Goal: Task Accomplishment & Management: Use online tool/utility

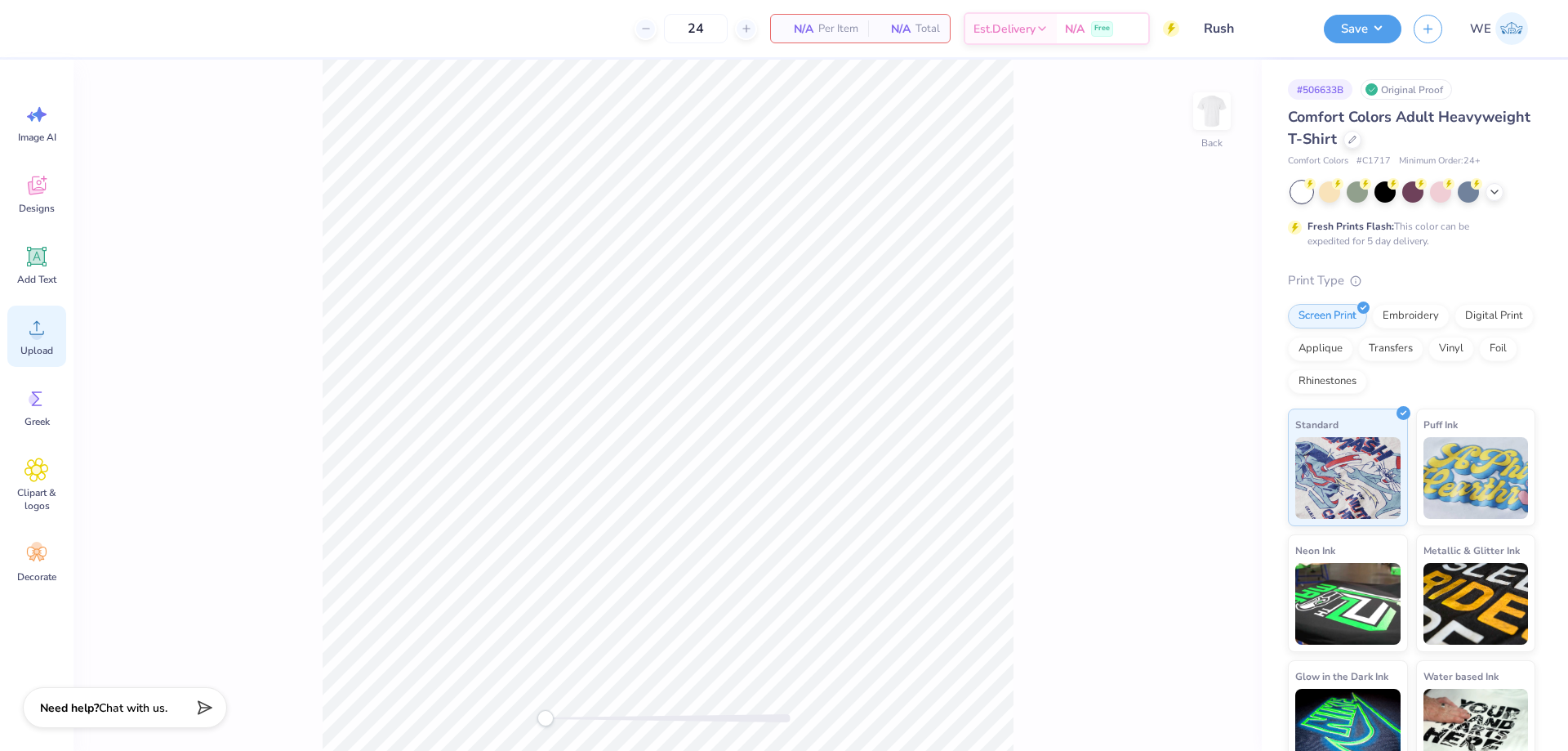
click at [28, 336] on icon at bounding box center [36, 327] width 24 height 24
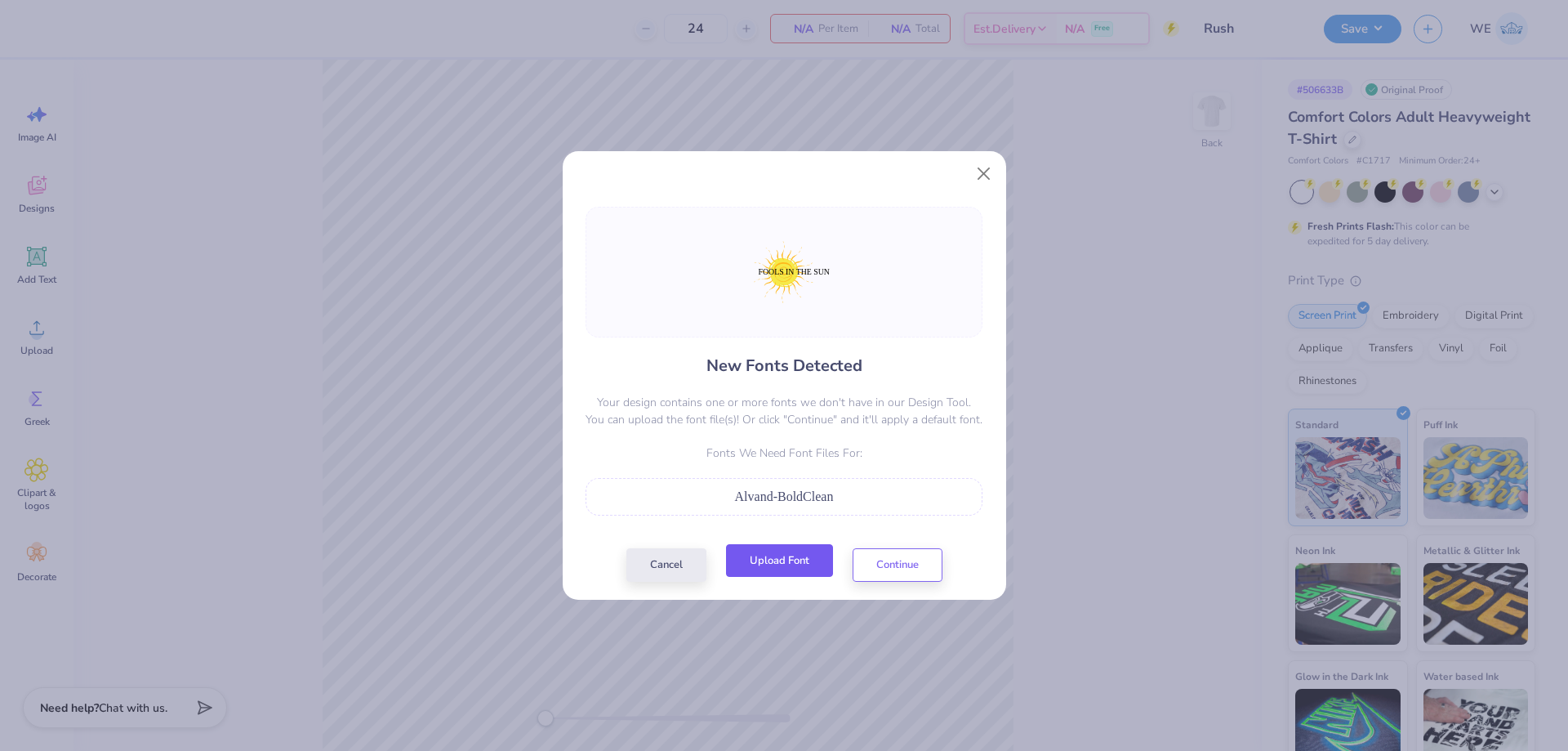
click at [807, 566] on button "Upload Font" at bounding box center [779, 561] width 107 height 34
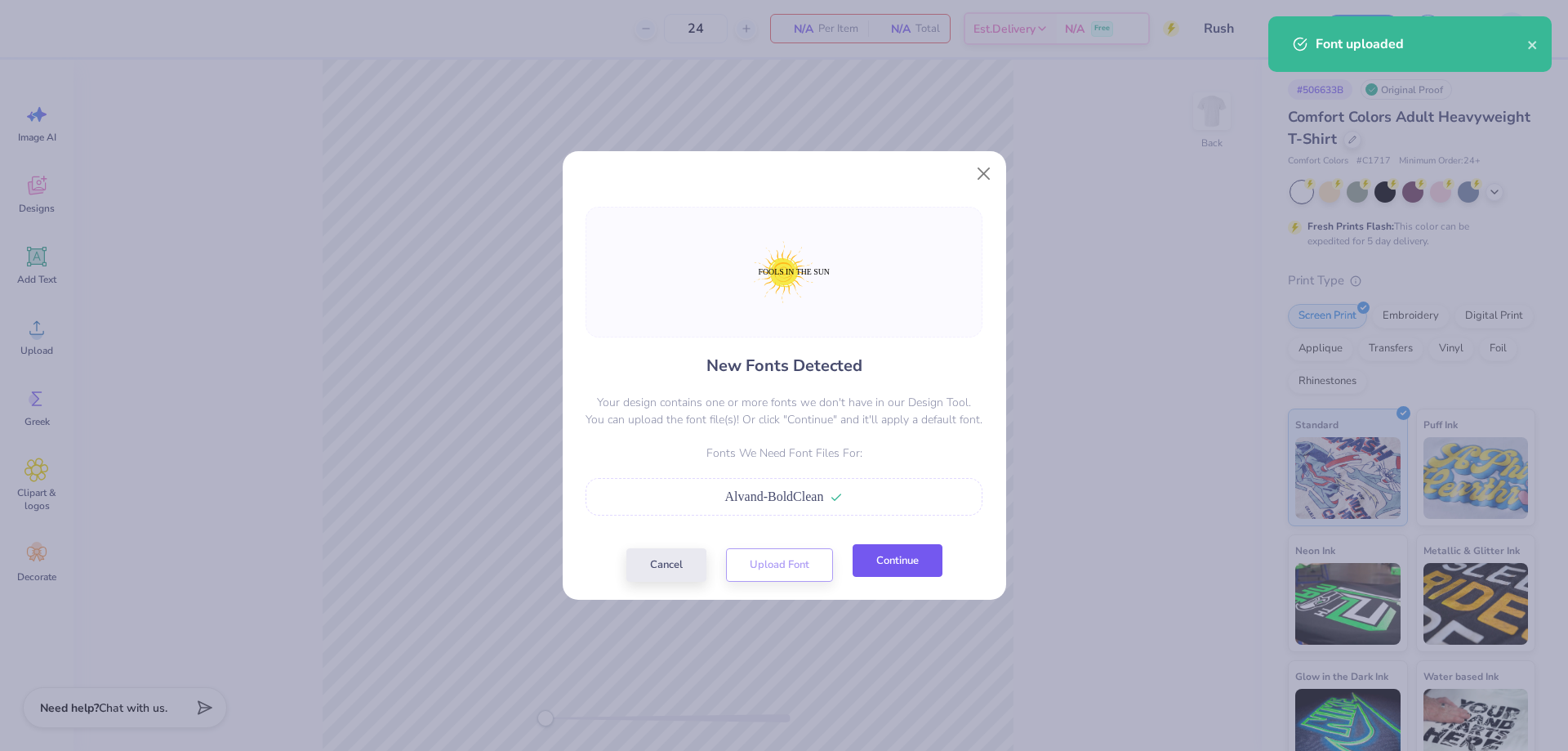
click at [906, 566] on button "Continue" at bounding box center [897, 561] width 90 height 34
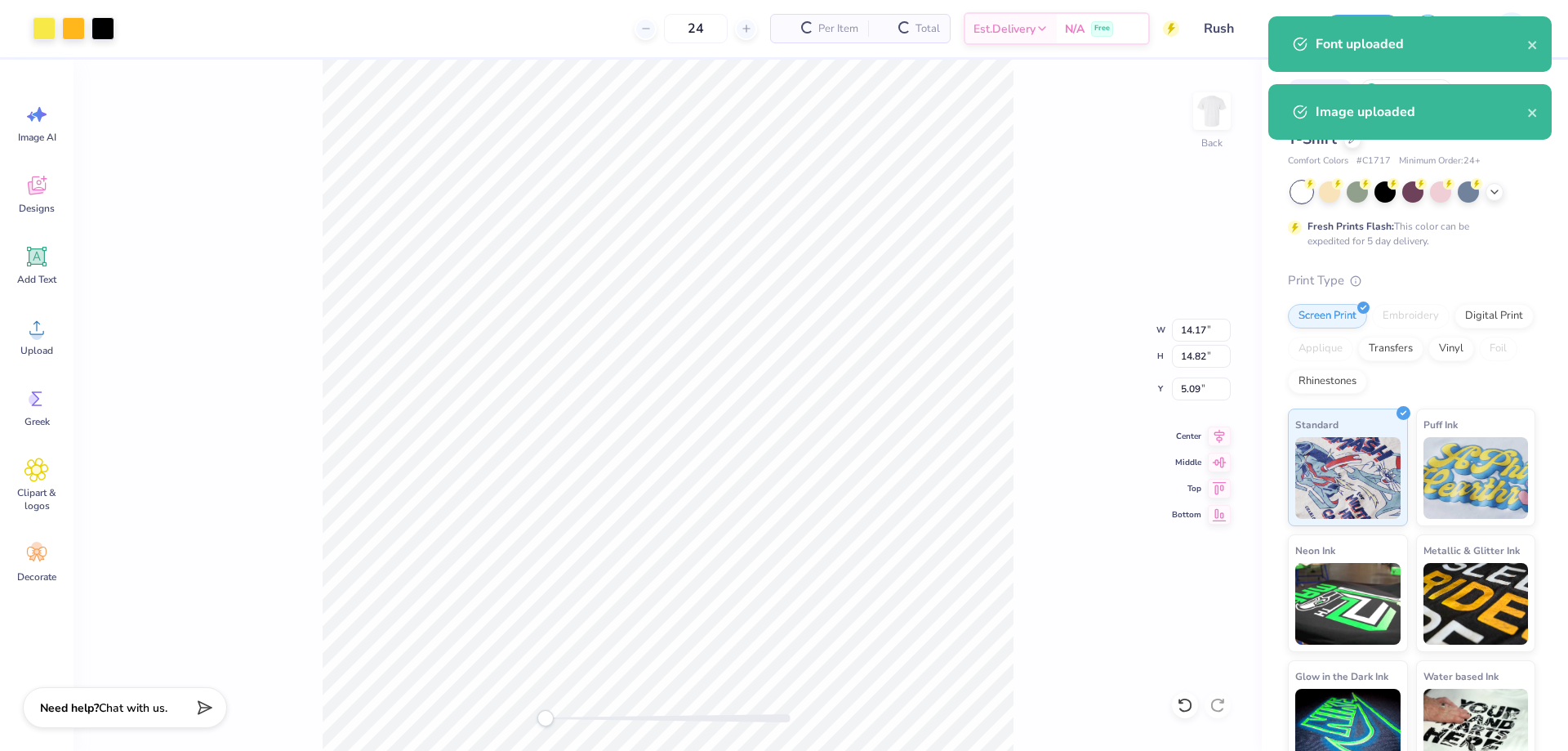
click at [1096, 393] on div "Back W 14.17 14.17 " H 14.82 14.82 " Y 5.09 5.09 " Center Middle Top Bottom" at bounding box center [668, 405] width 1188 height 691
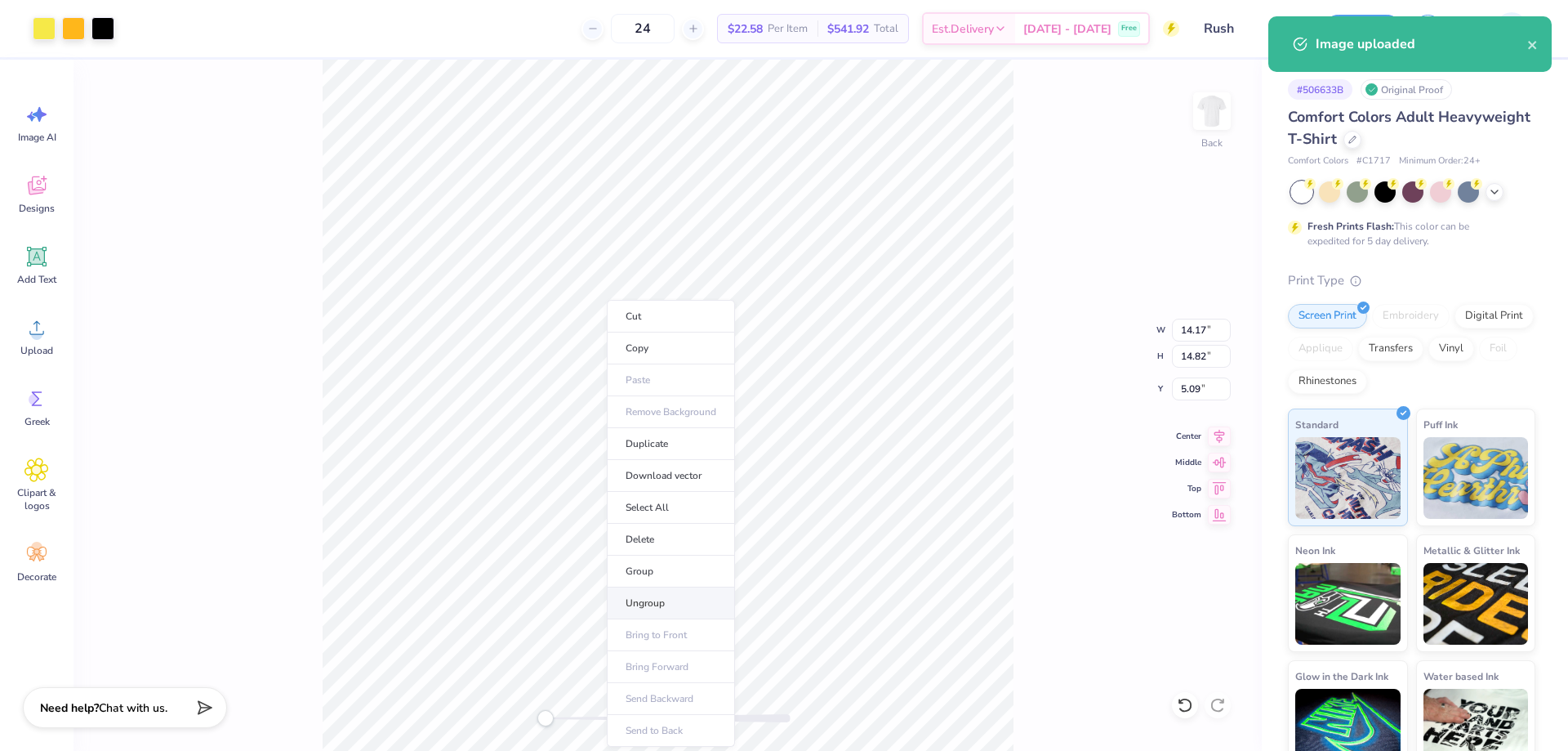
click at [679, 605] on li "Ungroup" at bounding box center [670, 603] width 128 height 32
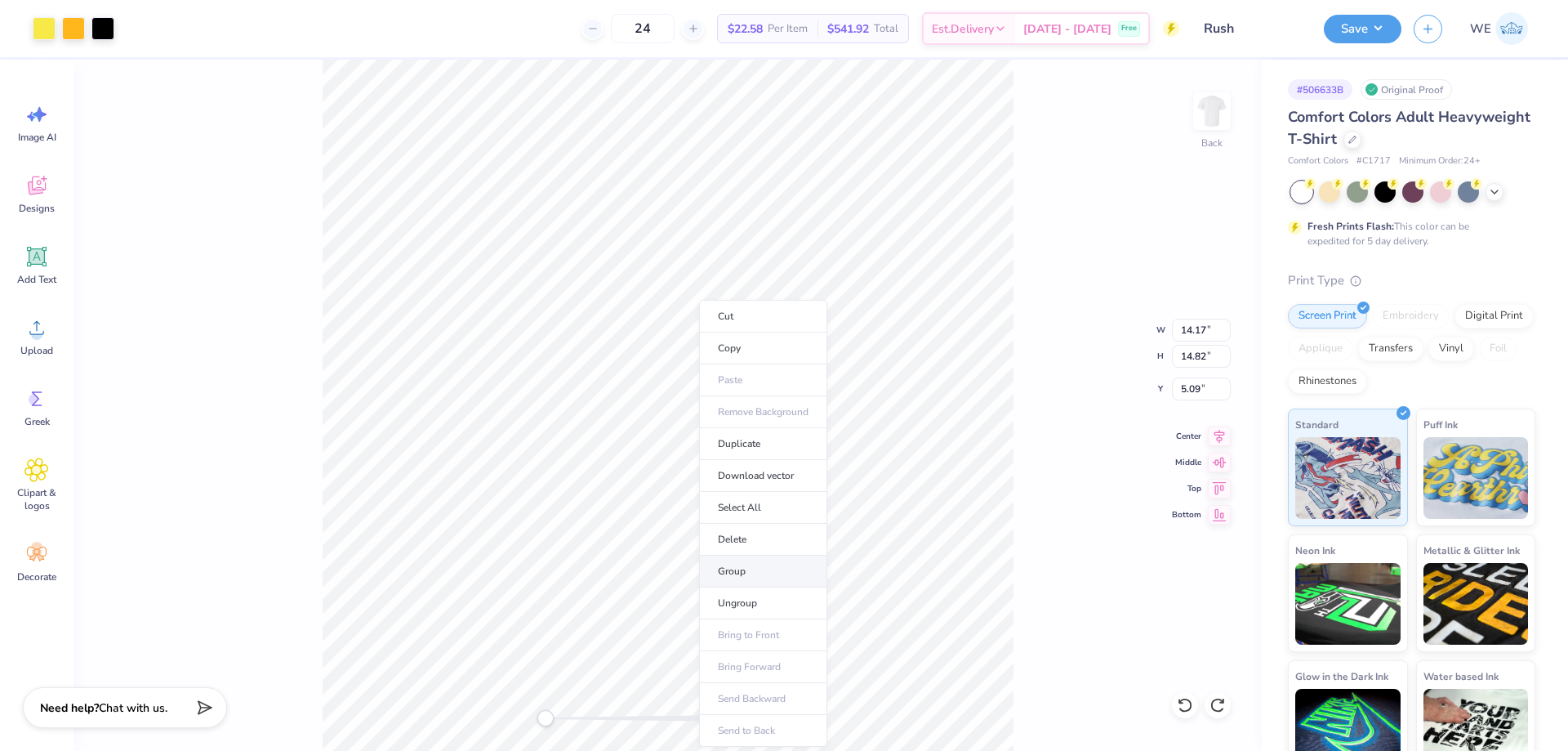
click at [755, 572] on li "Group" at bounding box center [763, 571] width 128 height 32
click at [1178, 326] on input "14.17" at bounding box center [1201, 330] width 59 height 23
type input "10.16"
type input "10.62"
type input "7.19"
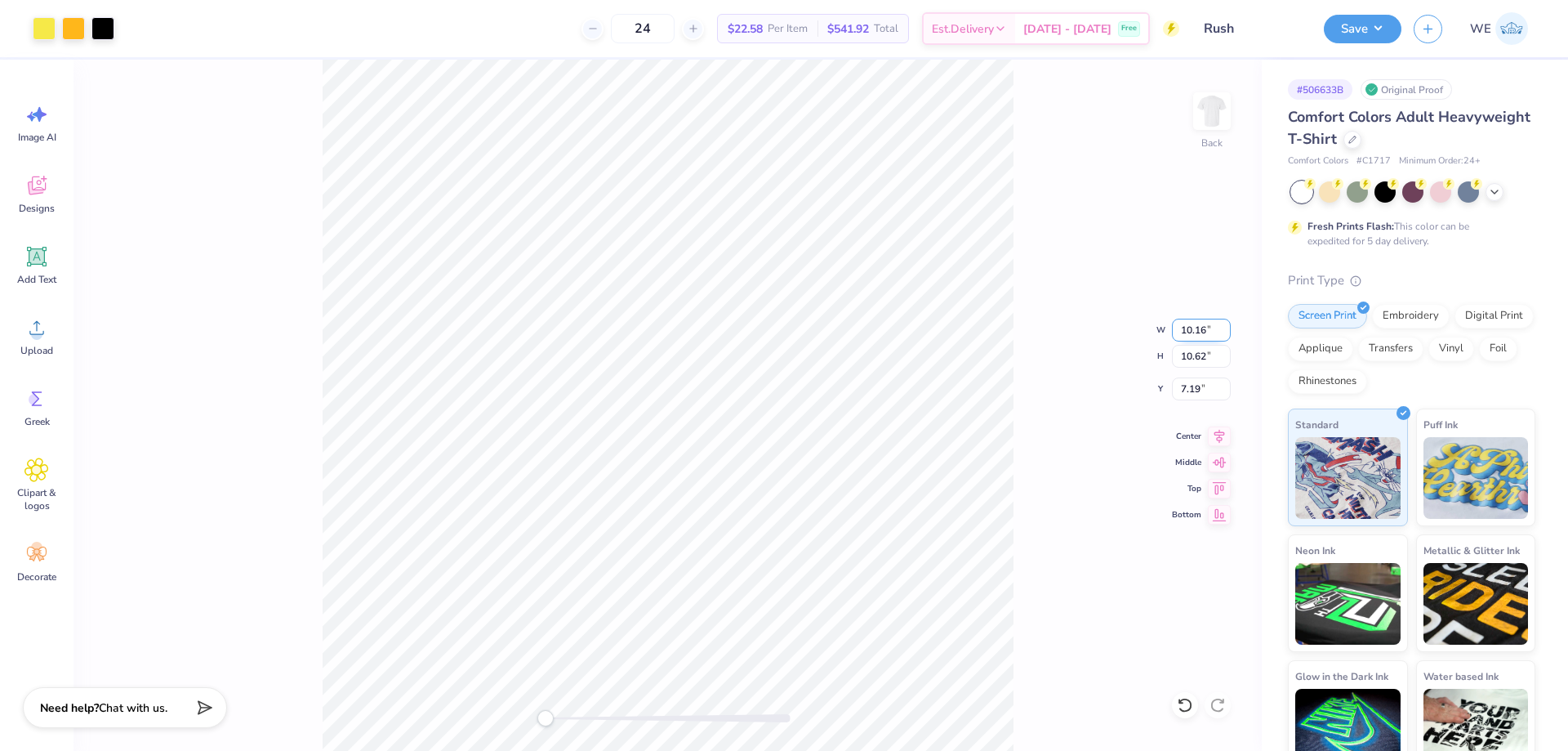
click at [1195, 336] on input "10.16" at bounding box center [1201, 330] width 59 height 23
type input "8"
click at [1198, 391] on input "8.32" at bounding box center [1201, 389] width 59 height 23
type input "3"
click at [1196, 389] on input "3.00" at bounding box center [1201, 389] width 59 height 23
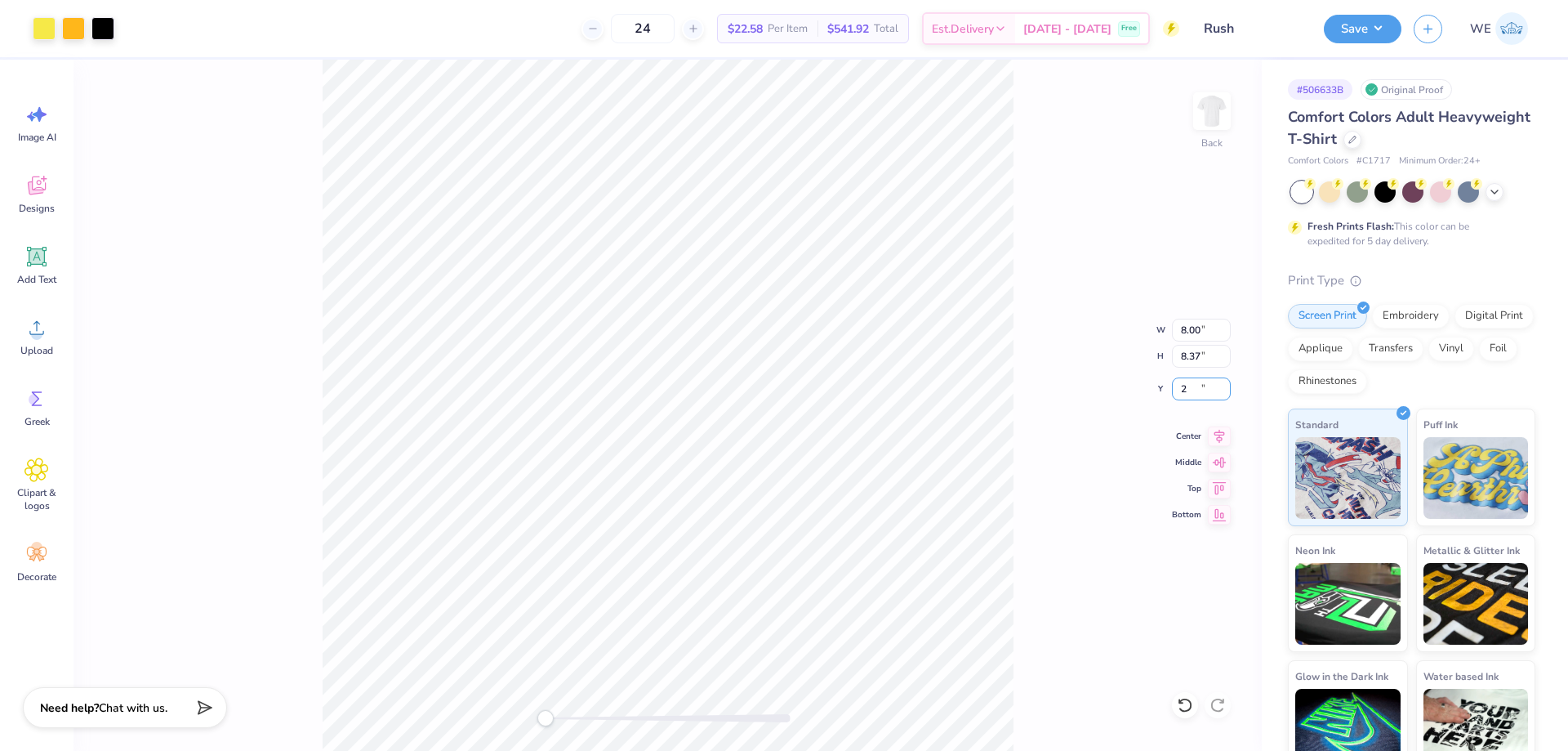
type input "2"
click at [1222, 110] on img at bounding box center [1212, 111] width 65 height 65
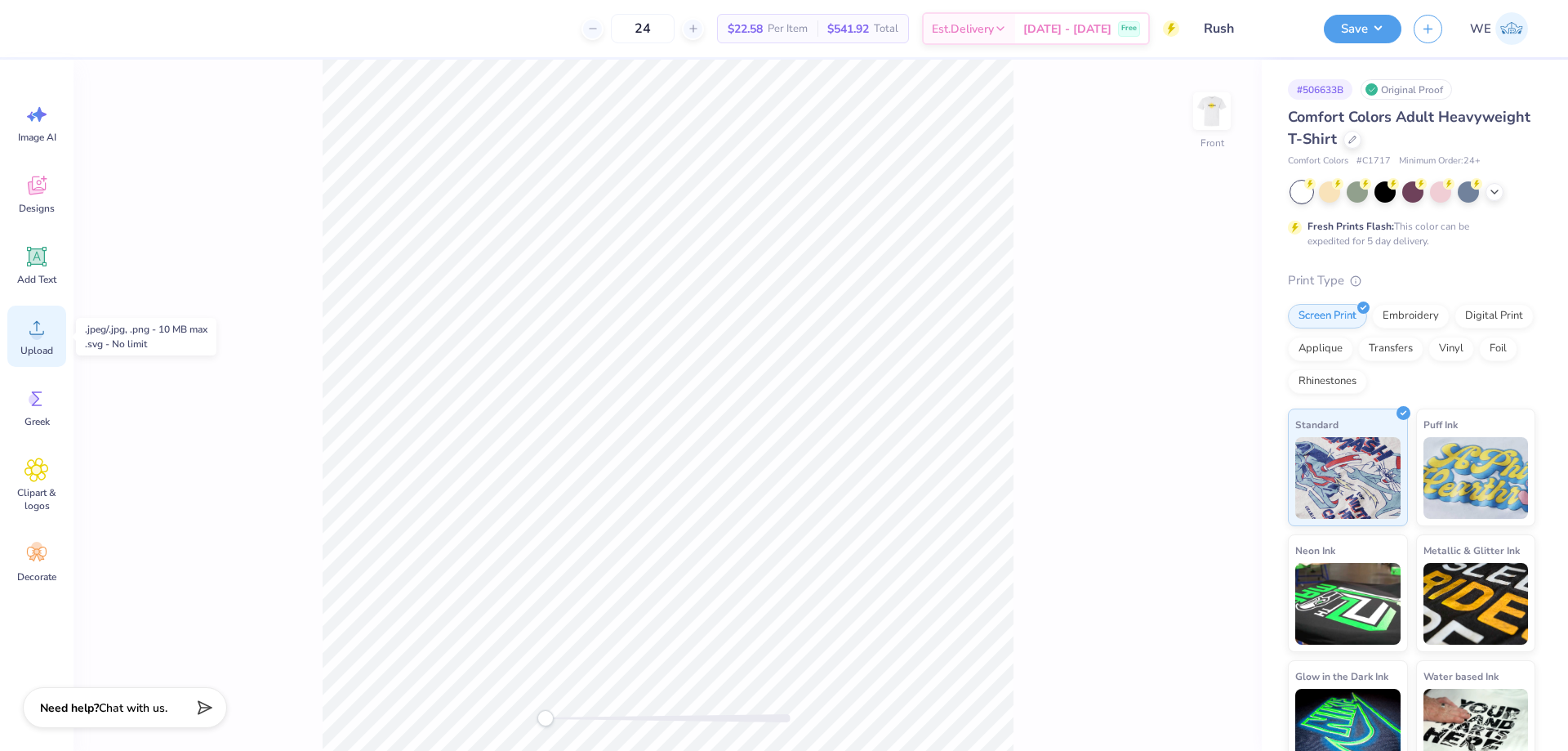
click at [46, 323] on icon at bounding box center [36, 327] width 24 height 24
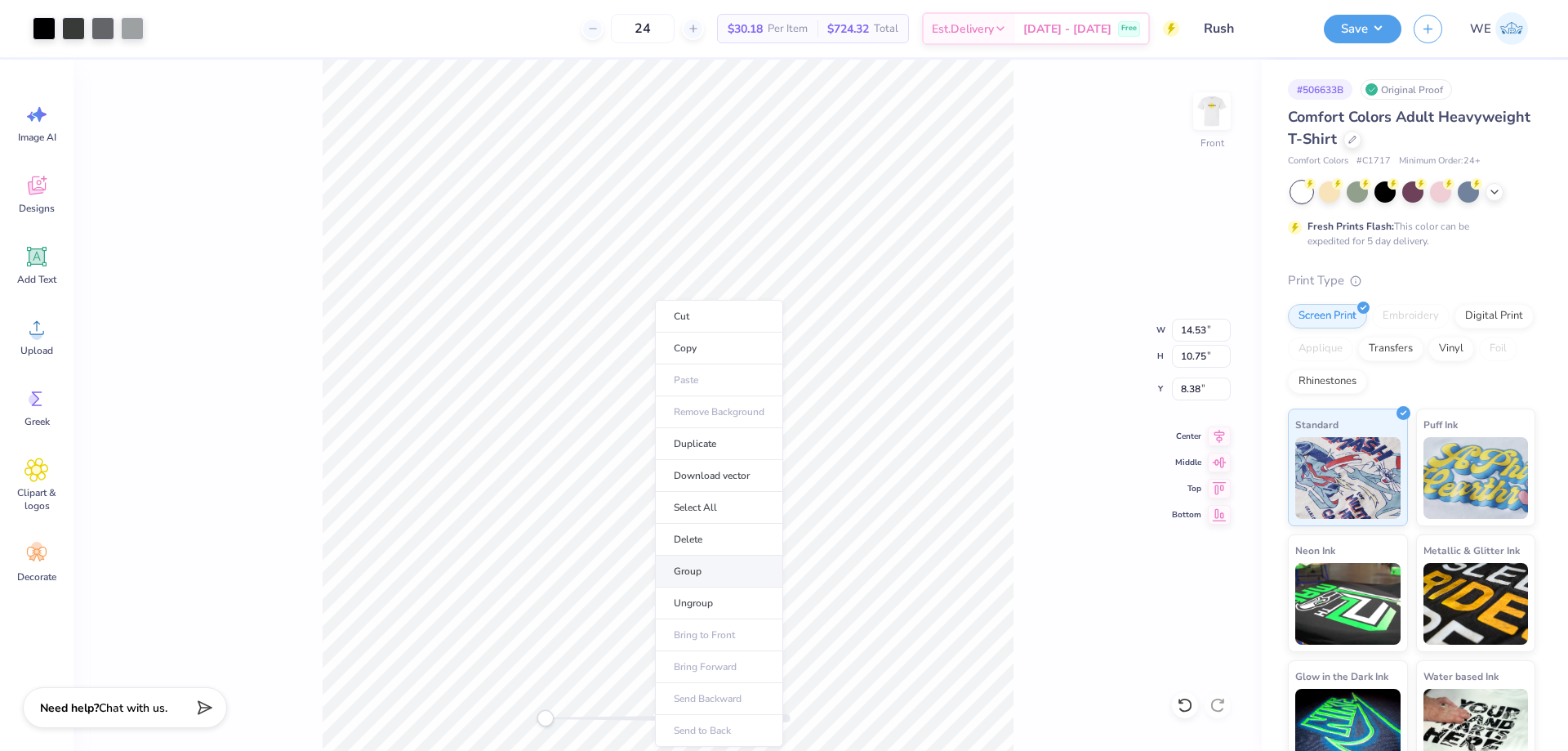
click at [719, 571] on li "Group" at bounding box center [719, 571] width 128 height 32
click at [1191, 328] on input "14.53" at bounding box center [1201, 330] width 59 height 23
type input "12"
click at [1185, 394] on input "9.31" at bounding box center [1201, 389] width 59 height 23
type input "3"
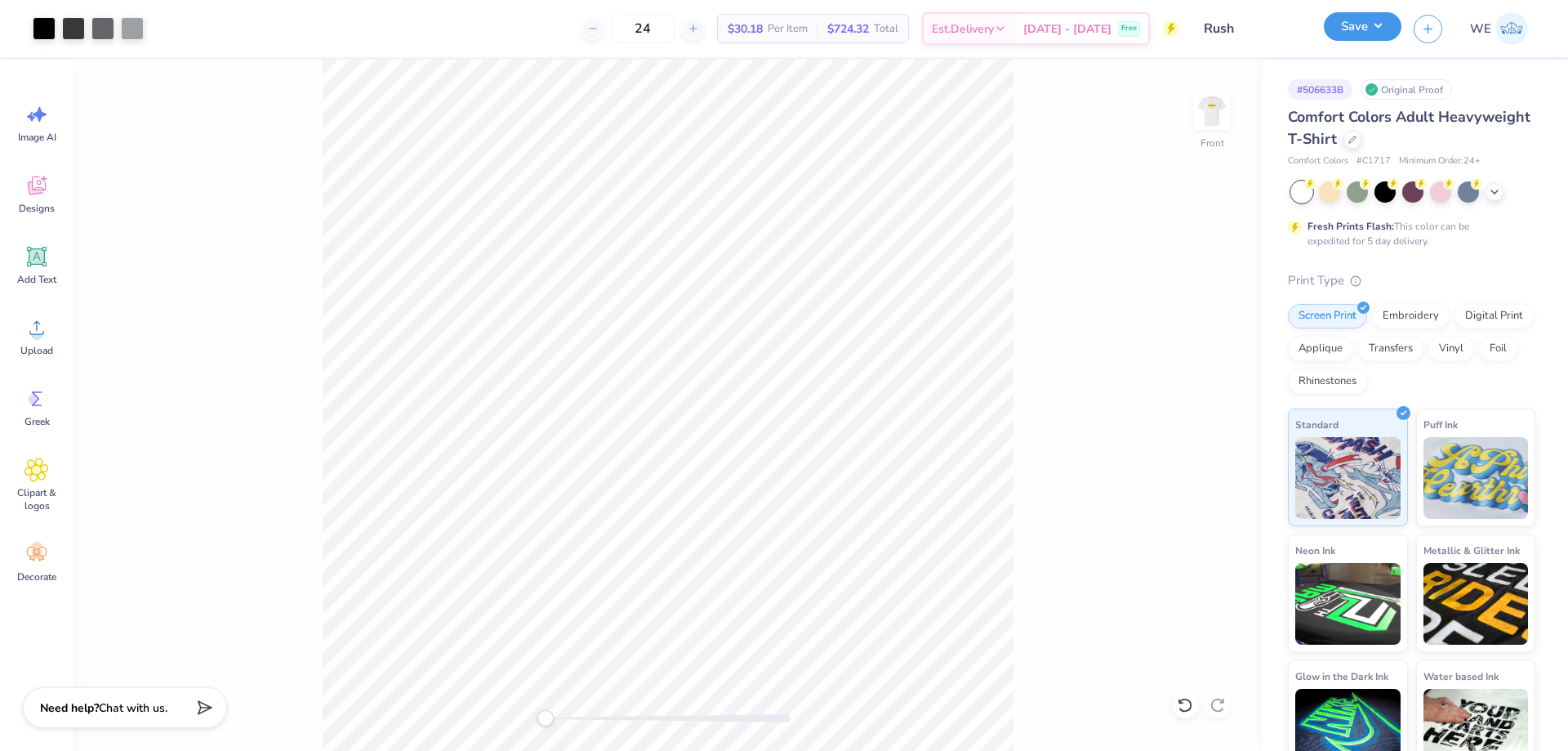
click at [1372, 29] on button "Save" at bounding box center [1362, 27] width 77 height 29
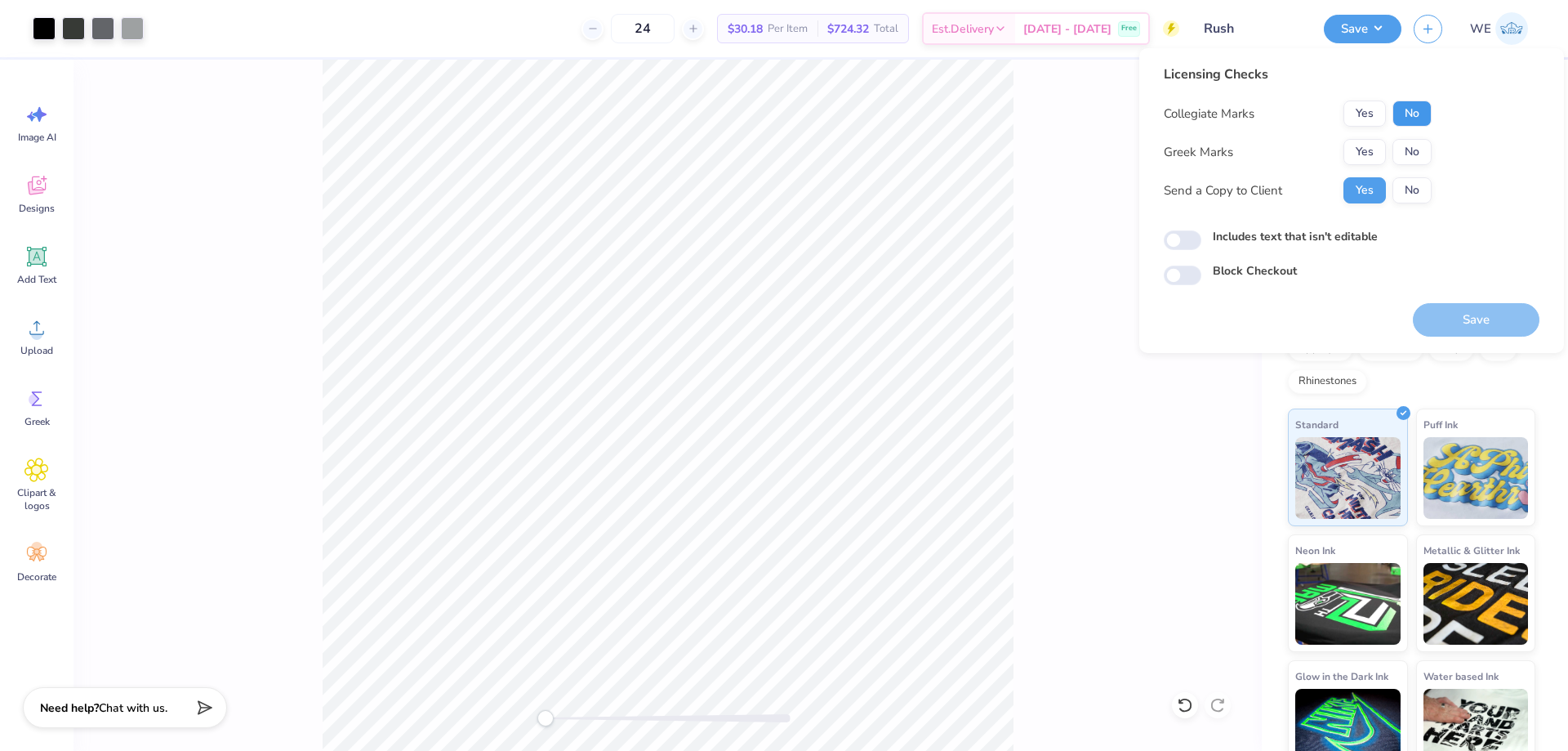
click at [1400, 117] on button "No" at bounding box center [1412, 113] width 39 height 26
click at [1364, 153] on button "Yes" at bounding box center [1364, 151] width 43 height 26
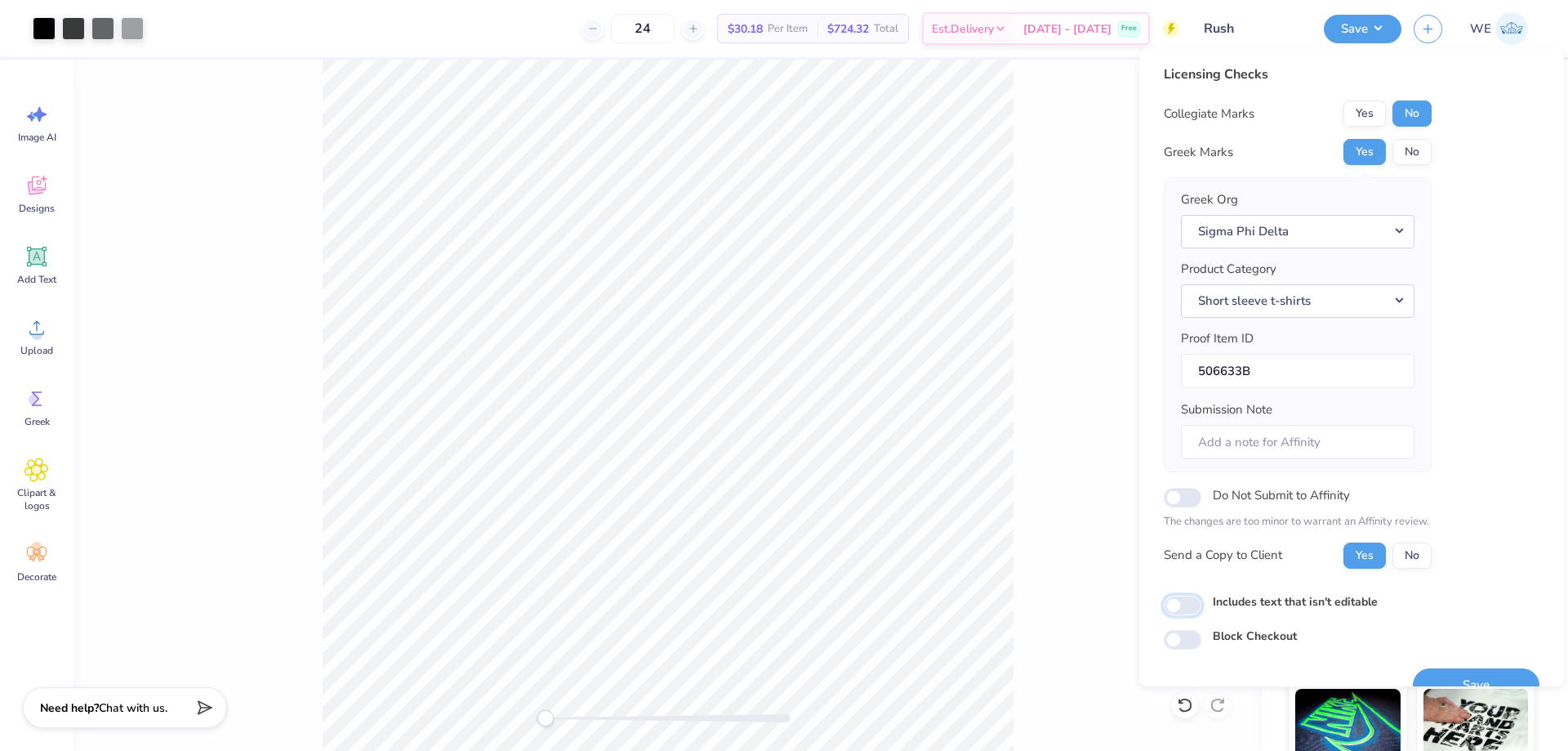
click at [1175, 608] on input "Includes text that isn't editable" at bounding box center [1182, 605] width 38 height 19
checkbox input "true"
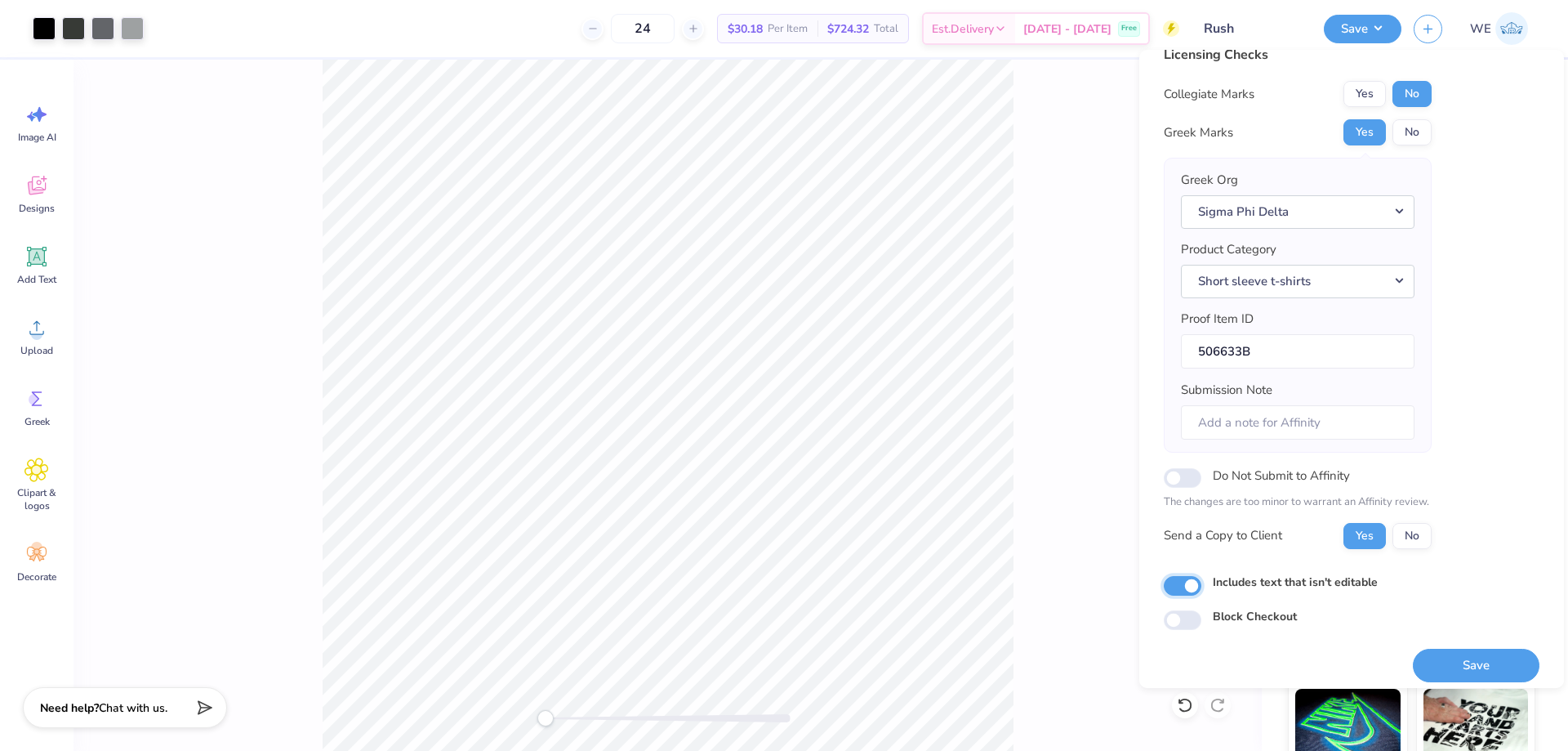
scroll to position [31, 0]
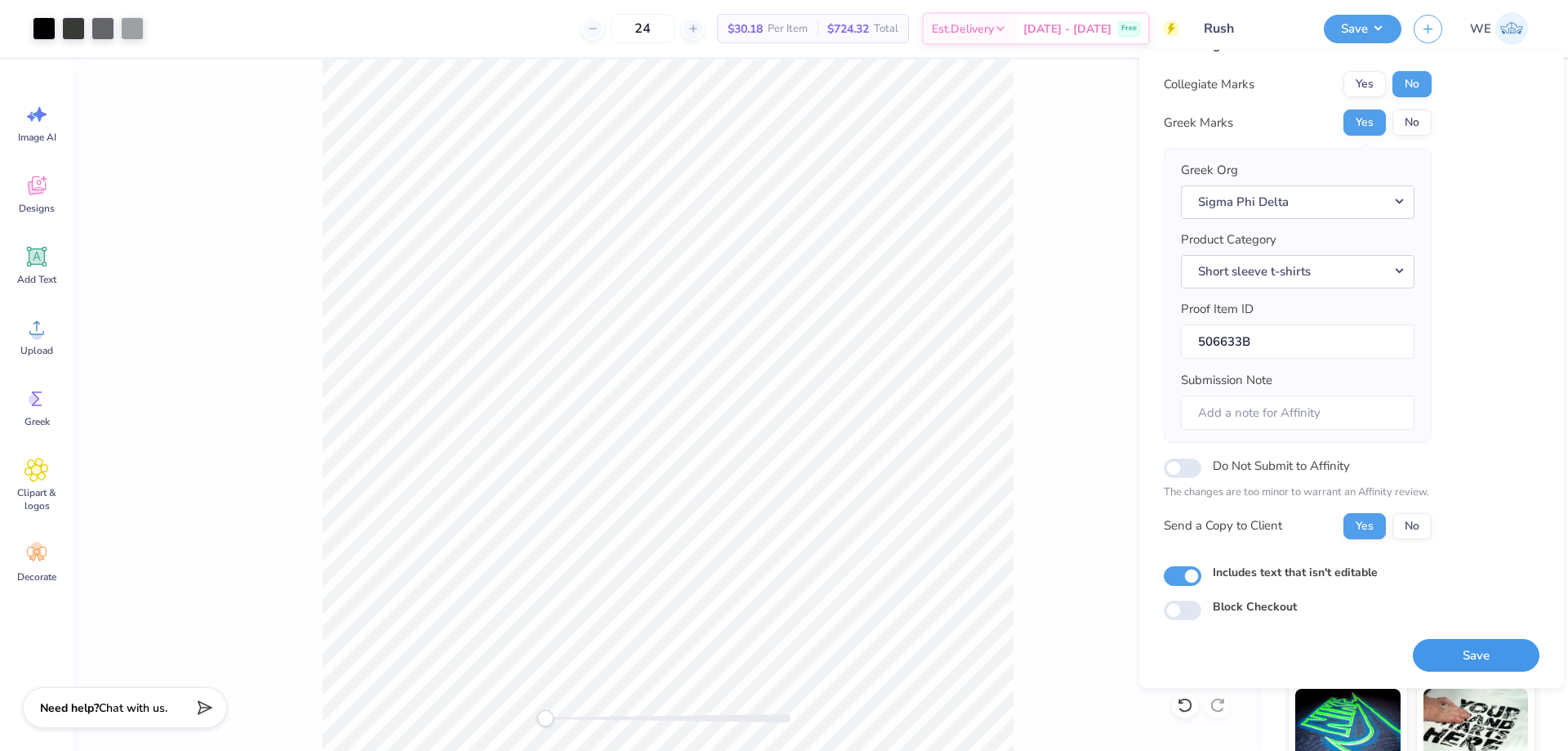
click at [1442, 644] on button "Save" at bounding box center [1476, 655] width 127 height 34
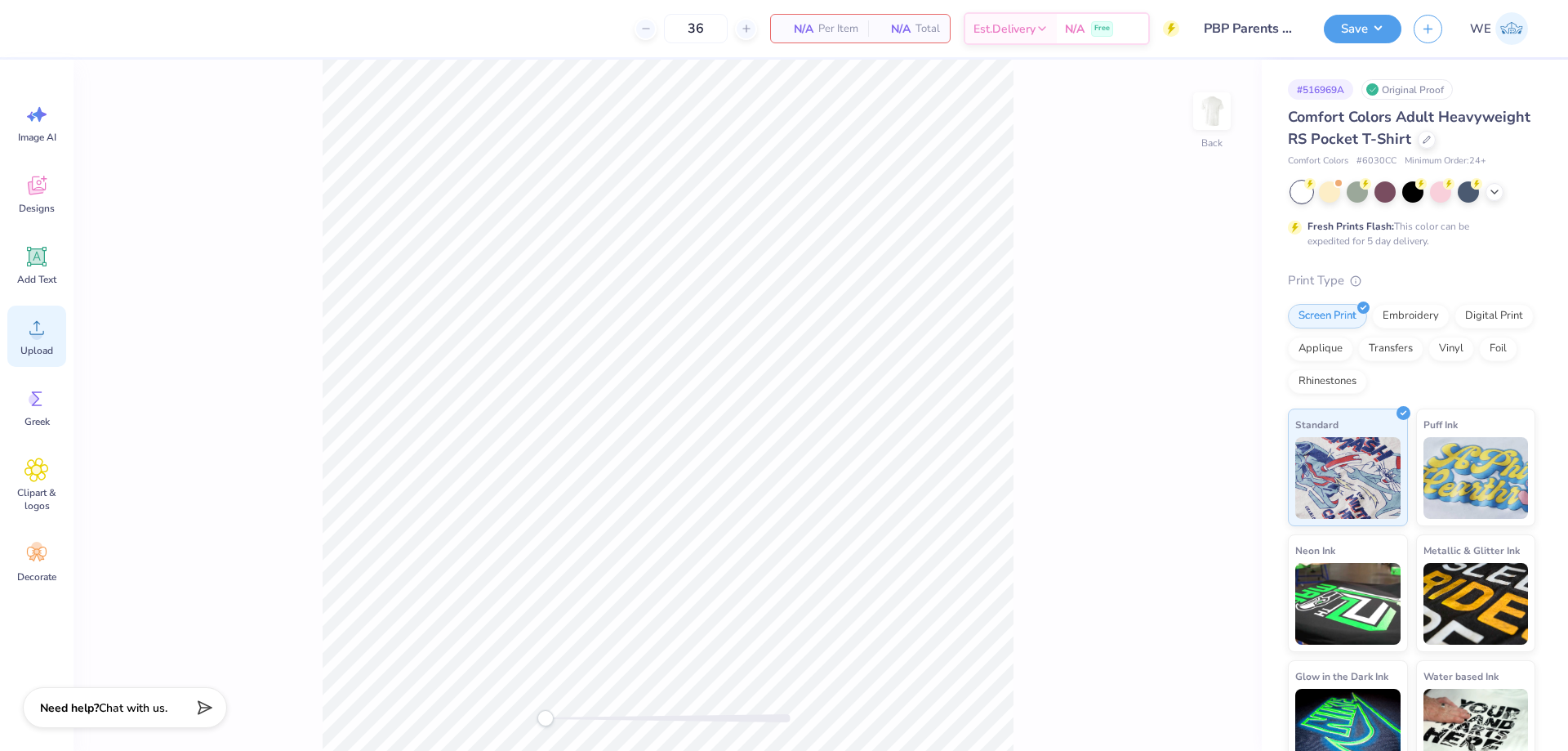
click at [29, 334] on icon at bounding box center [36, 327] width 24 height 24
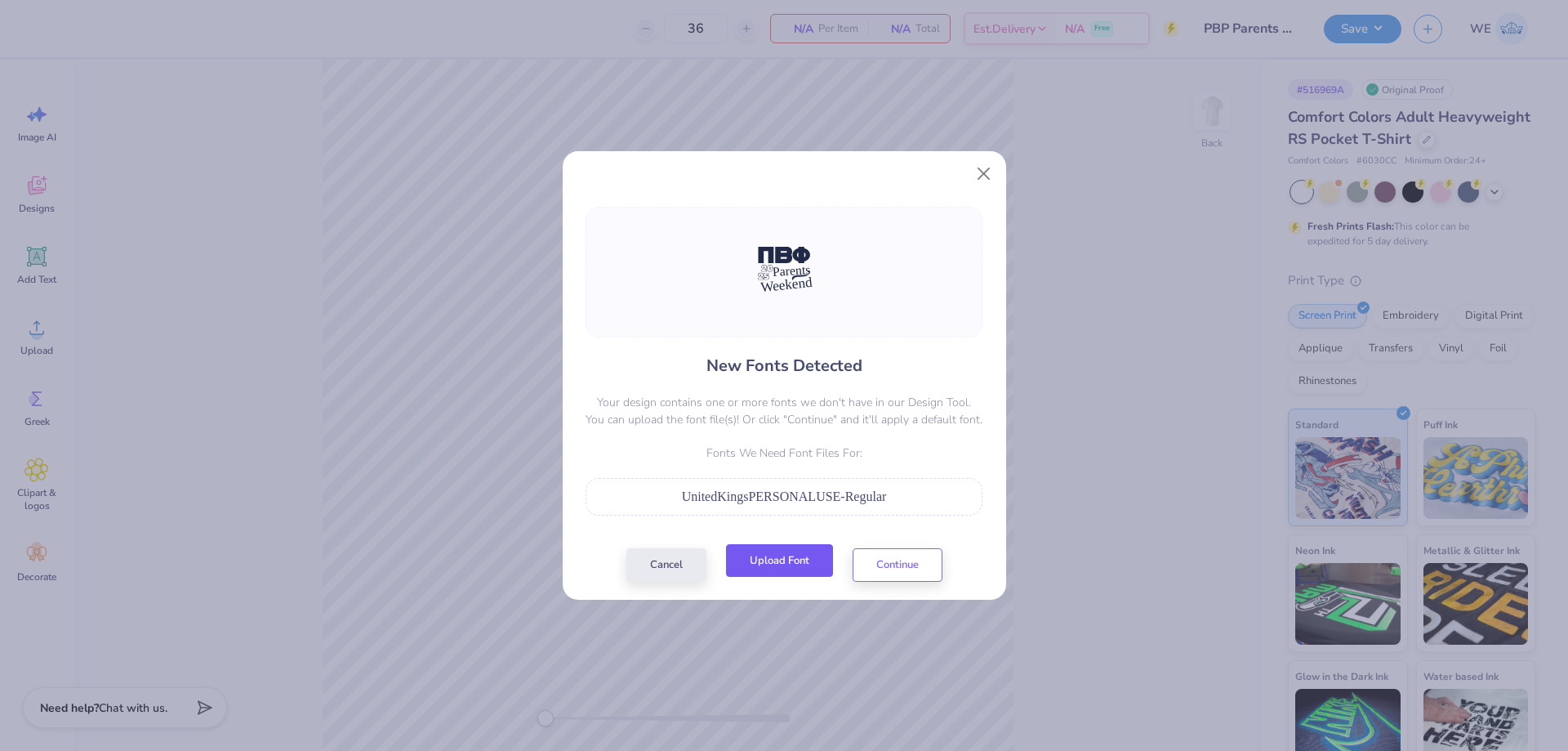
click at [748, 556] on button "Upload Font" at bounding box center [779, 561] width 107 height 34
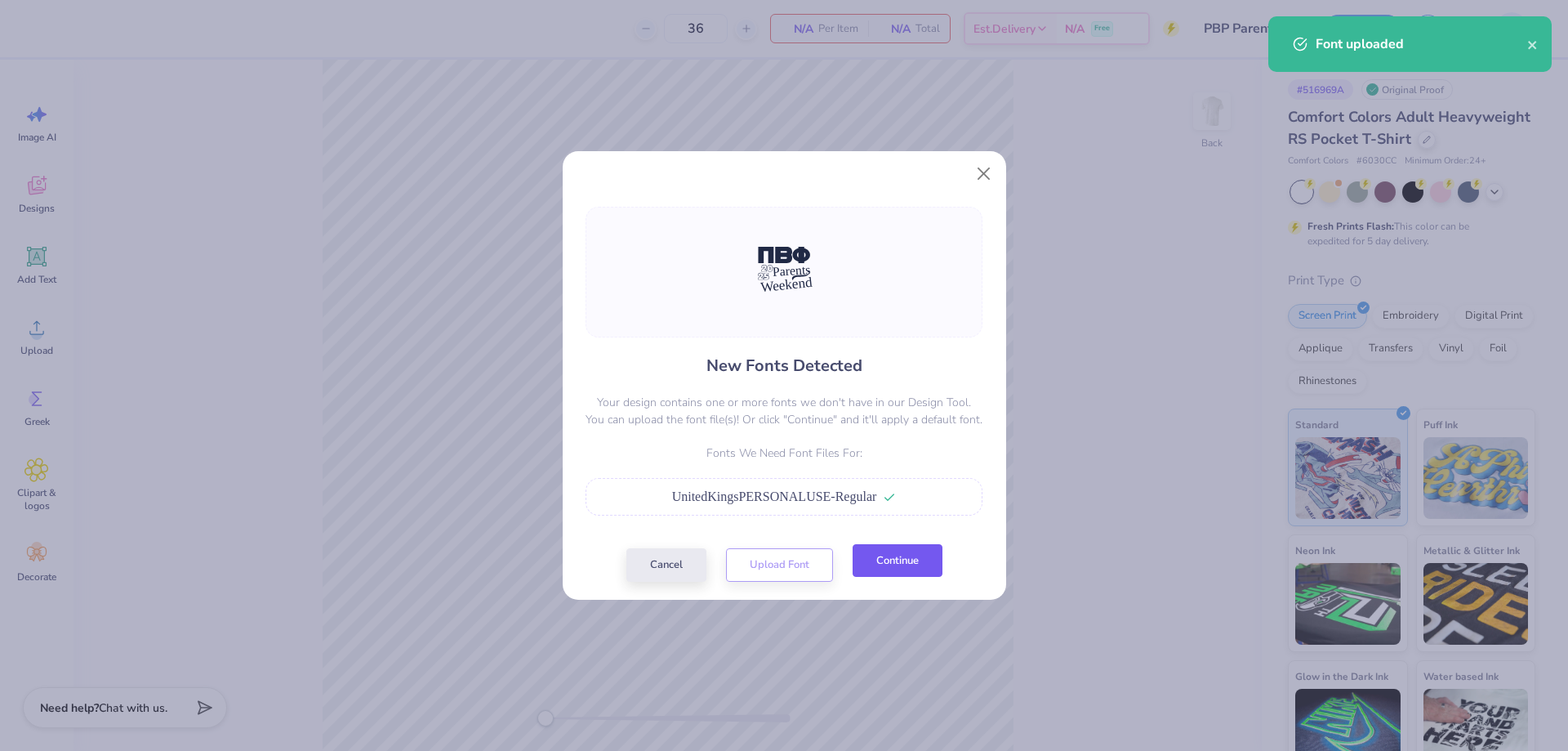
click at [889, 561] on button "Continue" at bounding box center [897, 561] width 90 height 34
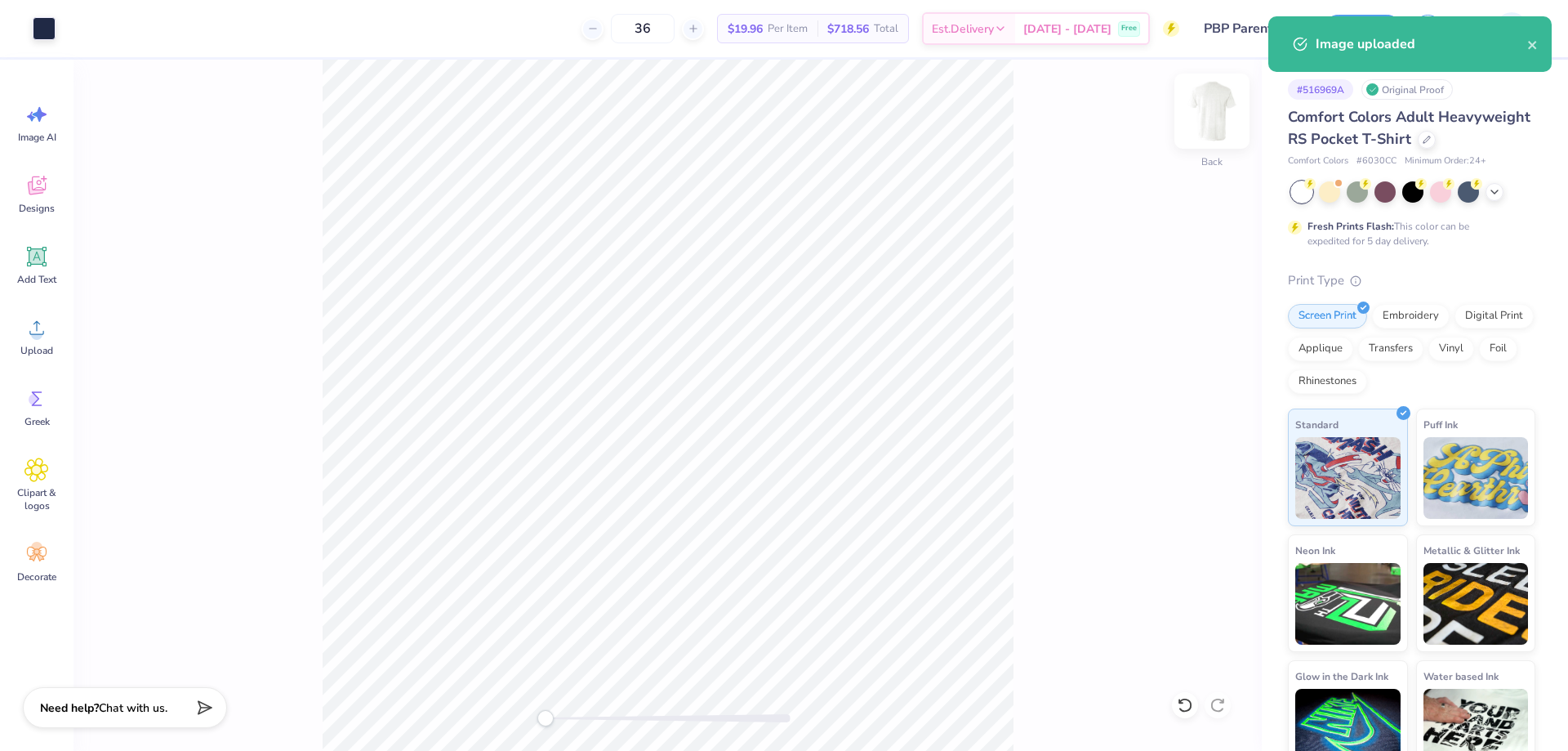
click at [1210, 124] on img at bounding box center [1212, 111] width 65 height 65
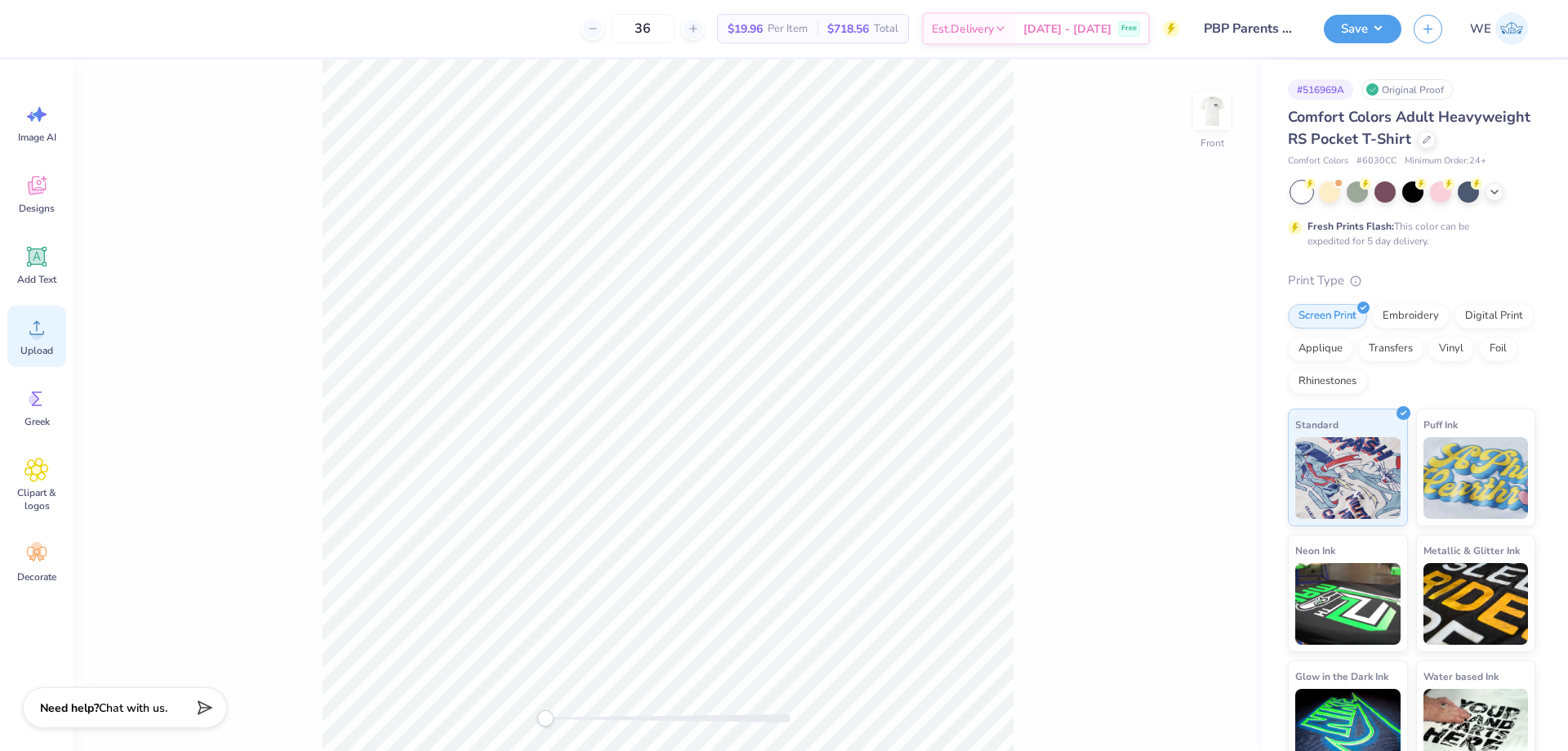
click at [50, 333] on div "Upload" at bounding box center [37, 336] width 59 height 61
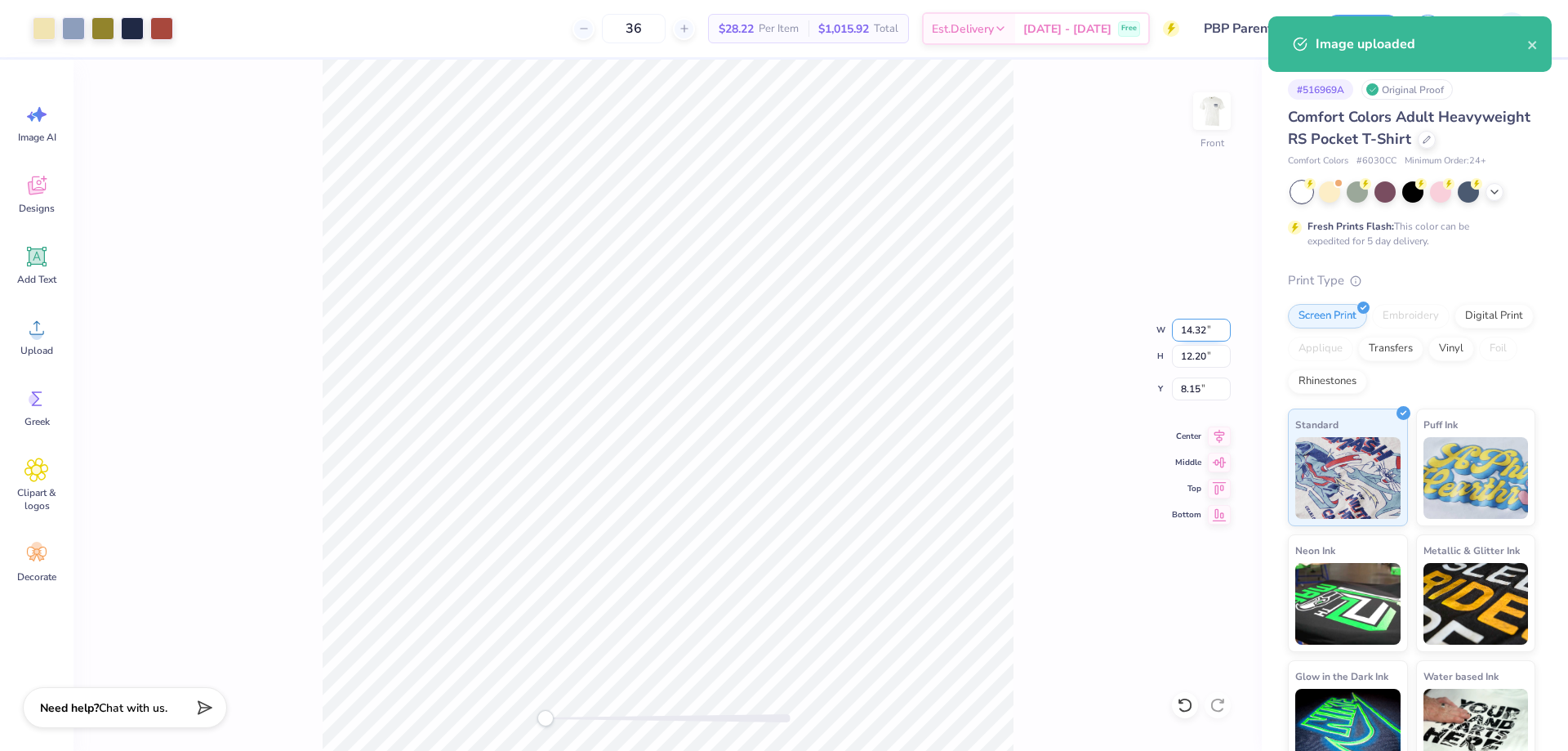
click at [1184, 329] on input "14.32" at bounding box center [1201, 330] width 59 height 23
type input "12"
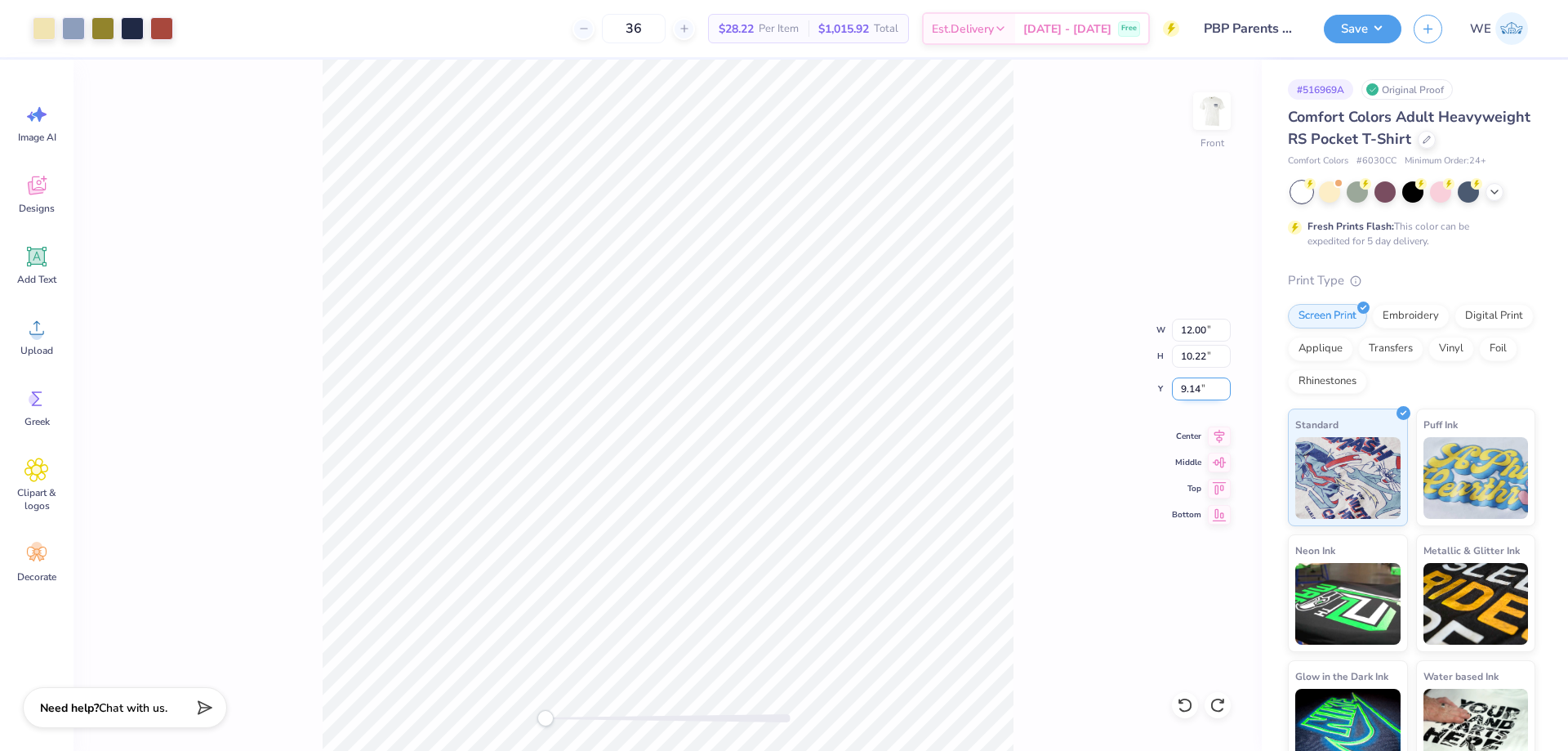
click at [1191, 397] on input "9.14" at bounding box center [1201, 389] width 59 height 23
type input "3"
click at [1355, 37] on button "Save" at bounding box center [1362, 27] width 77 height 29
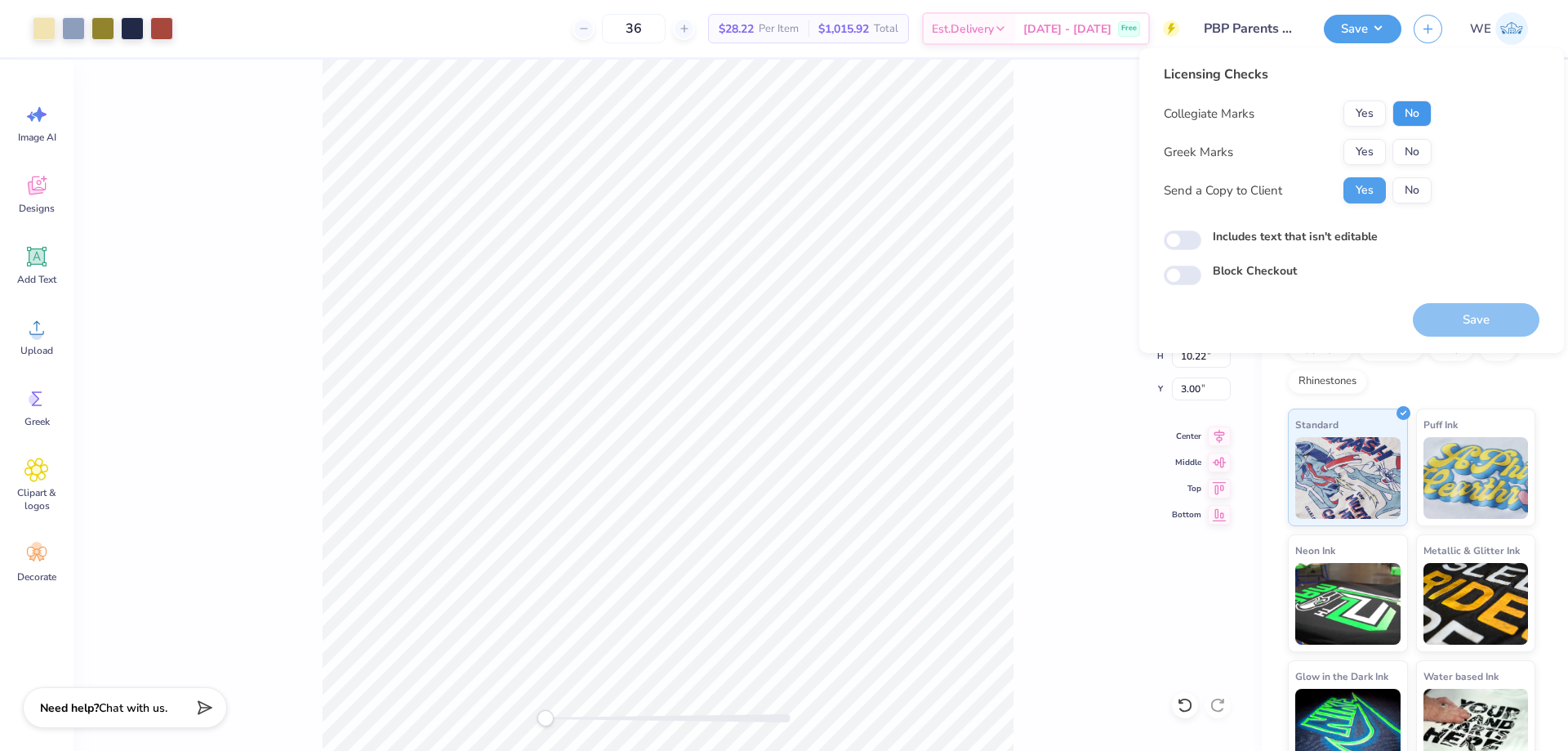
click at [1403, 118] on button "No" at bounding box center [1412, 113] width 39 height 26
click at [1369, 149] on button "Yes" at bounding box center [1364, 151] width 43 height 26
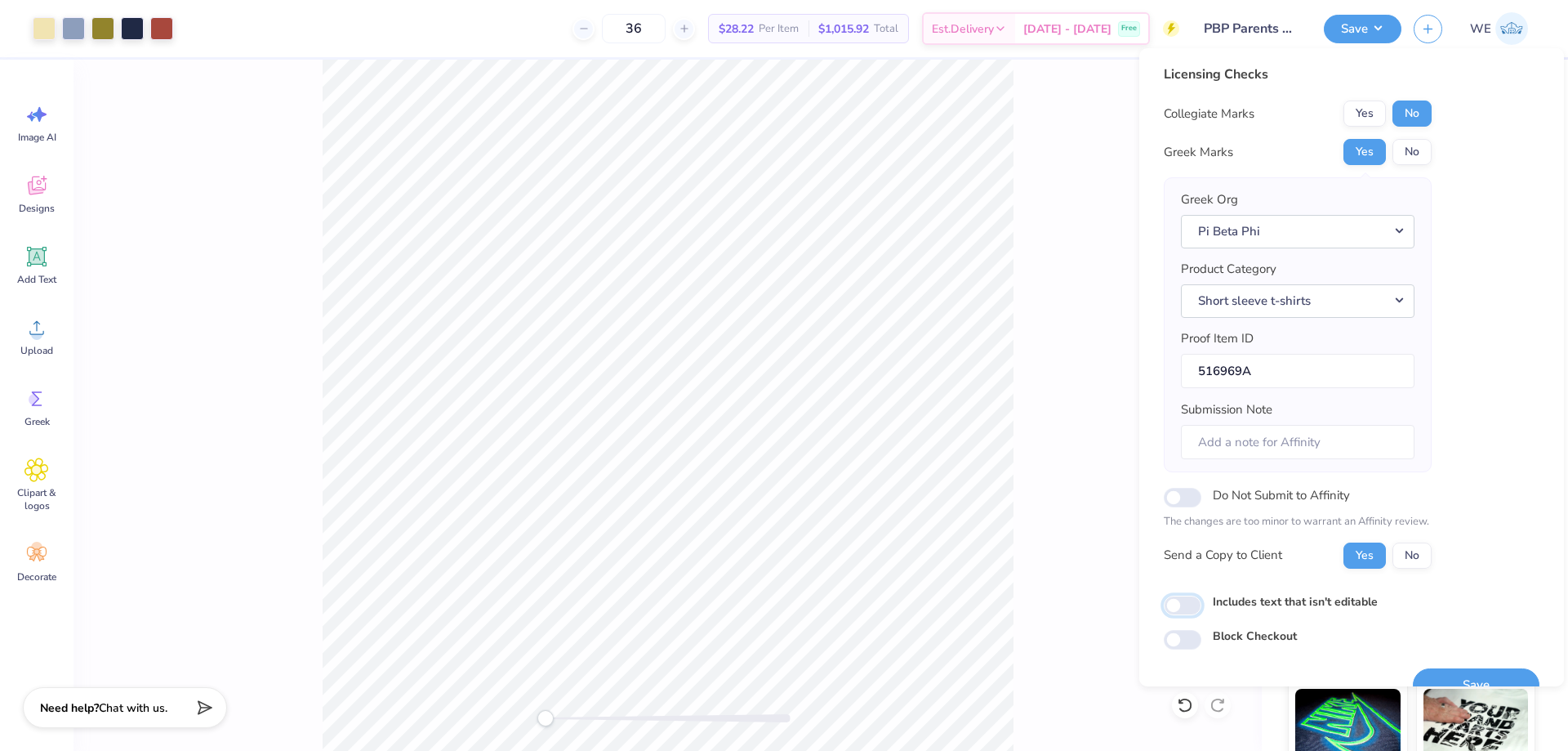
click at [1171, 597] on input "Includes text that isn't editable" at bounding box center [1182, 605] width 38 height 19
checkbox input "true"
click at [1451, 676] on button "Save" at bounding box center [1476, 685] width 127 height 34
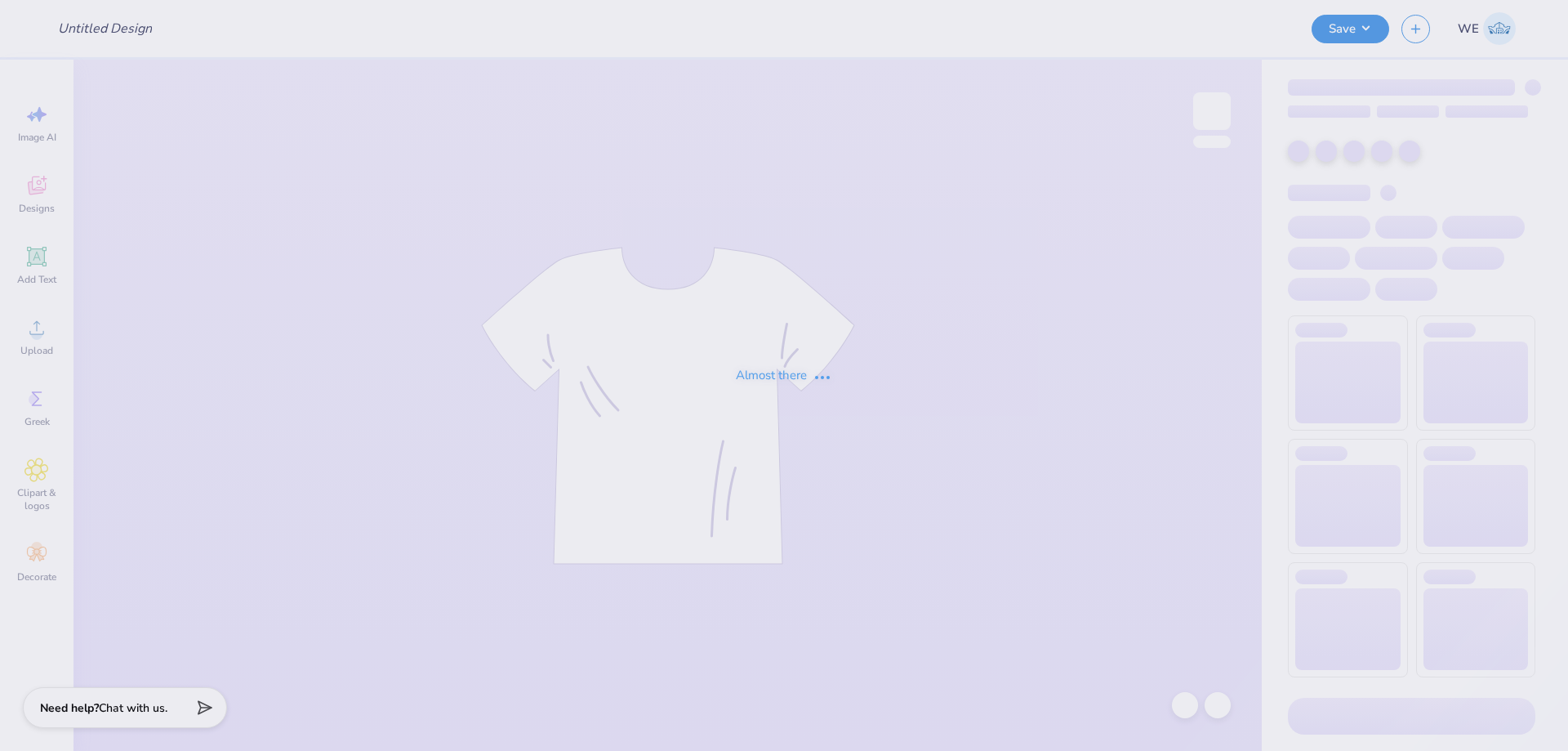
type input "Ivy League"
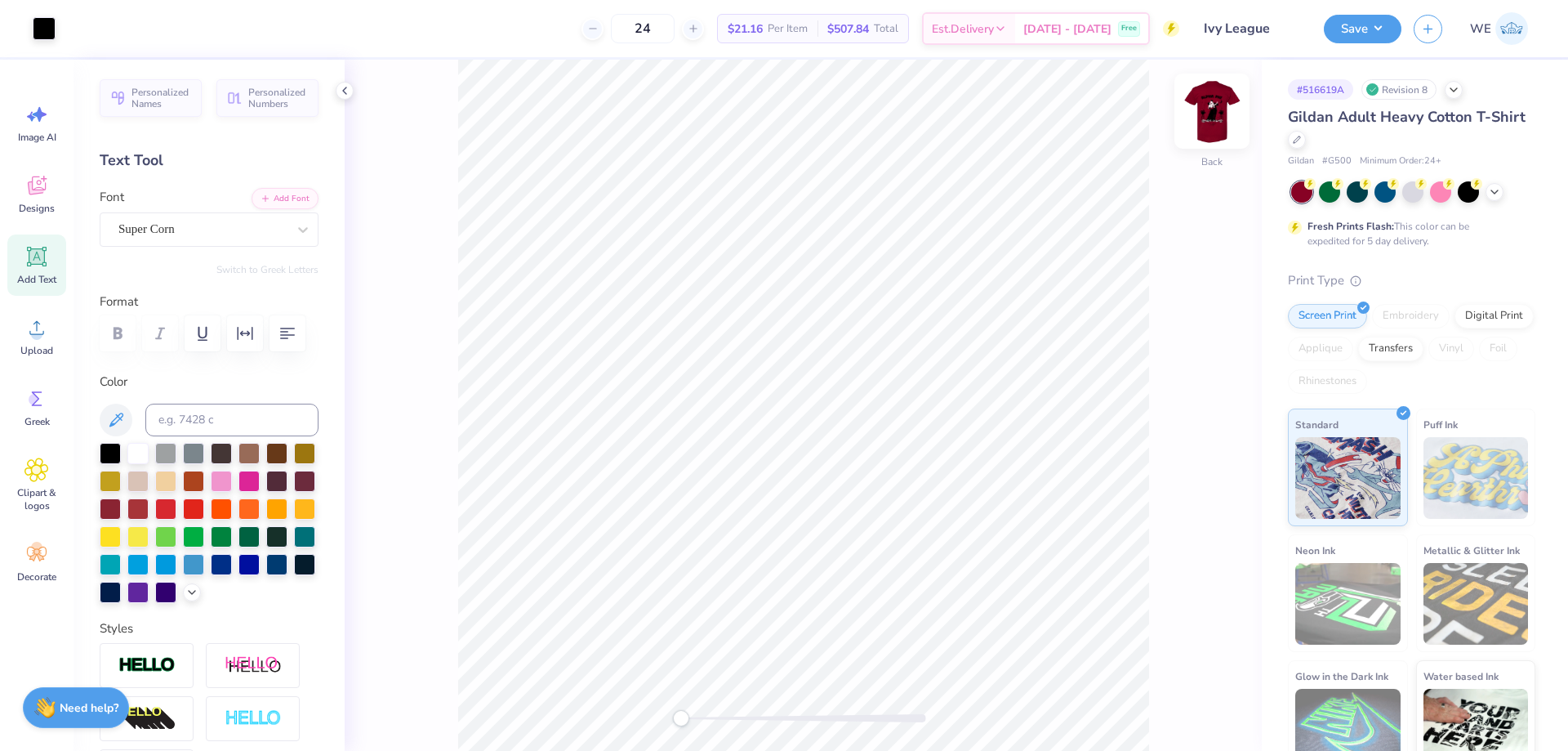
click at [1199, 112] on img at bounding box center [1212, 111] width 65 height 65
click at [1211, 112] on img at bounding box center [1212, 111] width 65 height 65
click at [1227, 107] on img at bounding box center [1212, 111] width 65 height 65
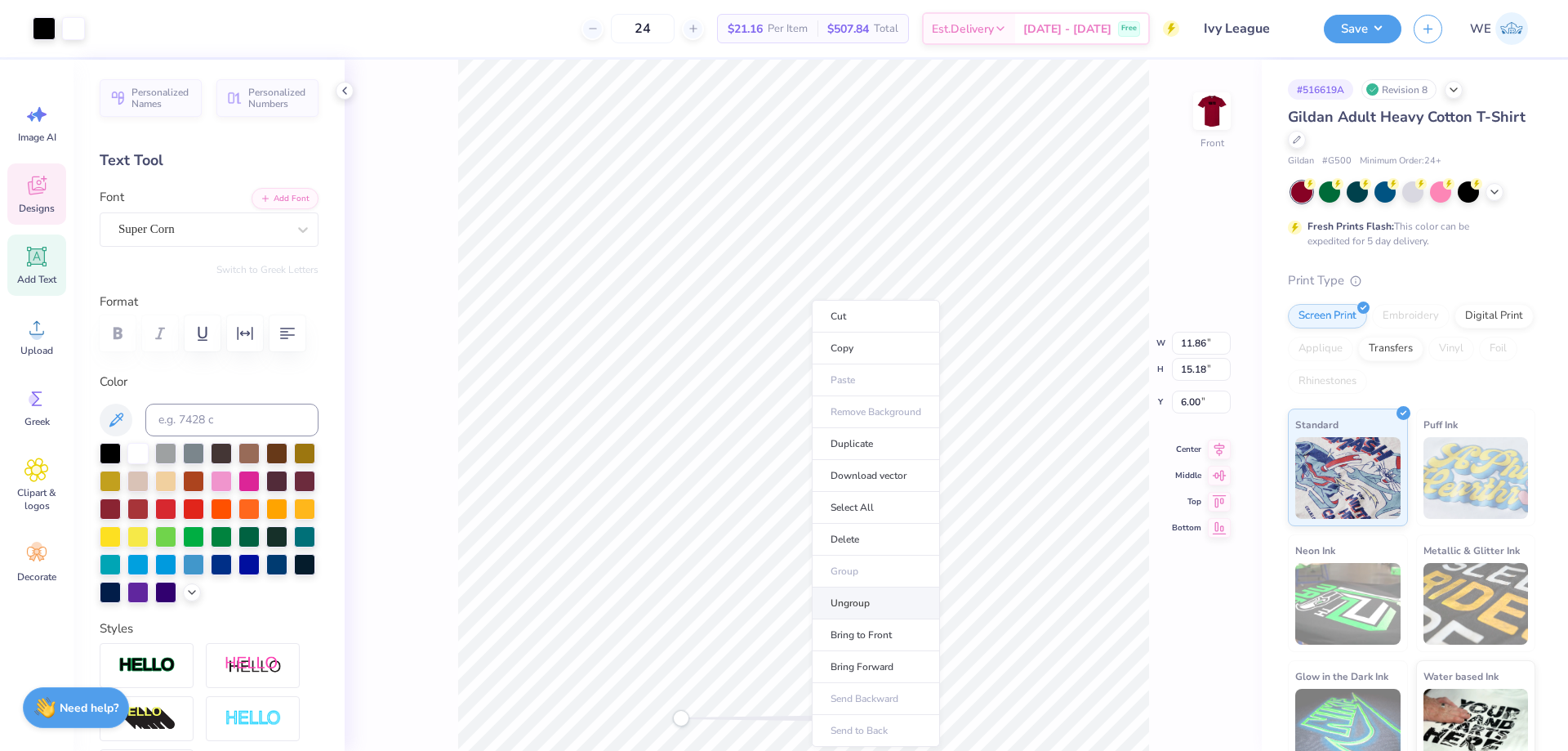
click at [857, 600] on li "Ungroup" at bounding box center [876, 603] width 128 height 32
type input "6.21"
type input "10.51"
type input "8.52"
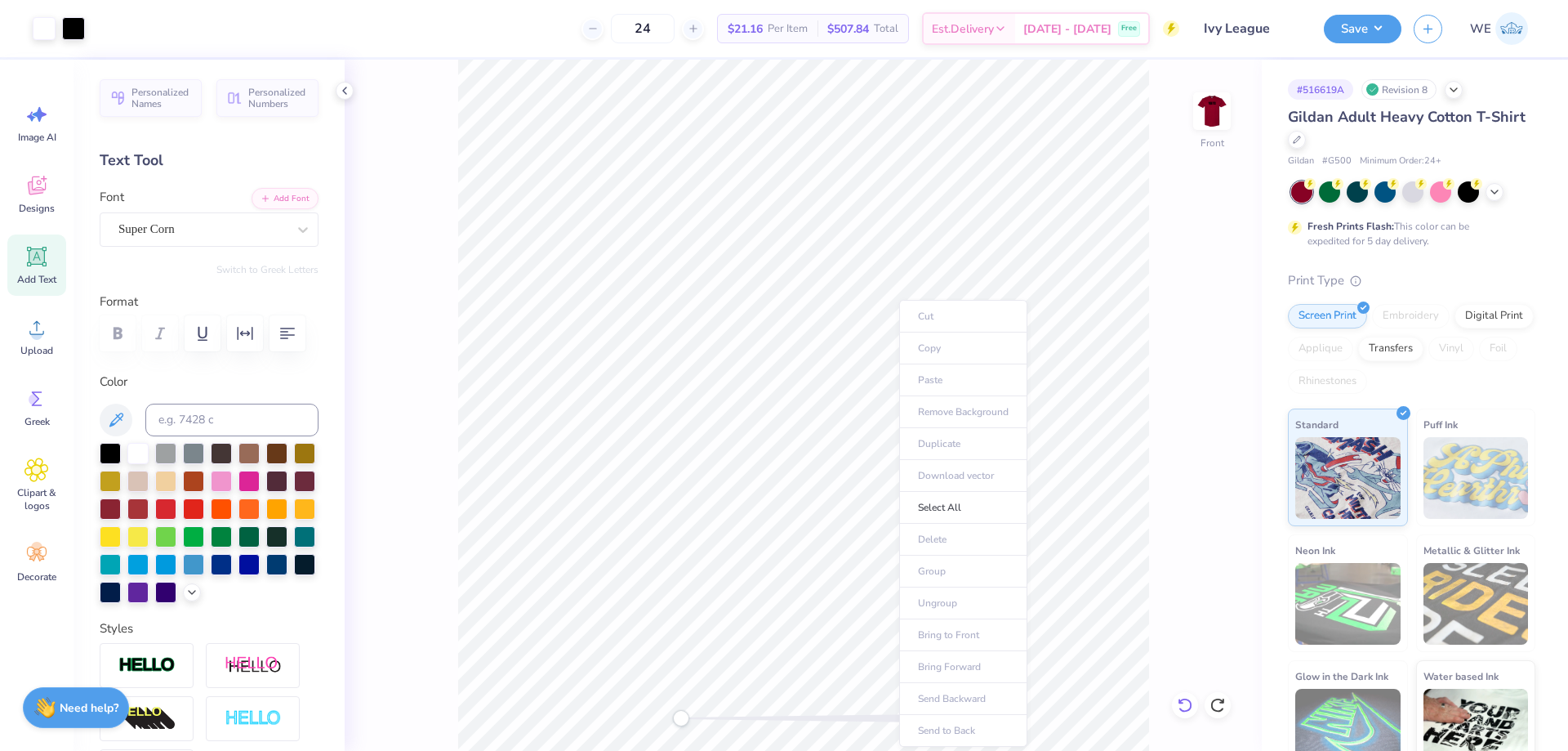
click at [1183, 705] on icon at bounding box center [1185, 704] width 16 height 16
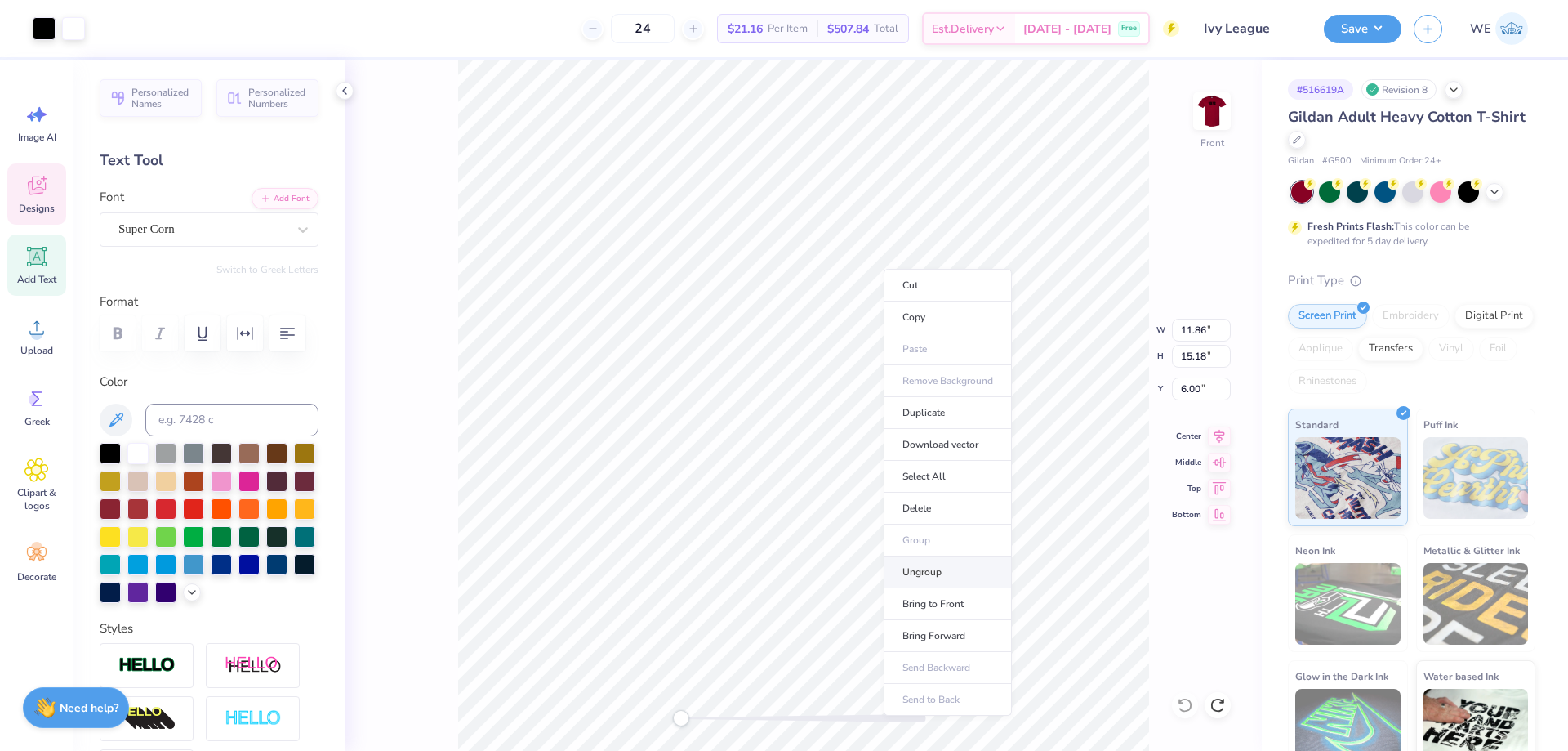
click at [944, 573] on li "Ungroup" at bounding box center [947, 572] width 128 height 32
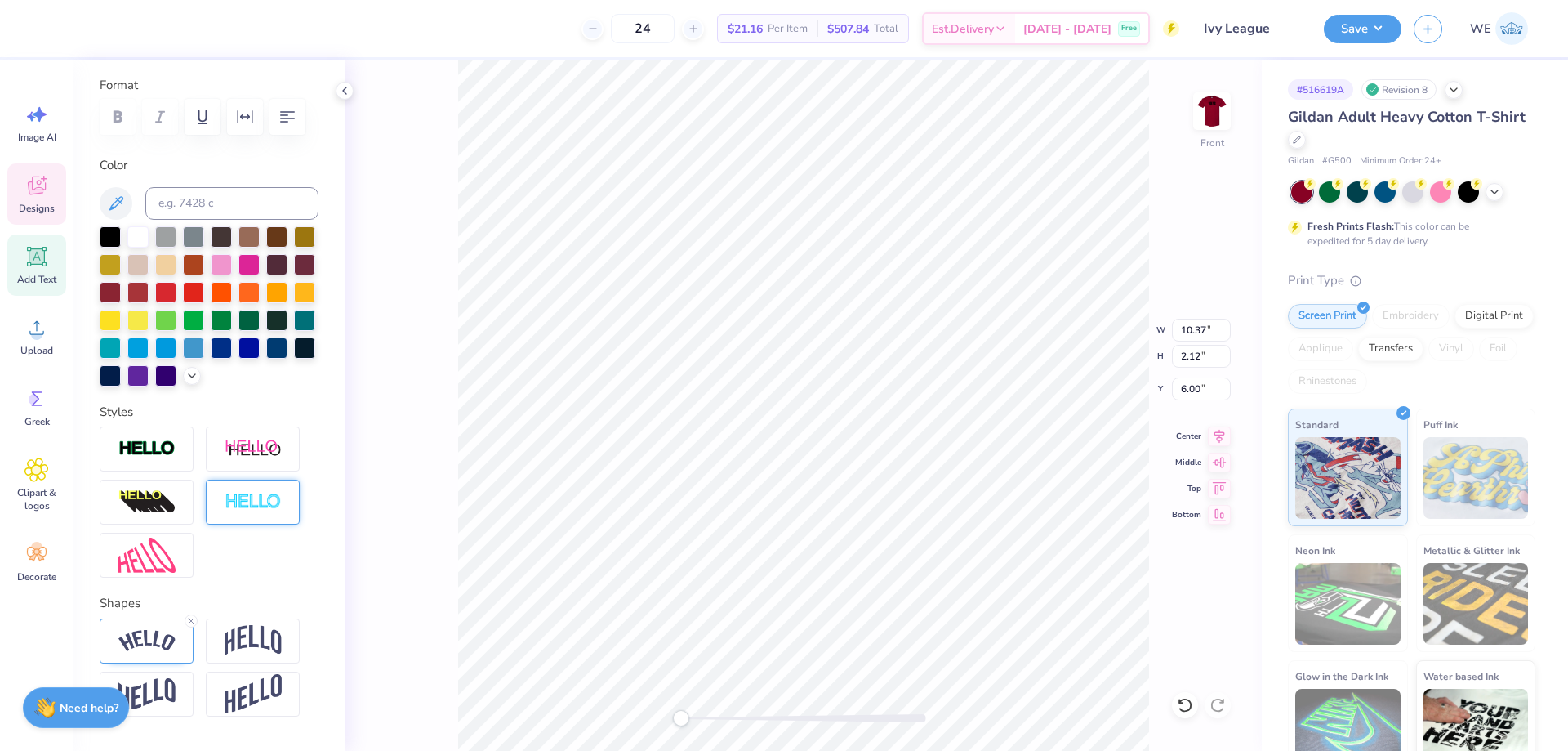
scroll to position [292, 0]
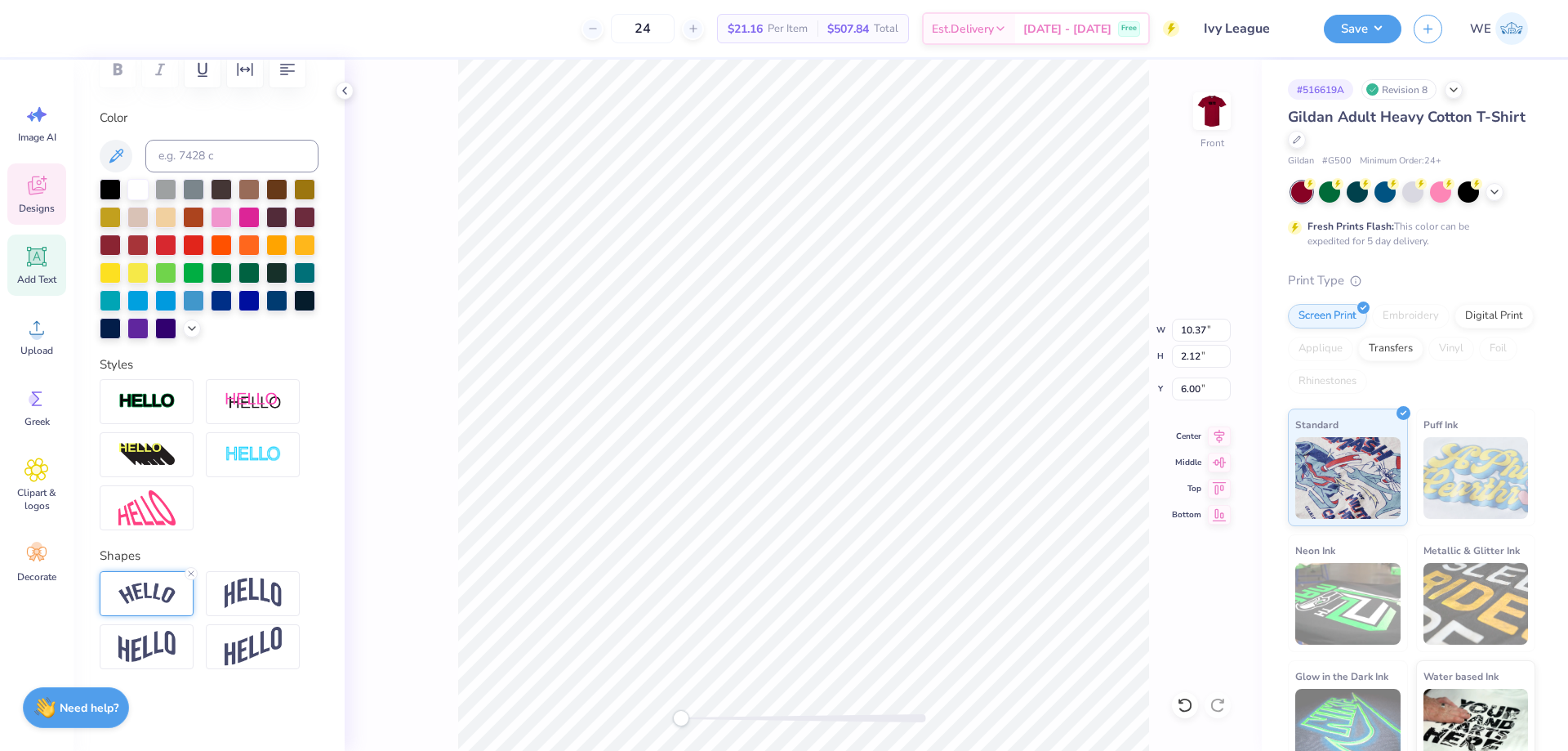
click at [153, 590] on img at bounding box center [147, 593] width 57 height 22
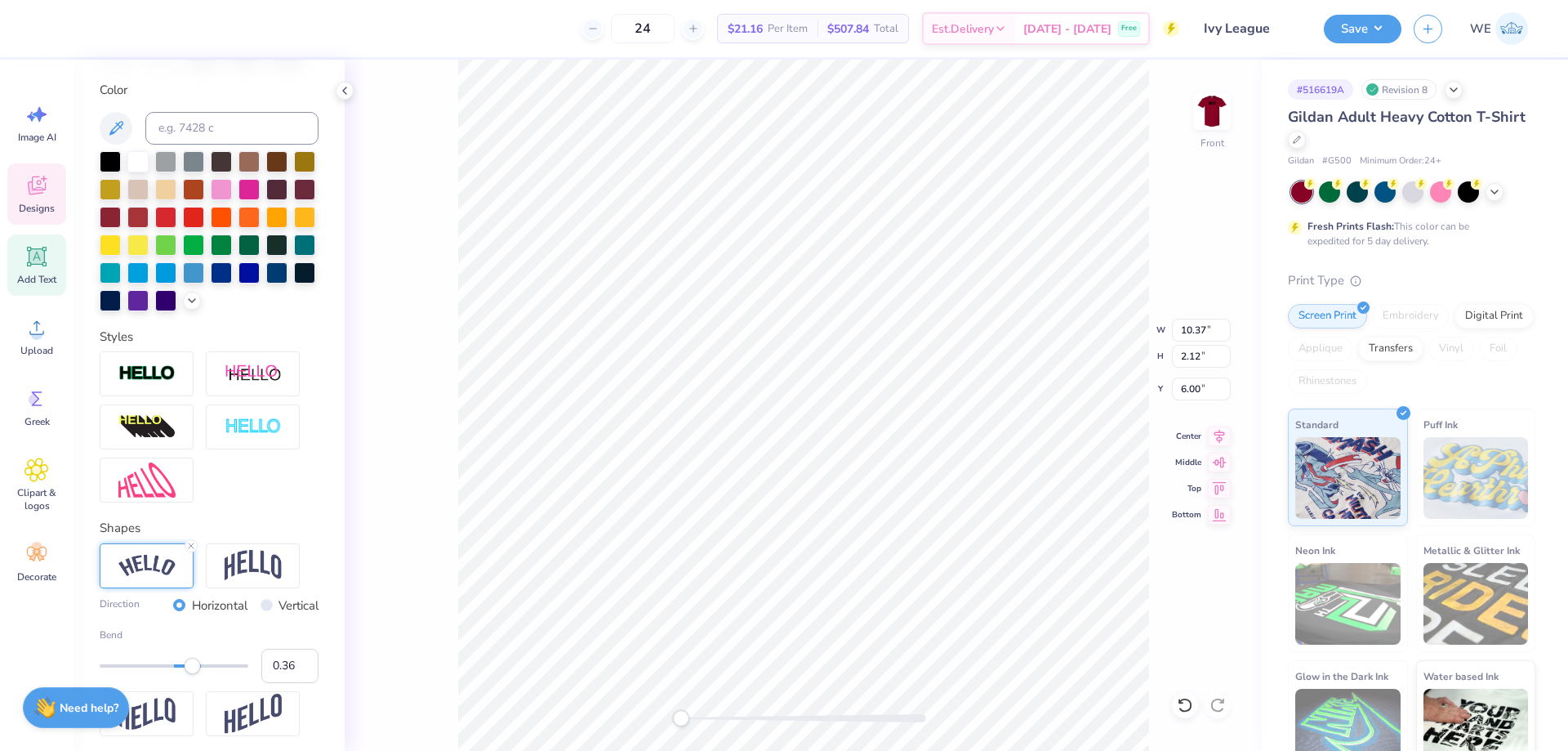
scroll to position [386, 0]
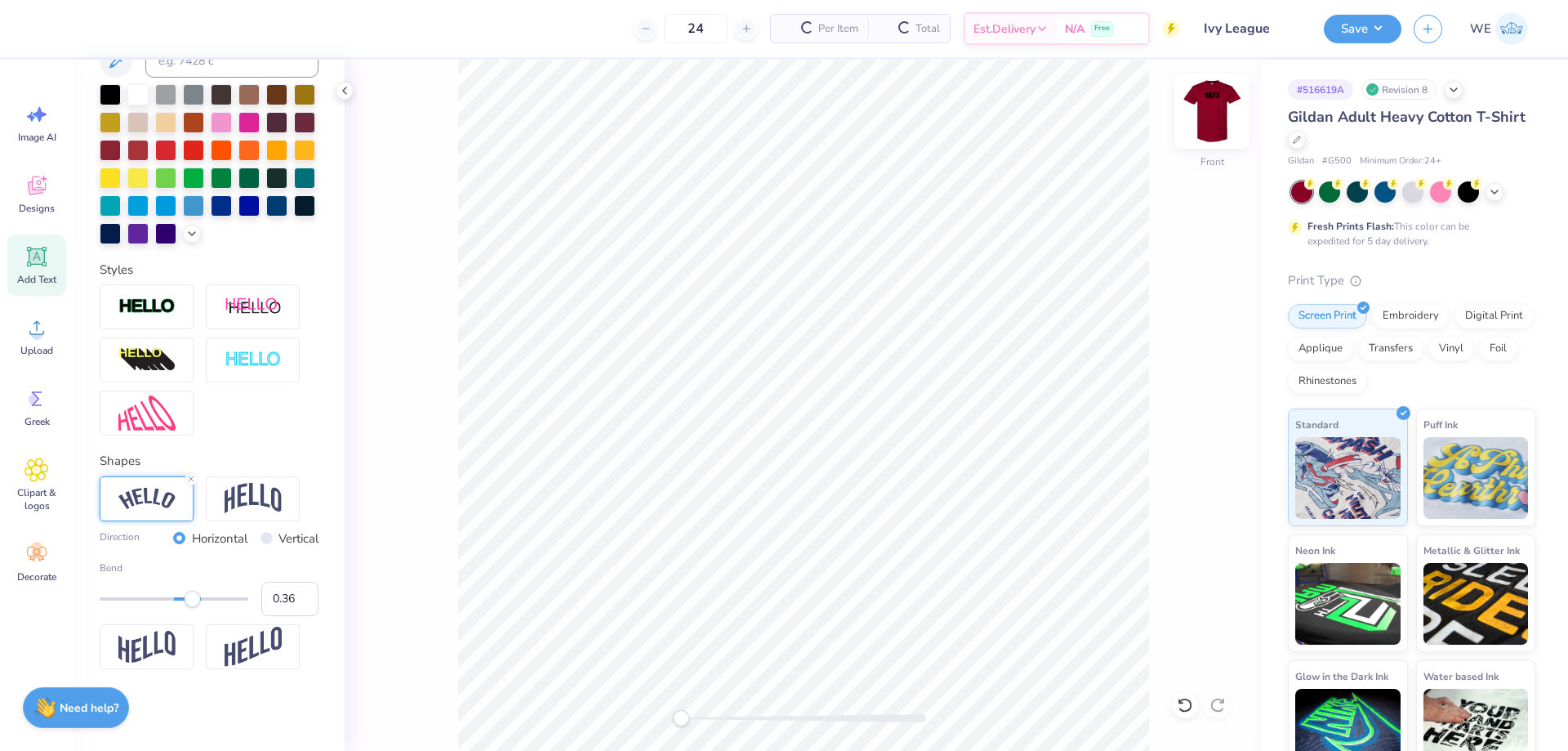
click at [1227, 118] on img at bounding box center [1212, 111] width 65 height 65
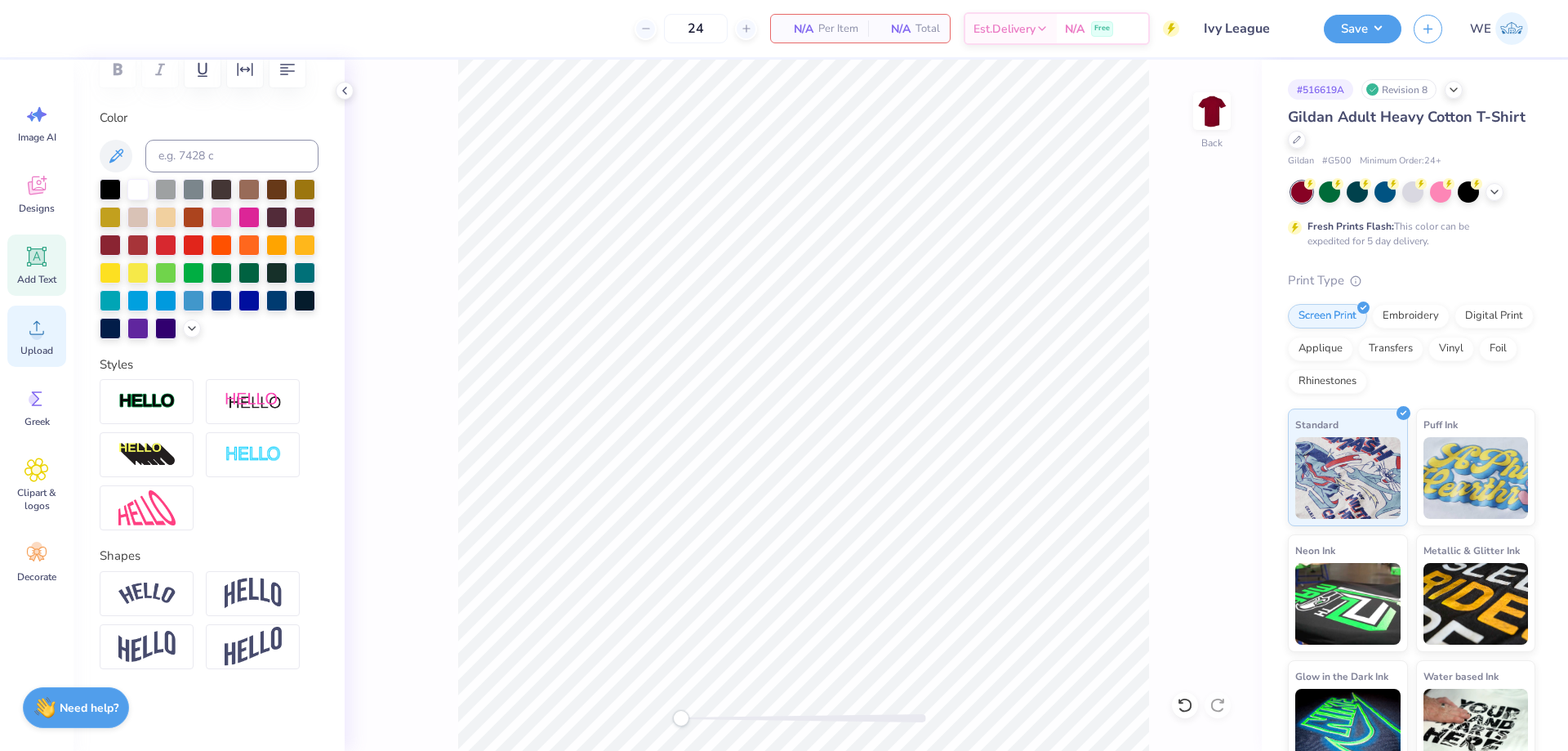
click at [52, 337] on div "Upload" at bounding box center [37, 336] width 59 height 61
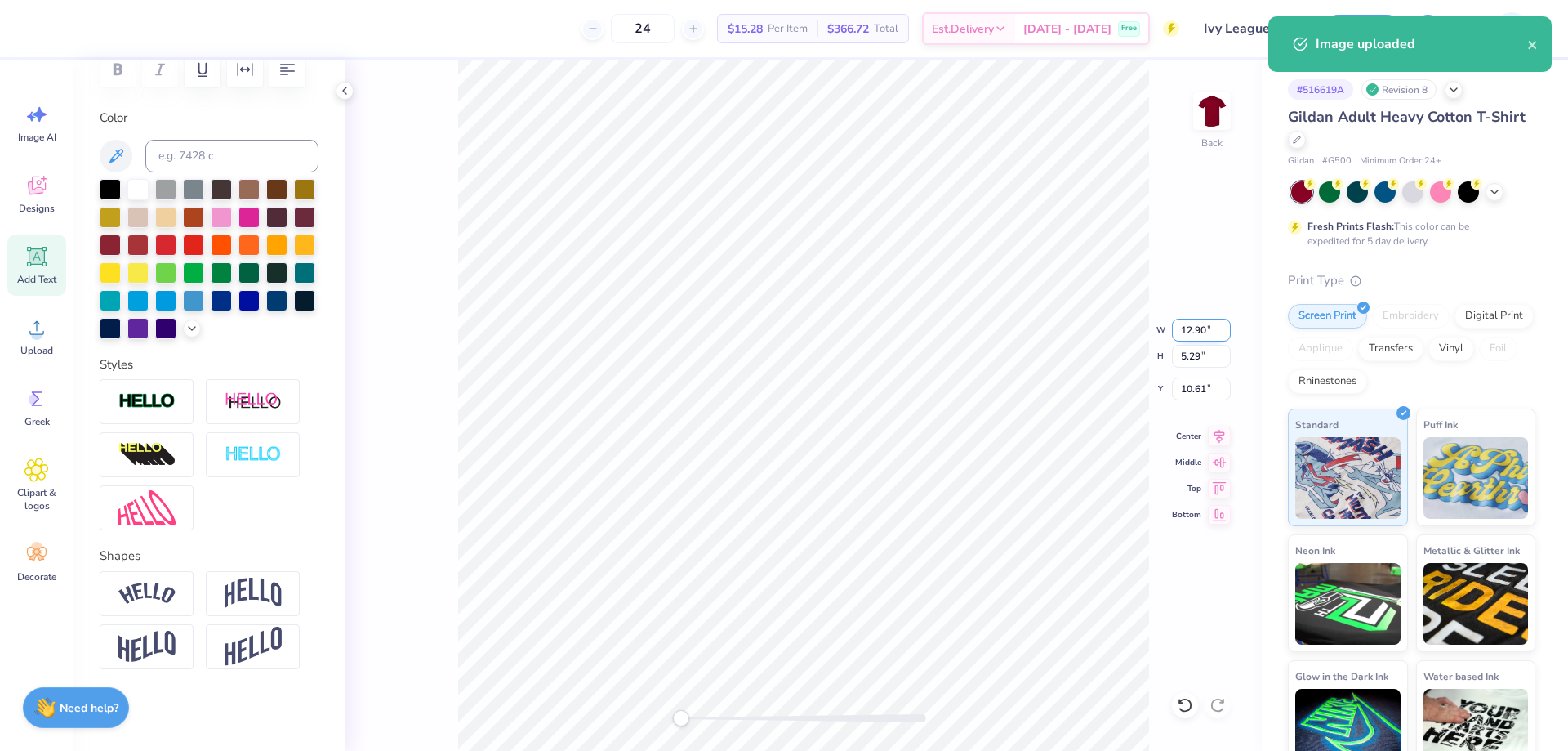
click at [1205, 324] on input "12.90" at bounding box center [1201, 330] width 59 height 23
type input "7"
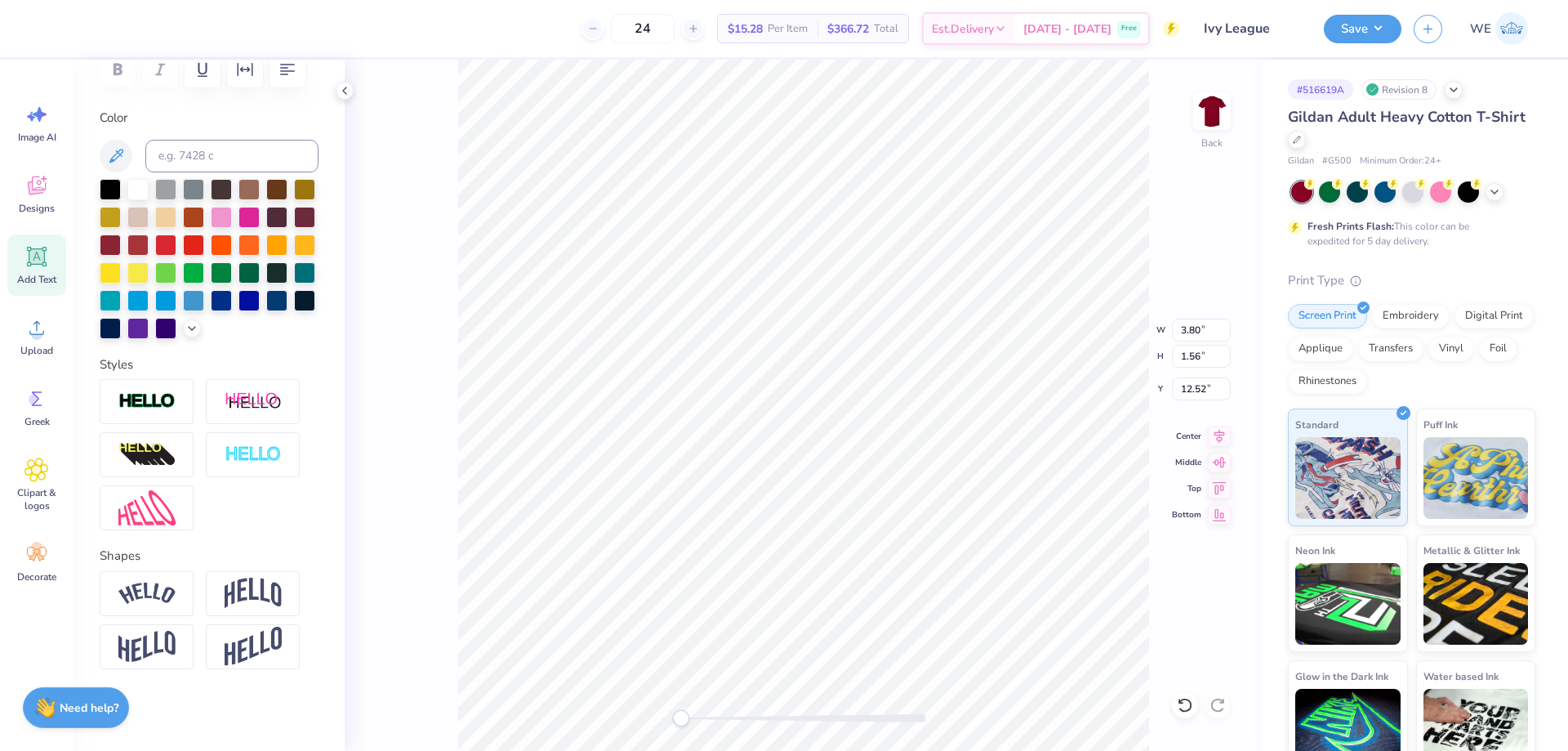
scroll to position [13, 3]
click at [1207, 389] on input "11.81" at bounding box center [1201, 389] width 59 height 23
type input "3"
click at [1210, 128] on img at bounding box center [1212, 111] width 65 height 65
click at [51, 326] on div "Upload" at bounding box center [37, 336] width 59 height 61
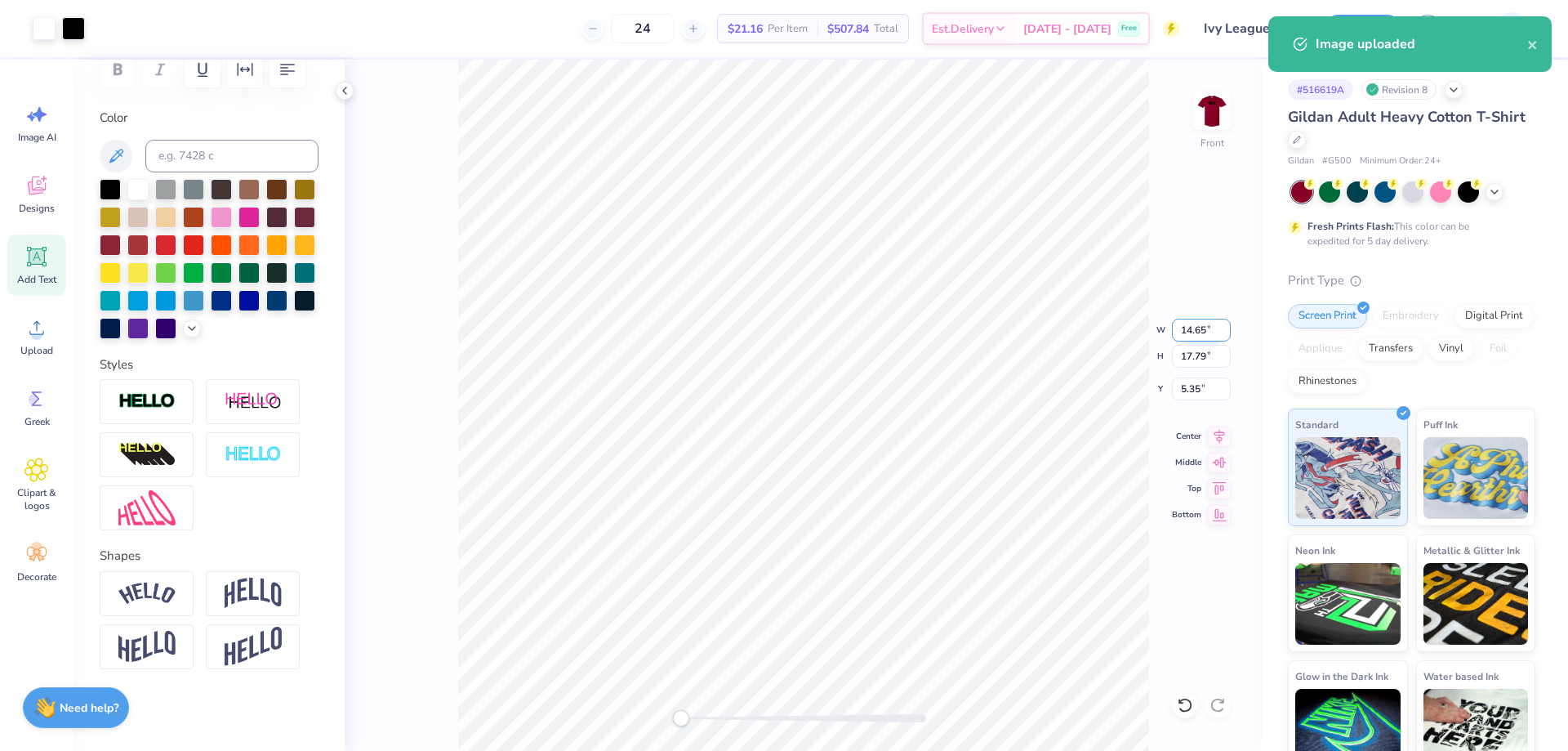
click at [1192, 335] on input "14.65" at bounding box center [1201, 330] width 59 height 23
type input "9.83"
type input "14.33"
type input "7.11"
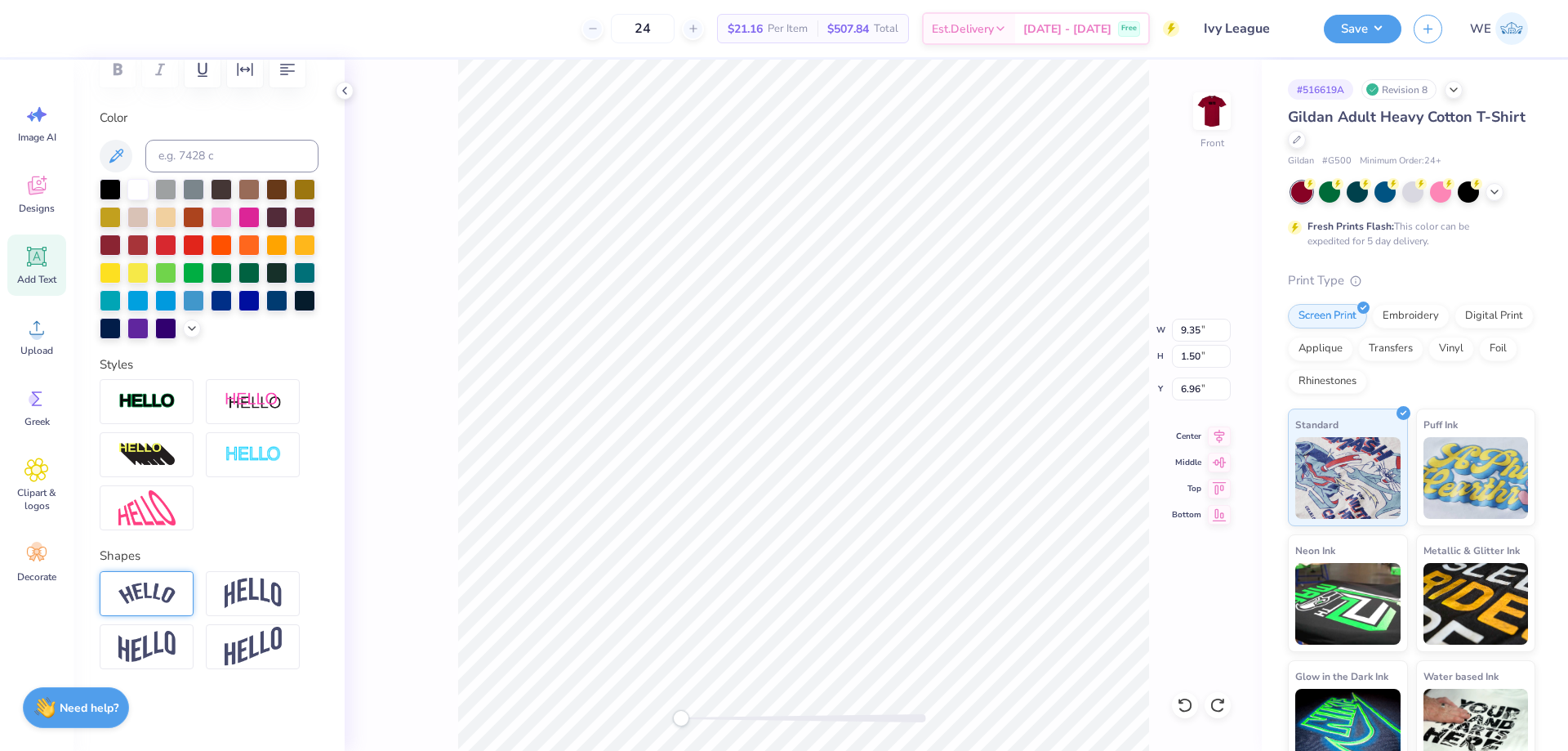
click at [156, 587] on img at bounding box center [147, 593] width 57 height 22
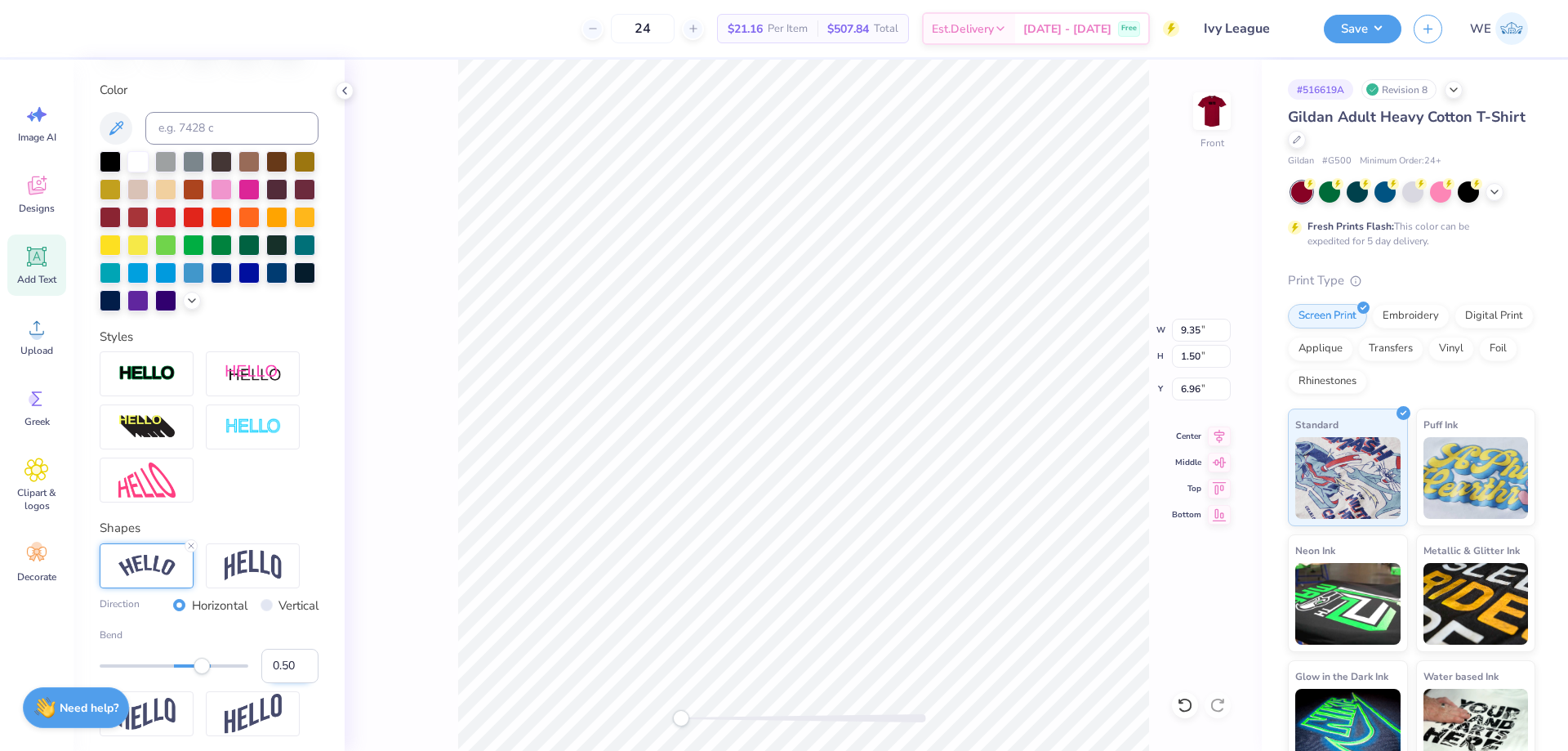
click at [273, 683] on input "0.50" at bounding box center [290, 665] width 57 height 34
type input "0.30"
click at [1193, 389] on input "6.81" at bounding box center [1201, 389] width 59 height 23
type input "3.00"
click at [34, 321] on icon at bounding box center [36, 327] width 24 height 24
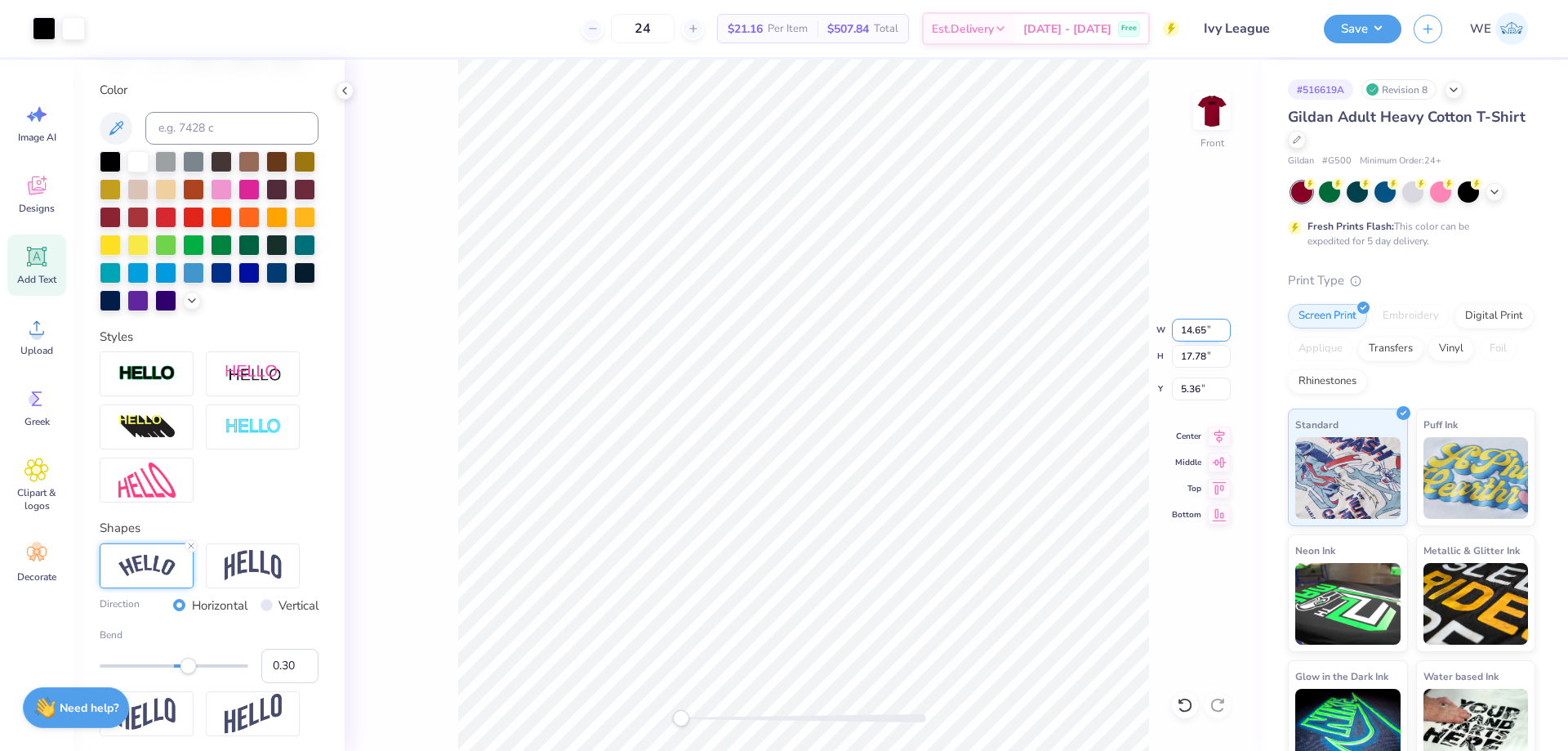
click at [1191, 331] on input "14.65" at bounding box center [1201, 330] width 59 height 23
type input "9.83"
type input "14.32"
type input "7.11"
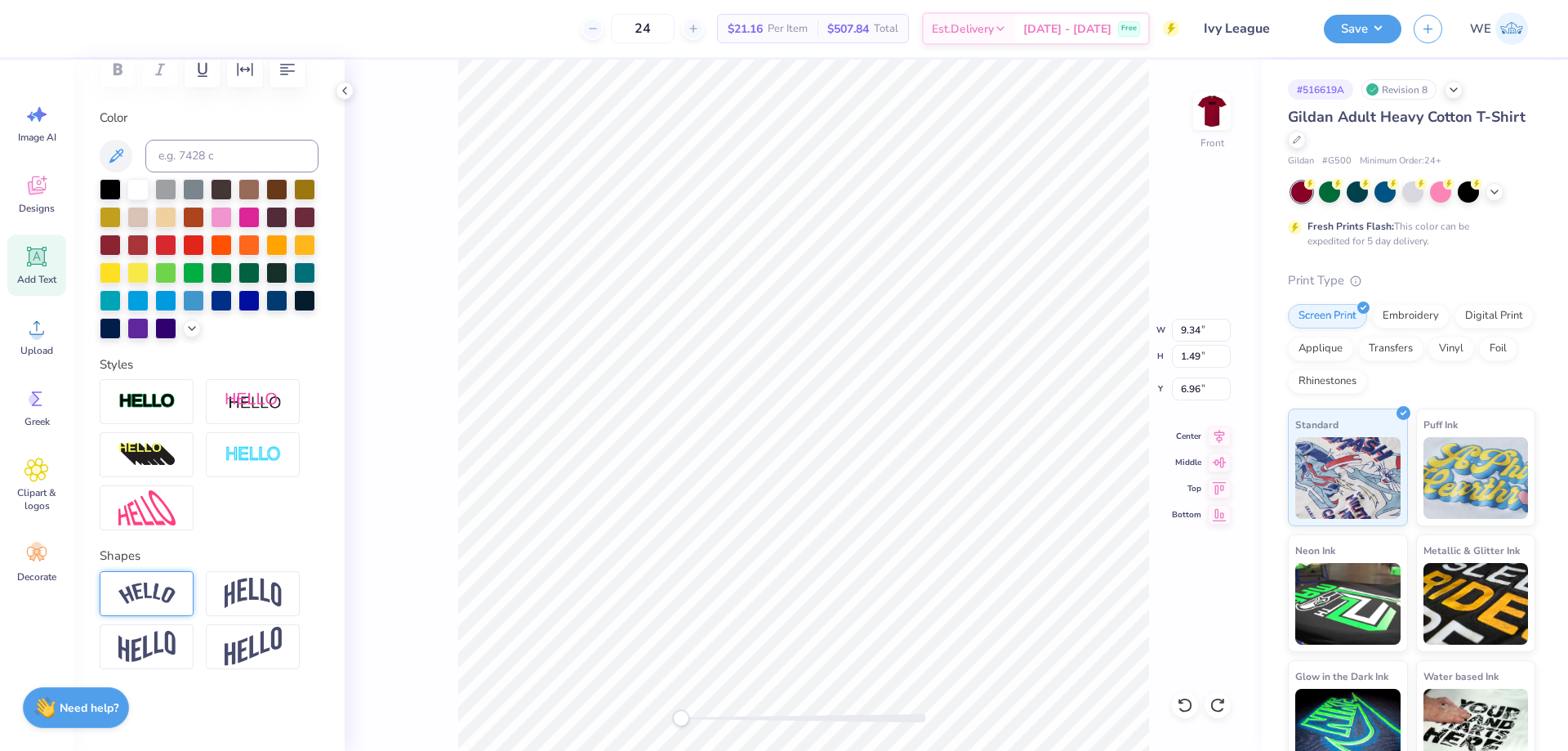
click at [156, 585] on img at bounding box center [147, 593] width 57 height 22
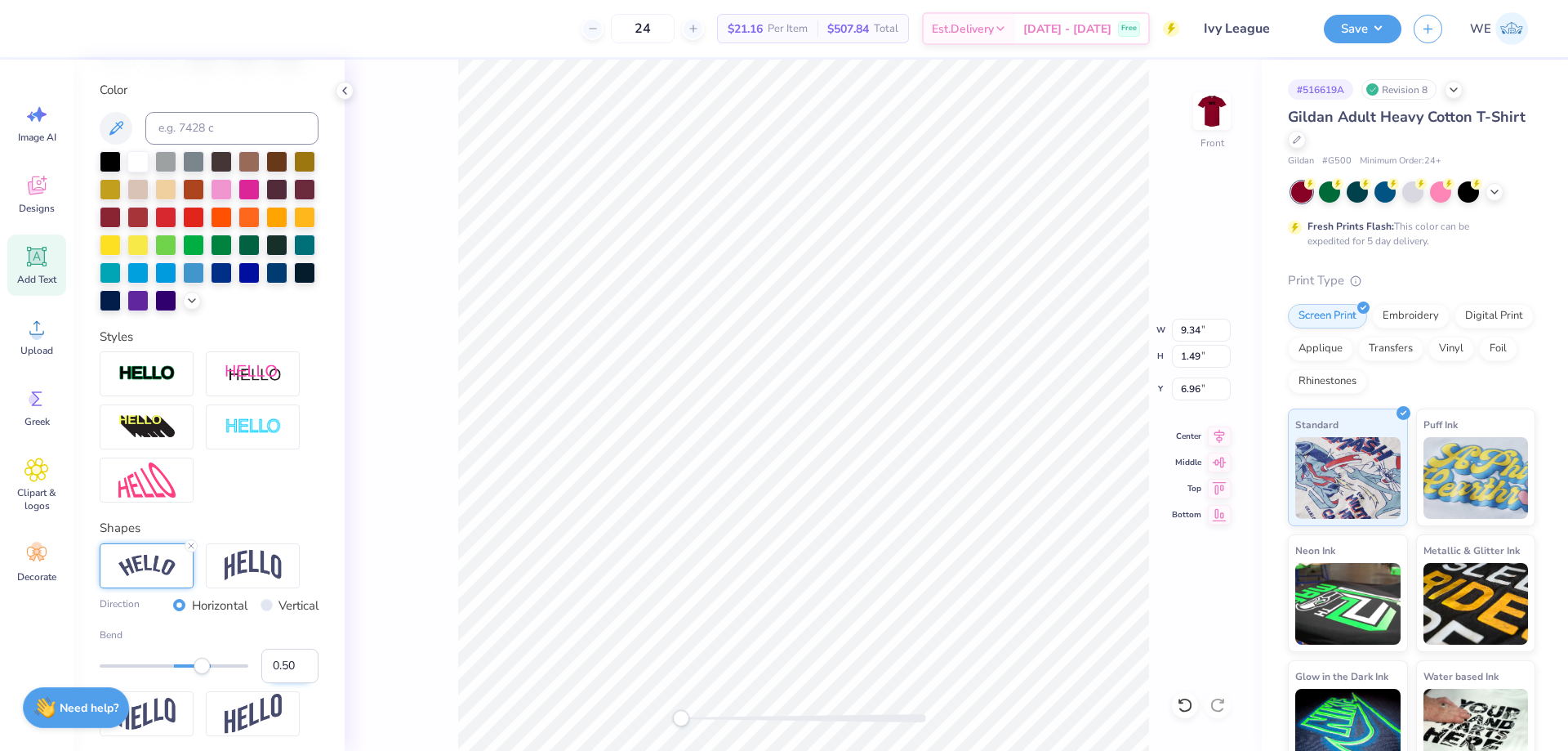
click at [275, 683] on input "0.50" at bounding box center [290, 665] width 57 height 34
type input "0.30"
click at [1198, 389] on input "6.81" at bounding box center [1201, 389] width 59 height 23
type input "3.00"
click at [1364, 22] on button "Save" at bounding box center [1362, 27] width 77 height 29
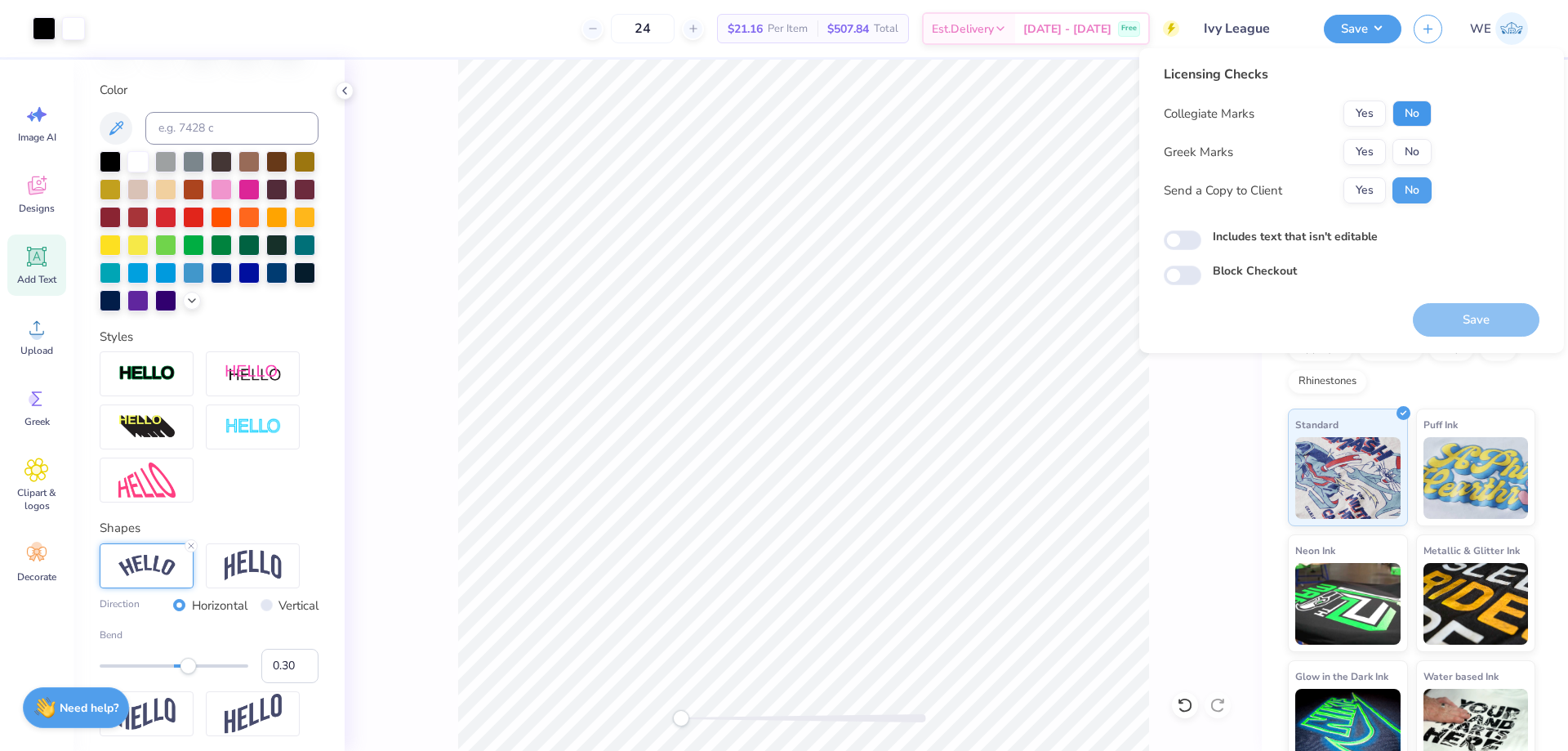
click at [1410, 106] on button "No" at bounding box center [1412, 113] width 39 height 26
click at [1384, 148] on button "Yes" at bounding box center [1364, 151] width 43 height 26
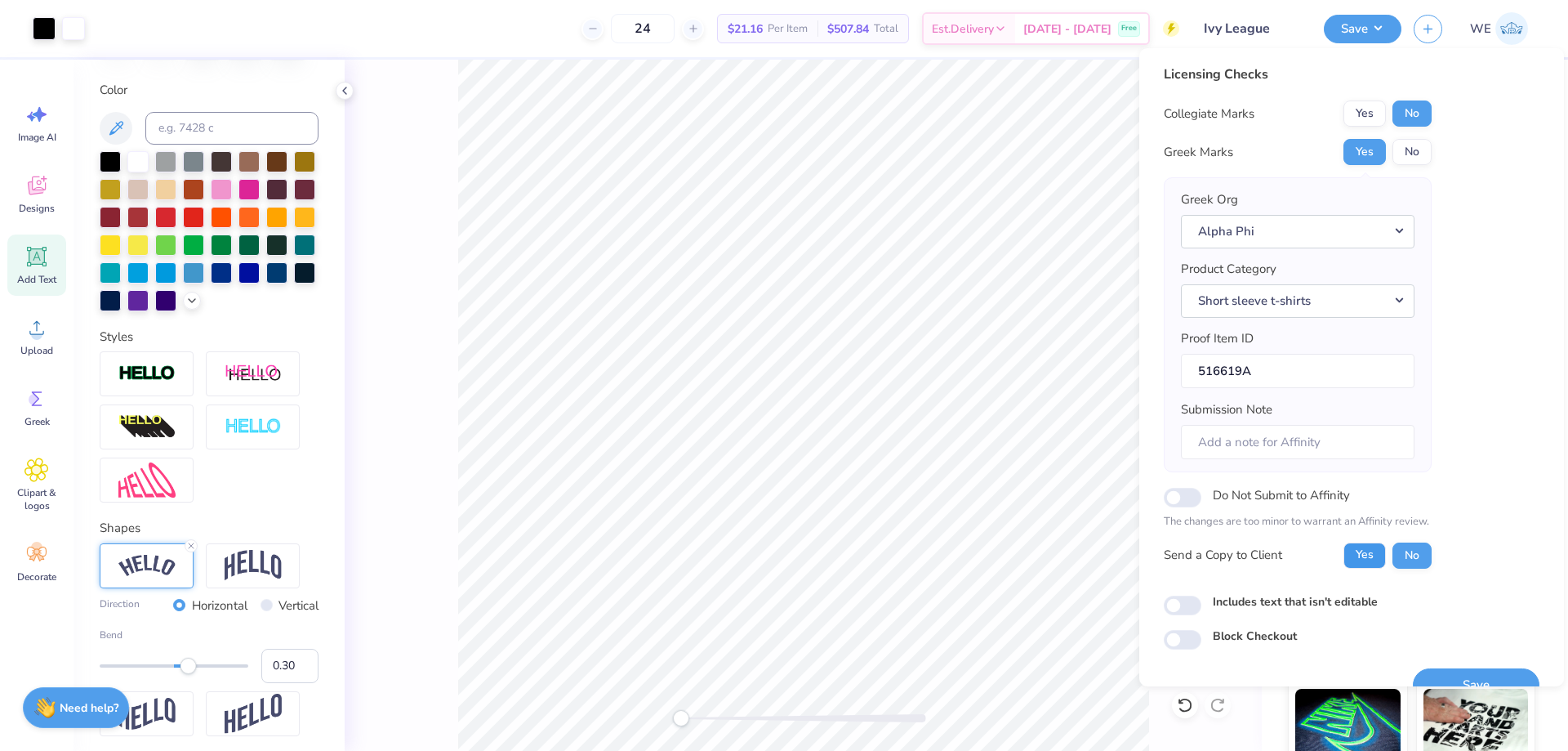
click at [1361, 550] on button "Yes" at bounding box center [1364, 555] width 43 height 26
click at [1188, 610] on input "Includes text that isn't editable" at bounding box center [1182, 605] width 38 height 19
checkbox input "true"
click at [1446, 675] on button "Save" at bounding box center [1476, 685] width 127 height 34
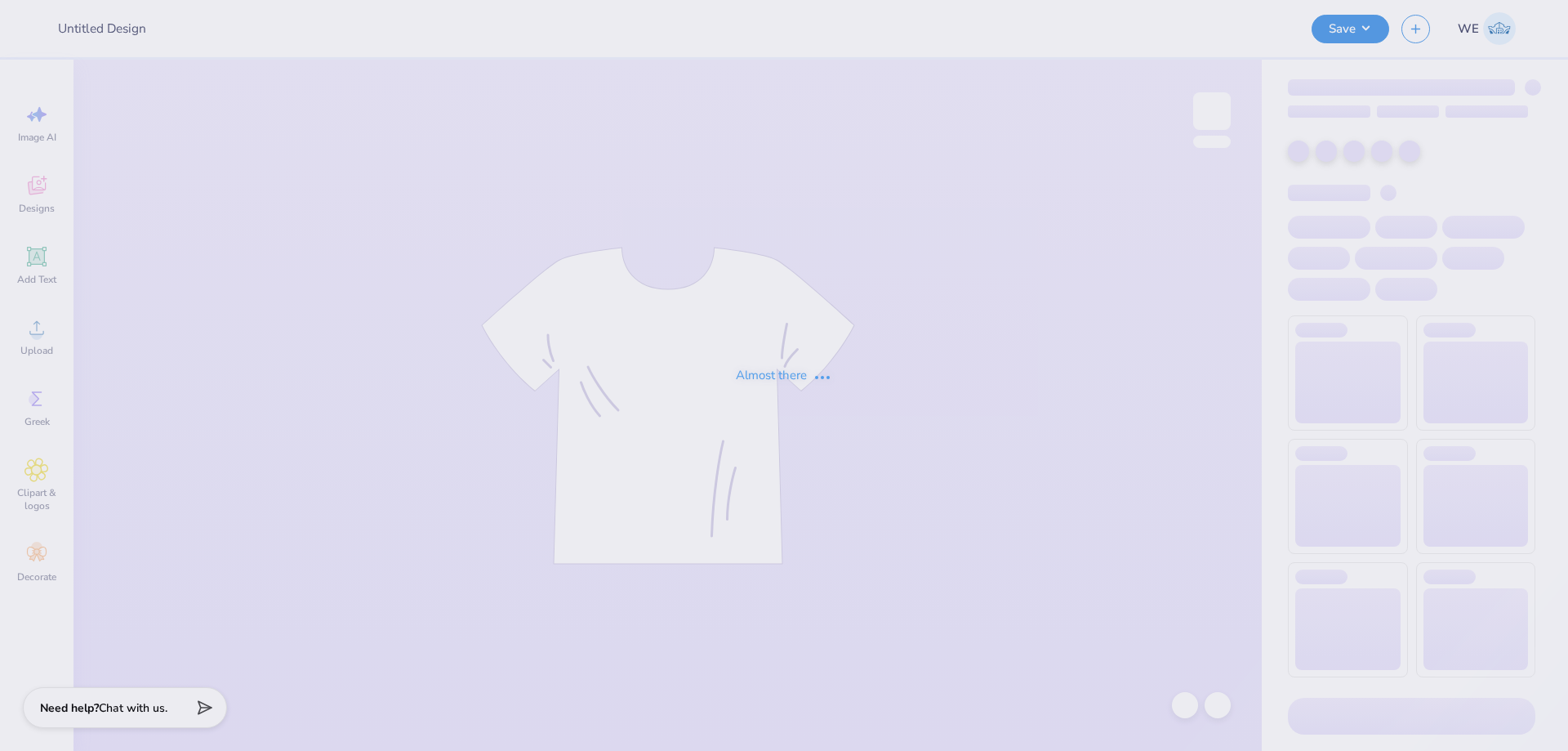
type input "Crewnecks"
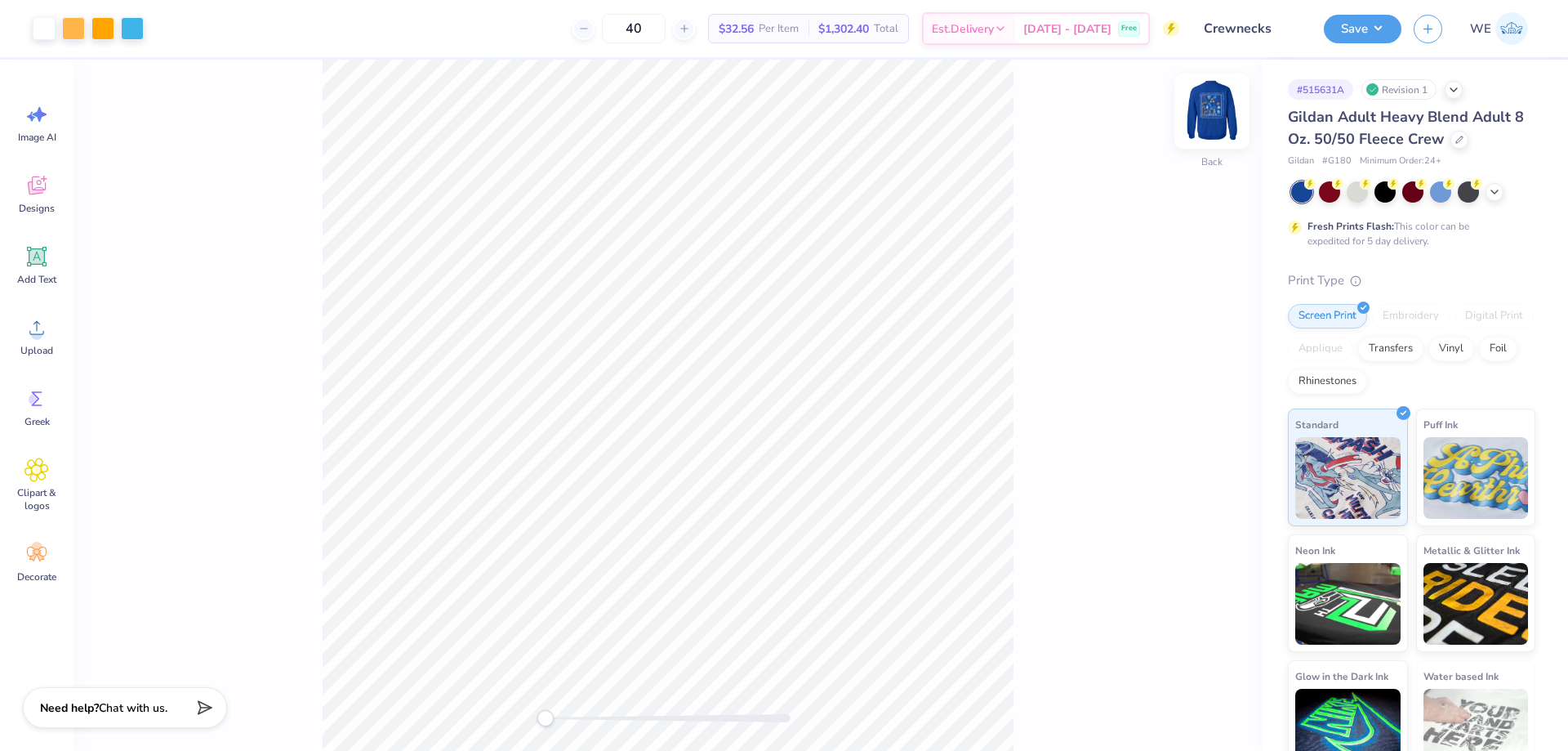
click at [1227, 102] on img at bounding box center [1212, 111] width 65 height 65
click at [1031, 169] on div "Front" at bounding box center [668, 405] width 1188 height 691
click at [1221, 114] on img at bounding box center [1212, 111] width 65 height 65
click at [38, 329] on circle at bounding box center [37, 334] width 12 height 12
click at [60, 333] on div "Upload" at bounding box center [37, 336] width 59 height 61
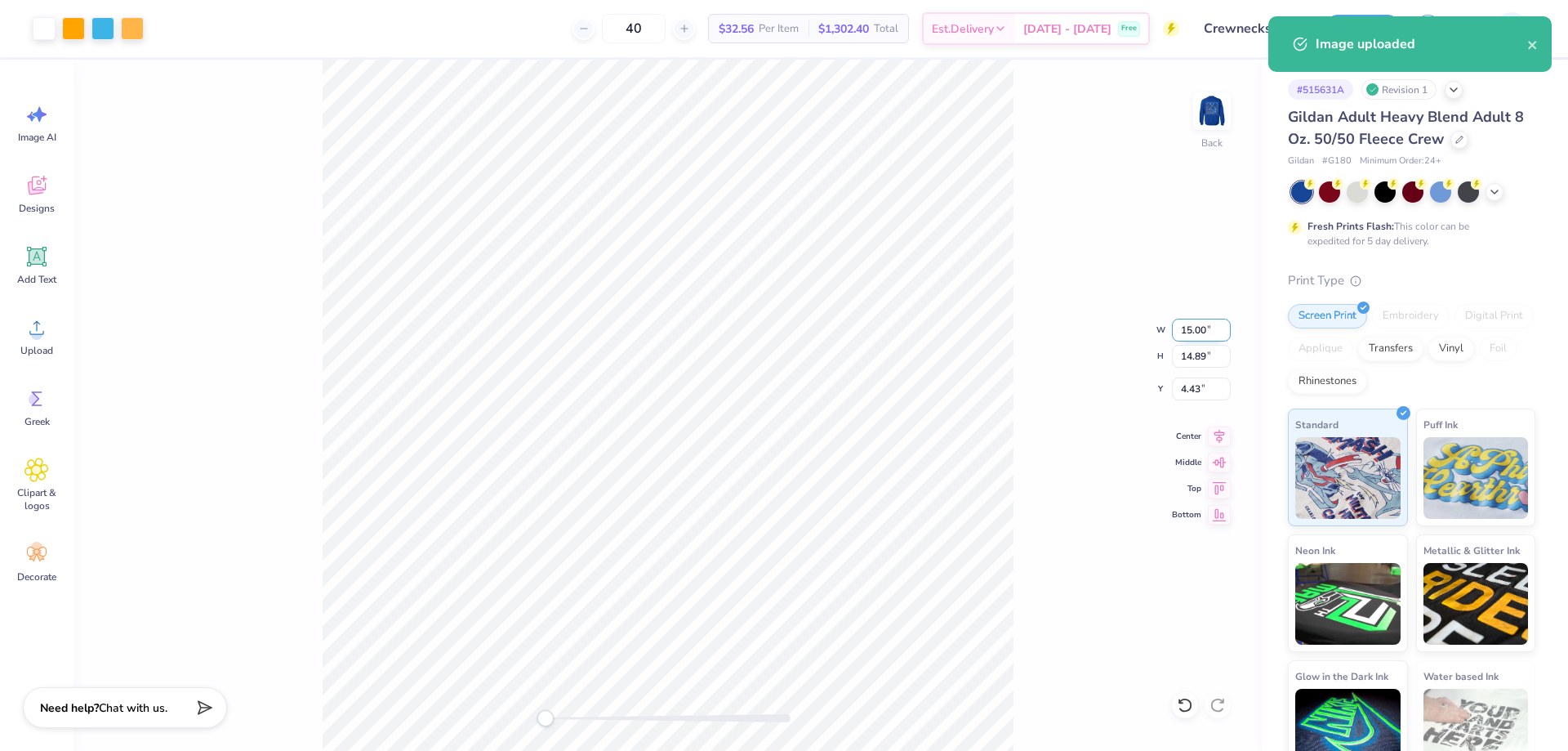
click at [1188, 327] on input "15.00" at bounding box center [1201, 330] width 59 height 23
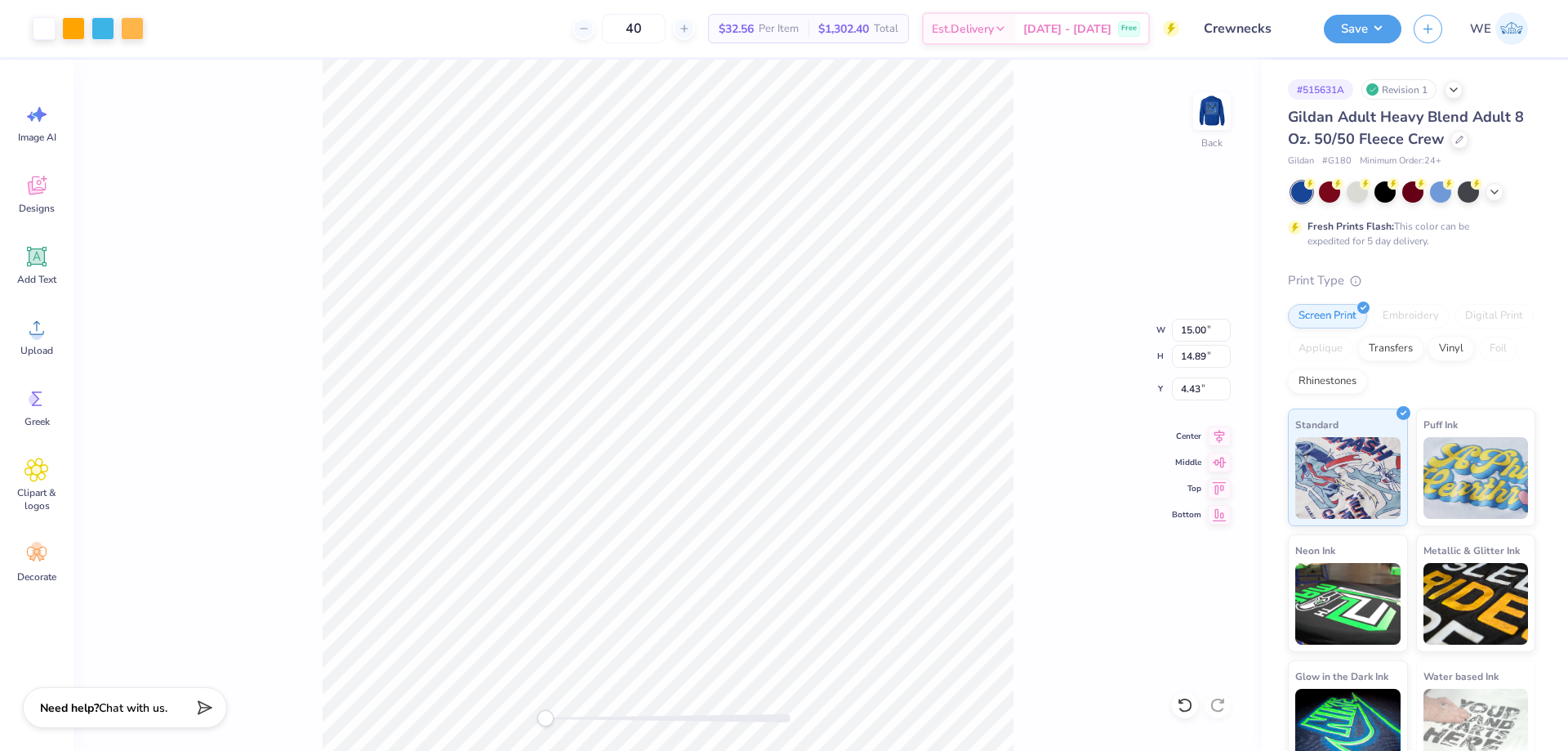
click at [1196, 368] on div "Back W 15.00 15.00 " H 14.89 14.89 " Y 4.43 4.43 " Center Middle Top Bottom" at bounding box center [668, 405] width 1188 height 691
click at [1195, 361] on div "Back W 15.00 H 14.89 Y 4.43 Center Middle Top Bottom" at bounding box center [668, 405] width 1188 height 691
click at [1197, 355] on input "14.89" at bounding box center [1201, 356] width 59 height 23
type input "3.5"
click at [1190, 389] on input "10.12" at bounding box center [1201, 389] width 59 height 23
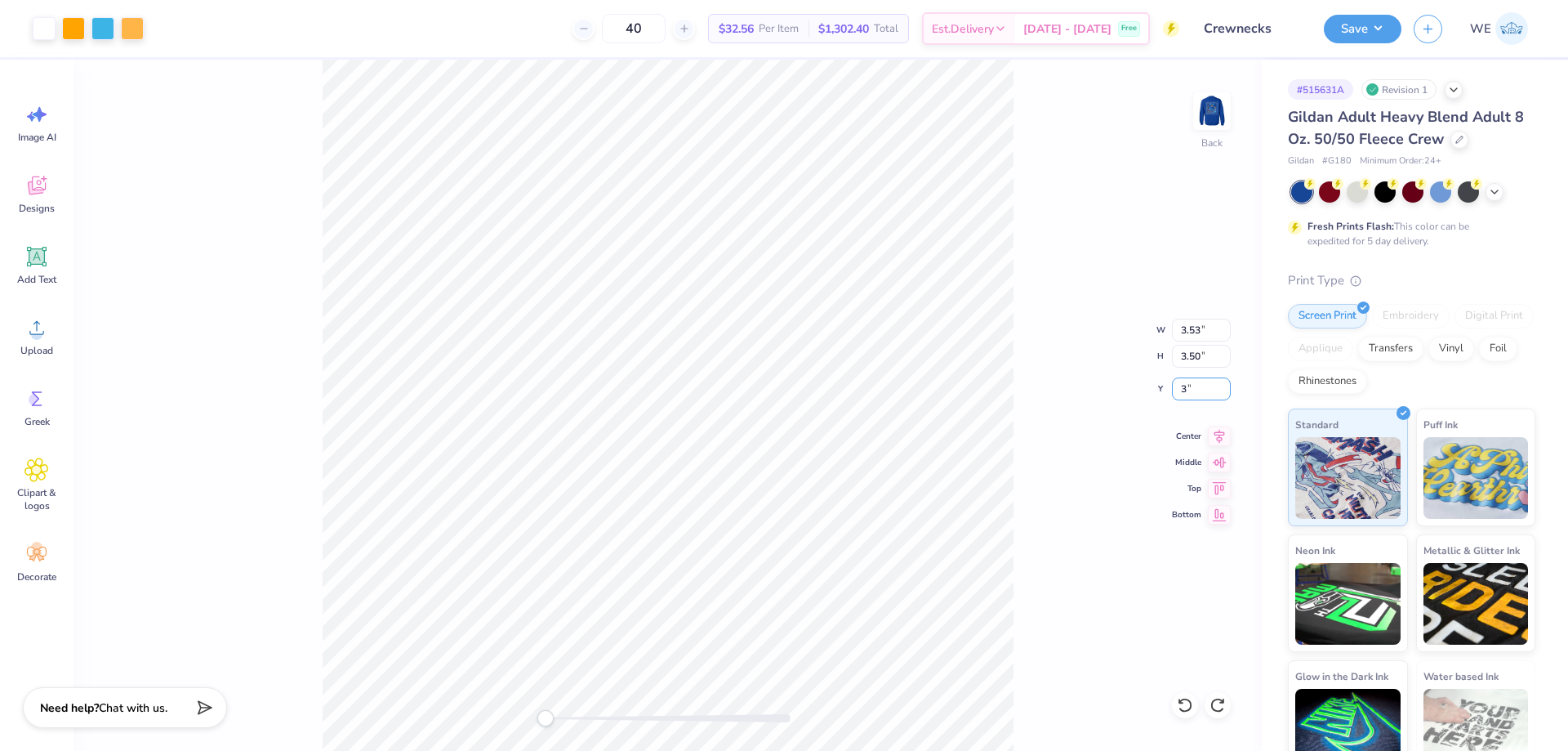
type input "3"
click at [1200, 392] on input "3.00" at bounding box center [1201, 389] width 59 height 23
type input "3"
click at [1212, 113] on img at bounding box center [1212, 111] width 65 height 65
click at [55, 331] on div "Upload" at bounding box center [37, 336] width 59 height 61
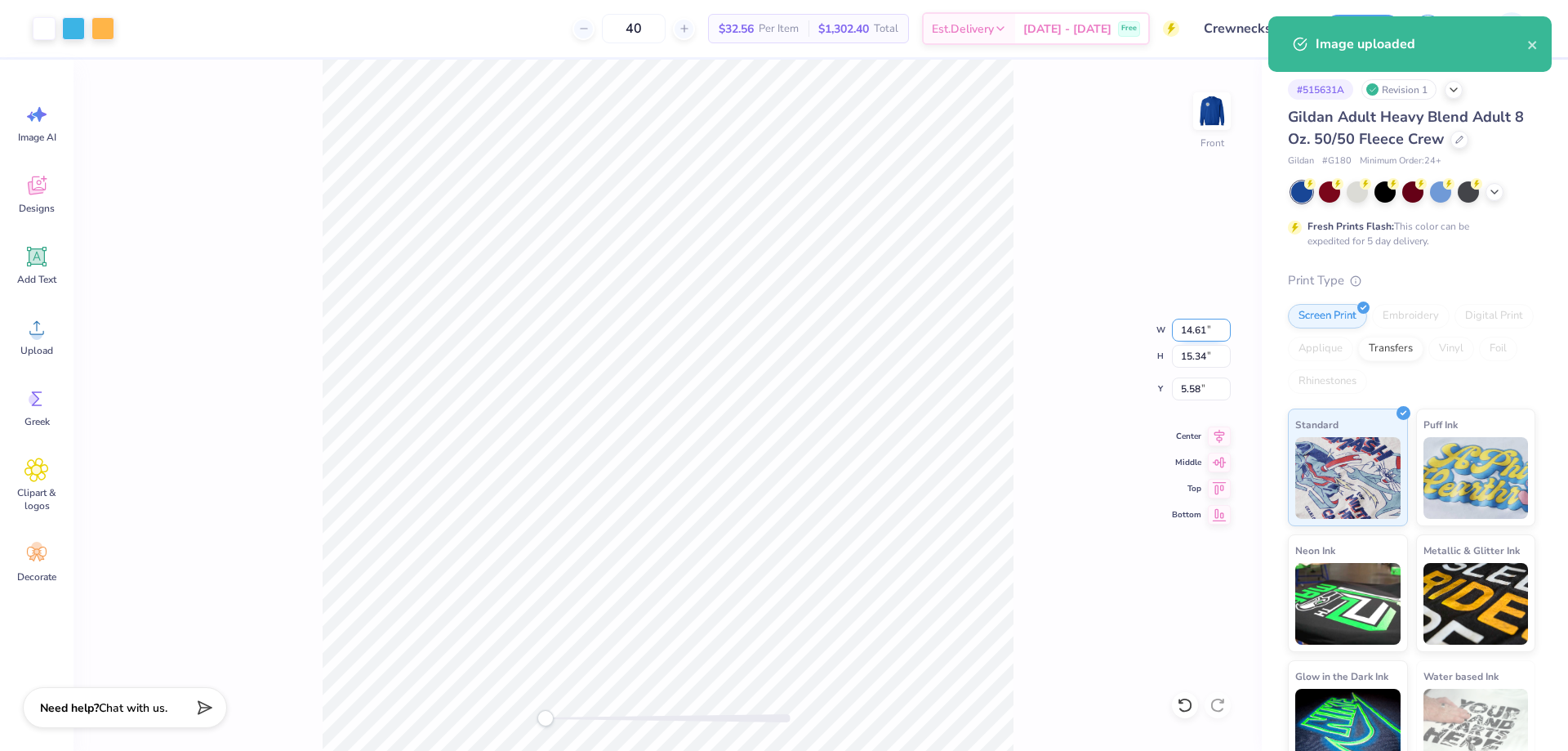
click at [1205, 334] on input "14.61" at bounding box center [1201, 330] width 59 height 23
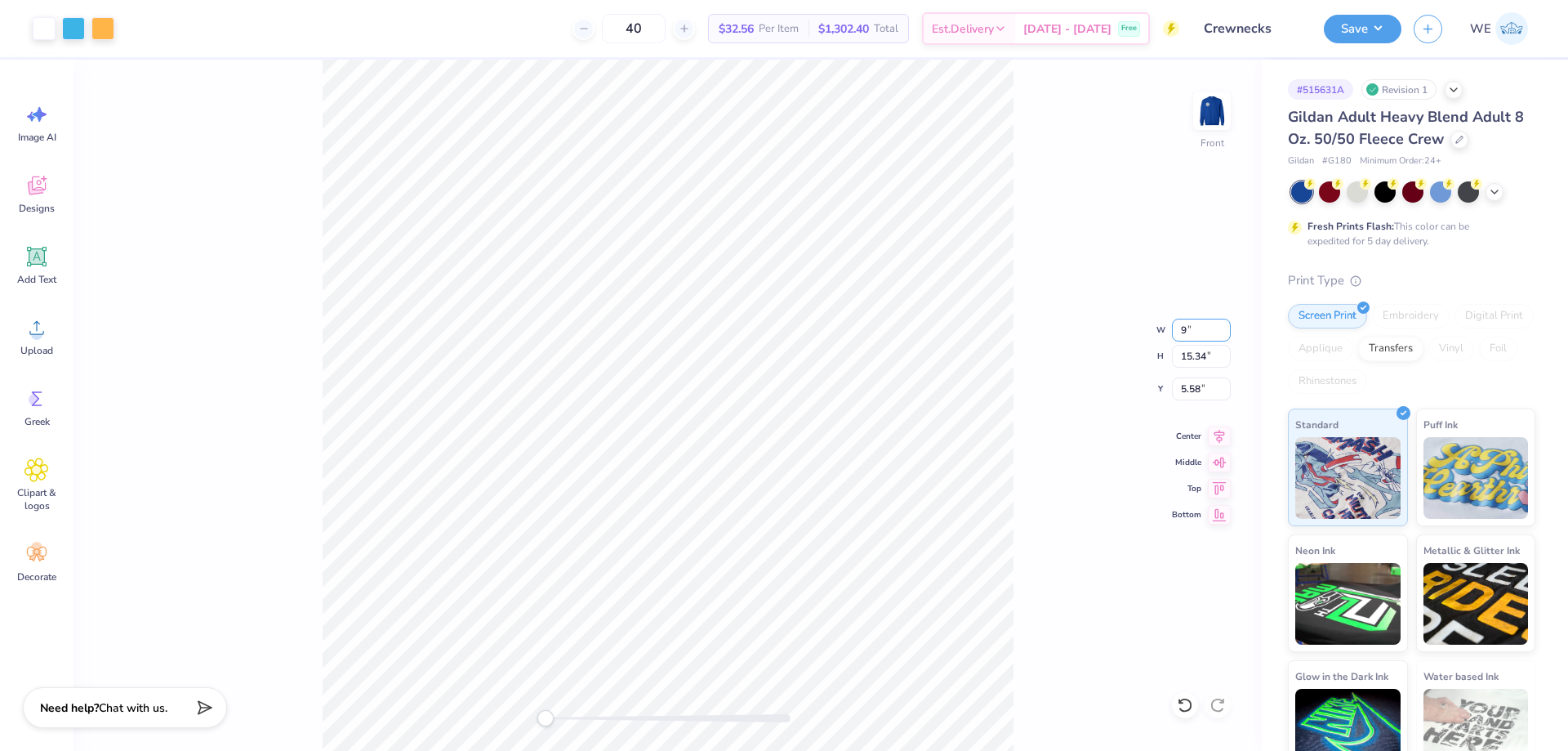
type input "9"
click at [1187, 334] on input "5.54" at bounding box center [1201, 330] width 59 height 23
type input "10"
drag, startPoint x: 1058, startPoint y: 371, endPoint x: 1046, endPoint y: 373, distance: 12.2
click at [1058, 371] on div "Front W 10 10 " H 5.82 5.82 " Y 10.34 10.34 " Center Middle Top Bottom" at bounding box center [668, 405] width 1188 height 691
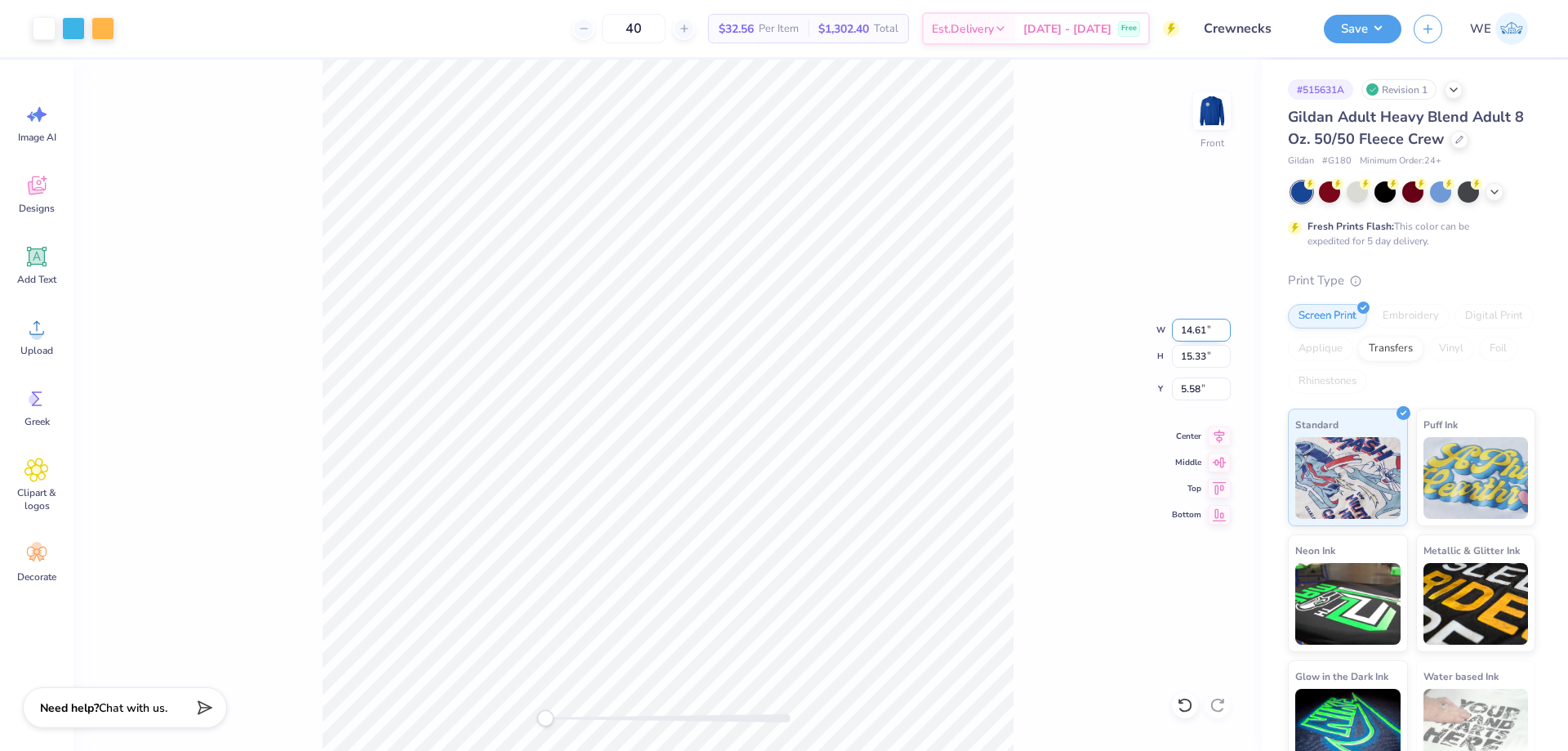
click at [1196, 326] on input "14.61" at bounding box center [1201, 330] width 59 height 23
type input "10"
click at [1191, 394] on input "8.00" at bounding box center [1201, 389] width 59 height 23
type input "3"
click at [1189, 390] on input "3.00" at bounding box center [1201, 389] width 59 height 23
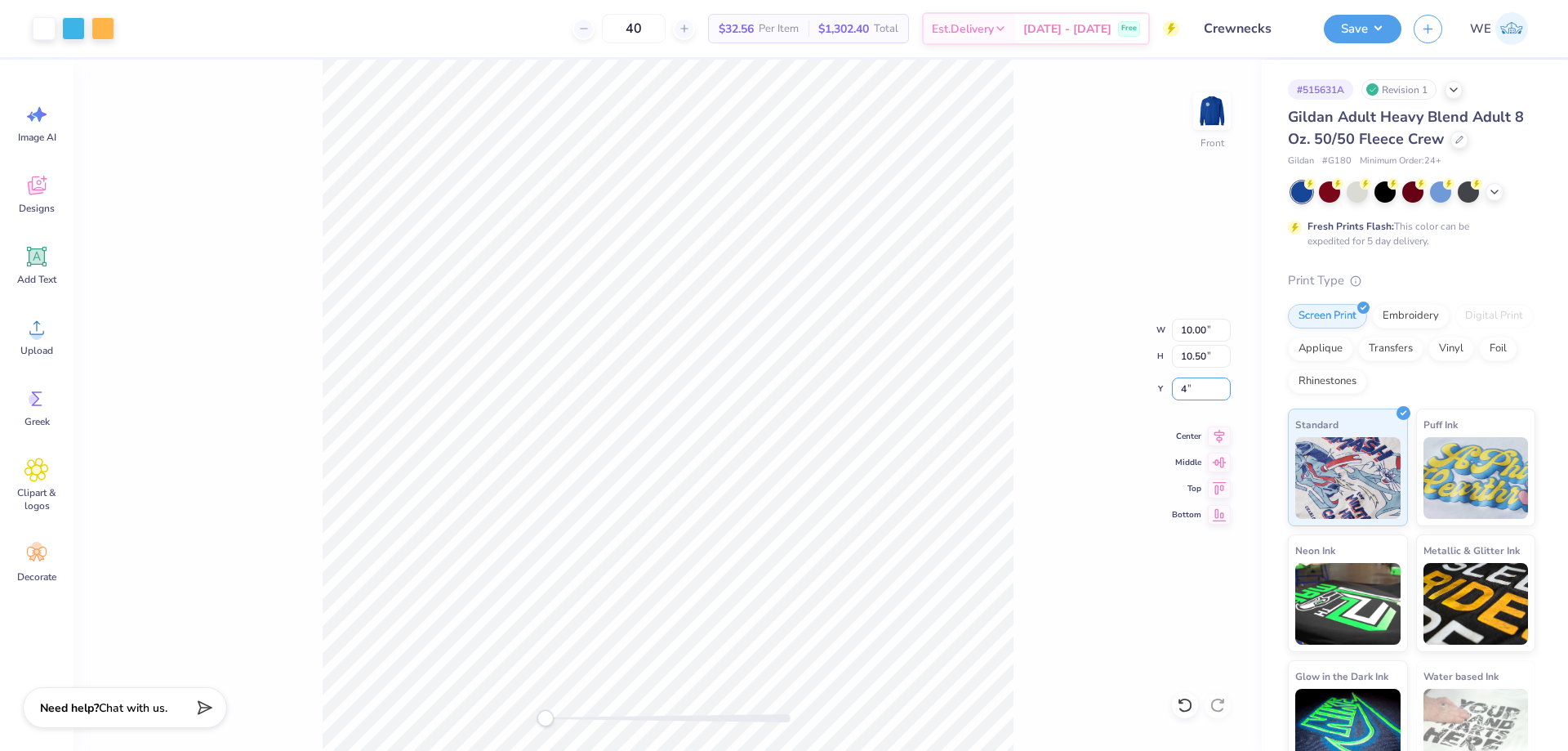
type input "4"
click at [1377, 29] on button "Save" at bounding box center [1362, 27] width 77 height 29
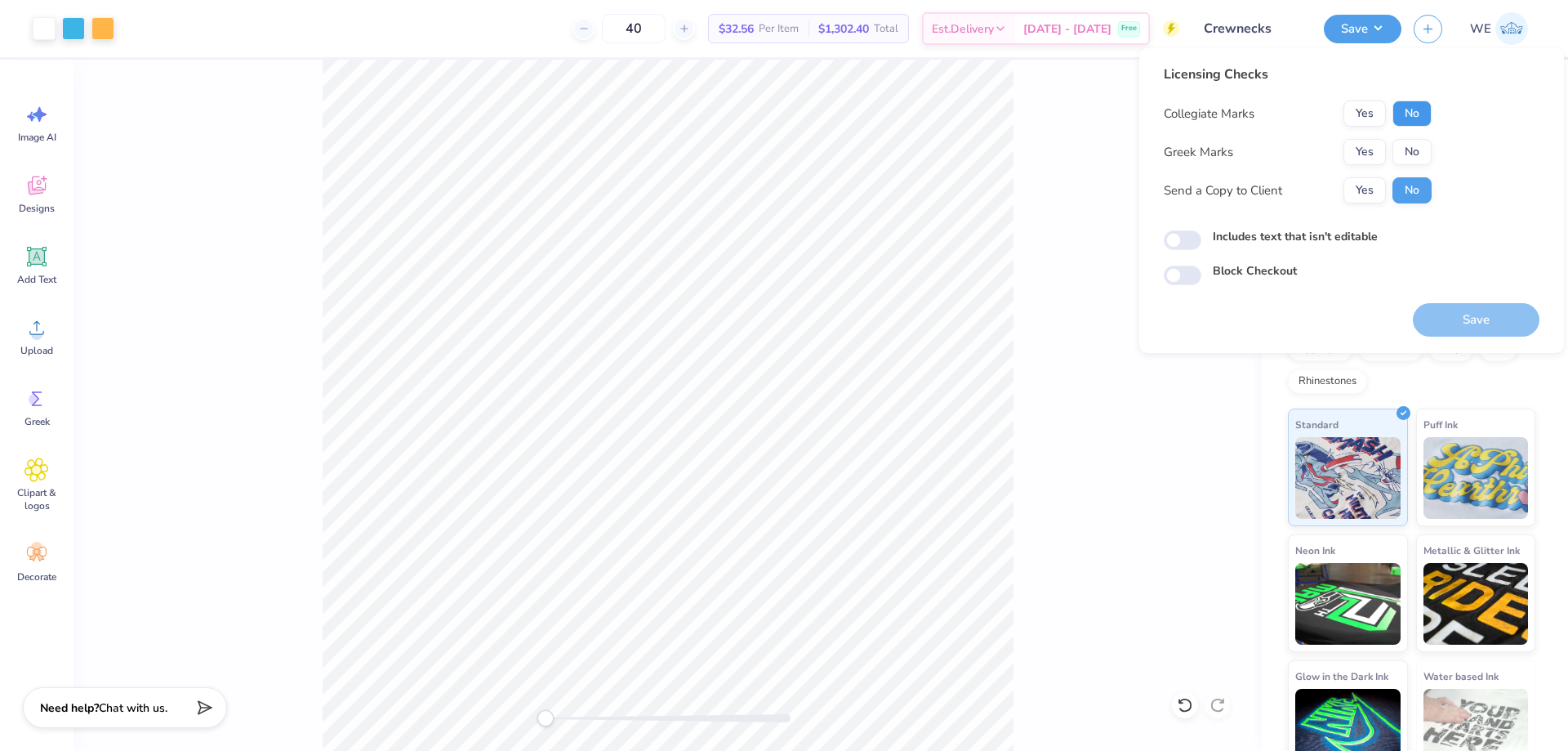
click at [1414, 102] on button "No" at bounding box center [1412, 113] width 39 height 26
click at [1413, 140] on button "No" at bounding box center [1412, 151] width 39 height 26
click at [1373, 188] on button "Yes" at bounding box center [1364, 190] width 43 height 26
click at [1187, 240] on input "Includes text that isn't editable" at bounding box center [1182, 240] width 38 height 19
checkbox input "true"
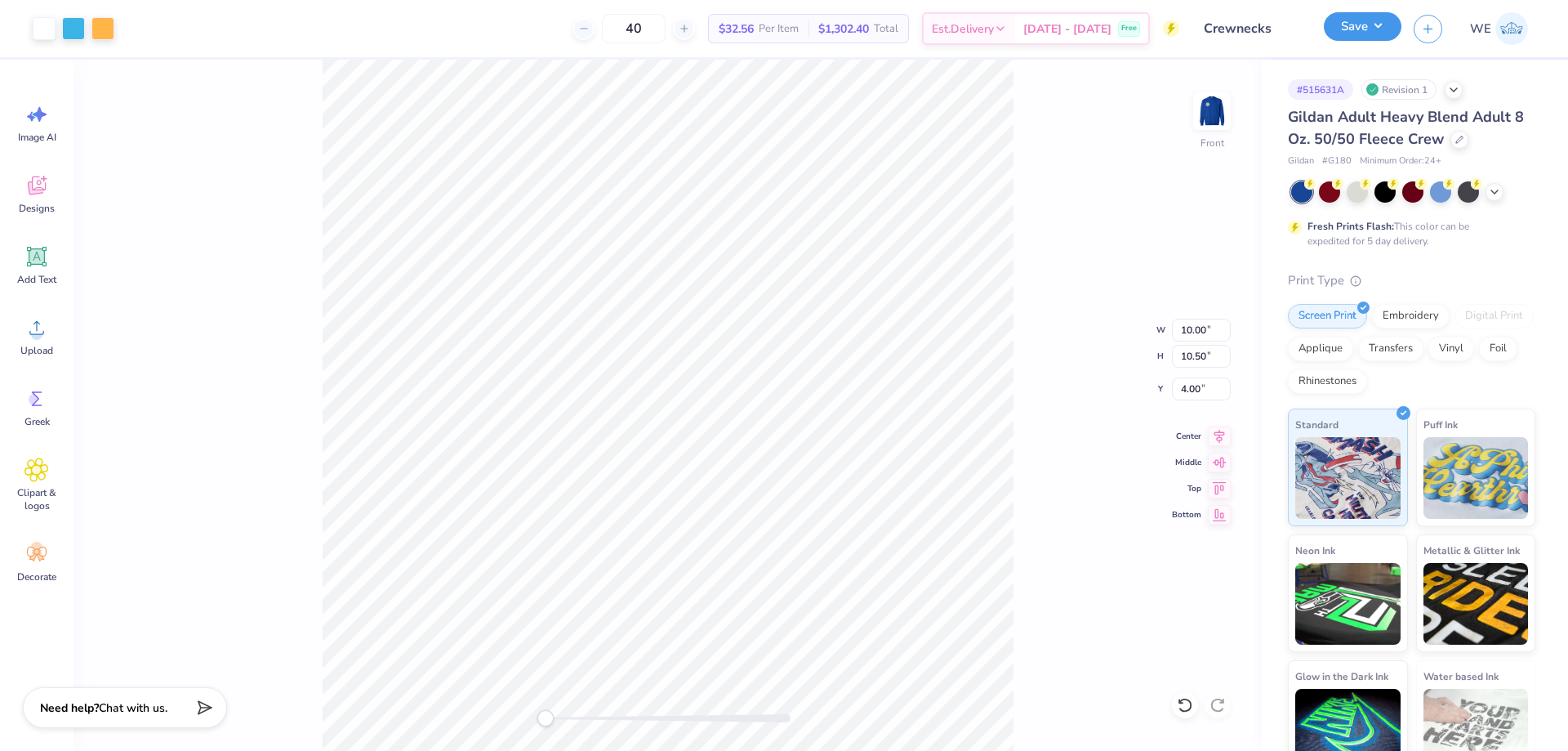
click at [1336, 29] on button "Save" at bounding box center [1362, 27] width 77 height 29
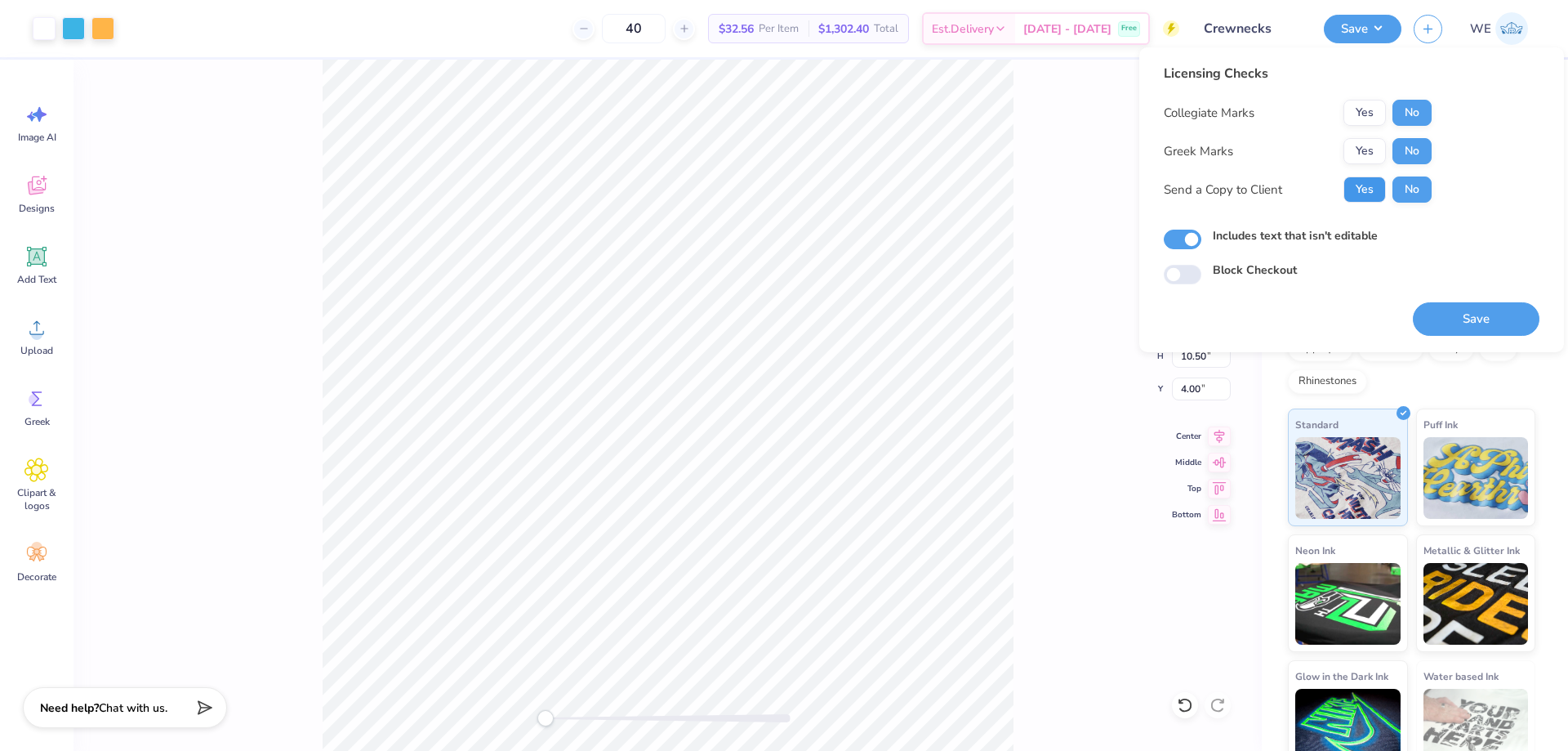
click at [1381, 180] on button "Yes" at bounding box center [1364, 189] width 43 height 26
click at [1456, 319] on button "Save" at bounding box center [1476, 319] width 127 height 34
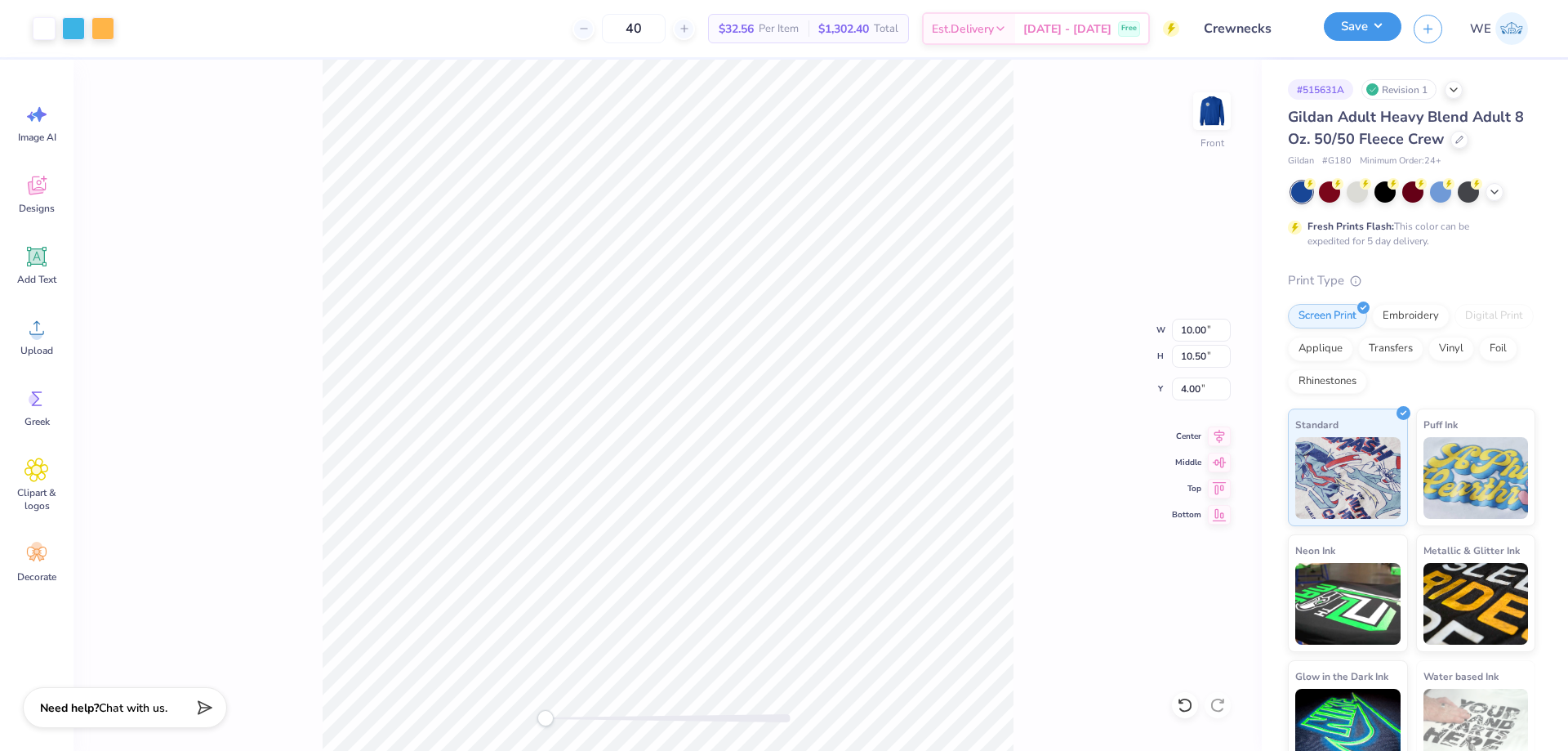
click at [1342, 41] on button "Save" at bounding box center [1362, 27] width 77 height 29
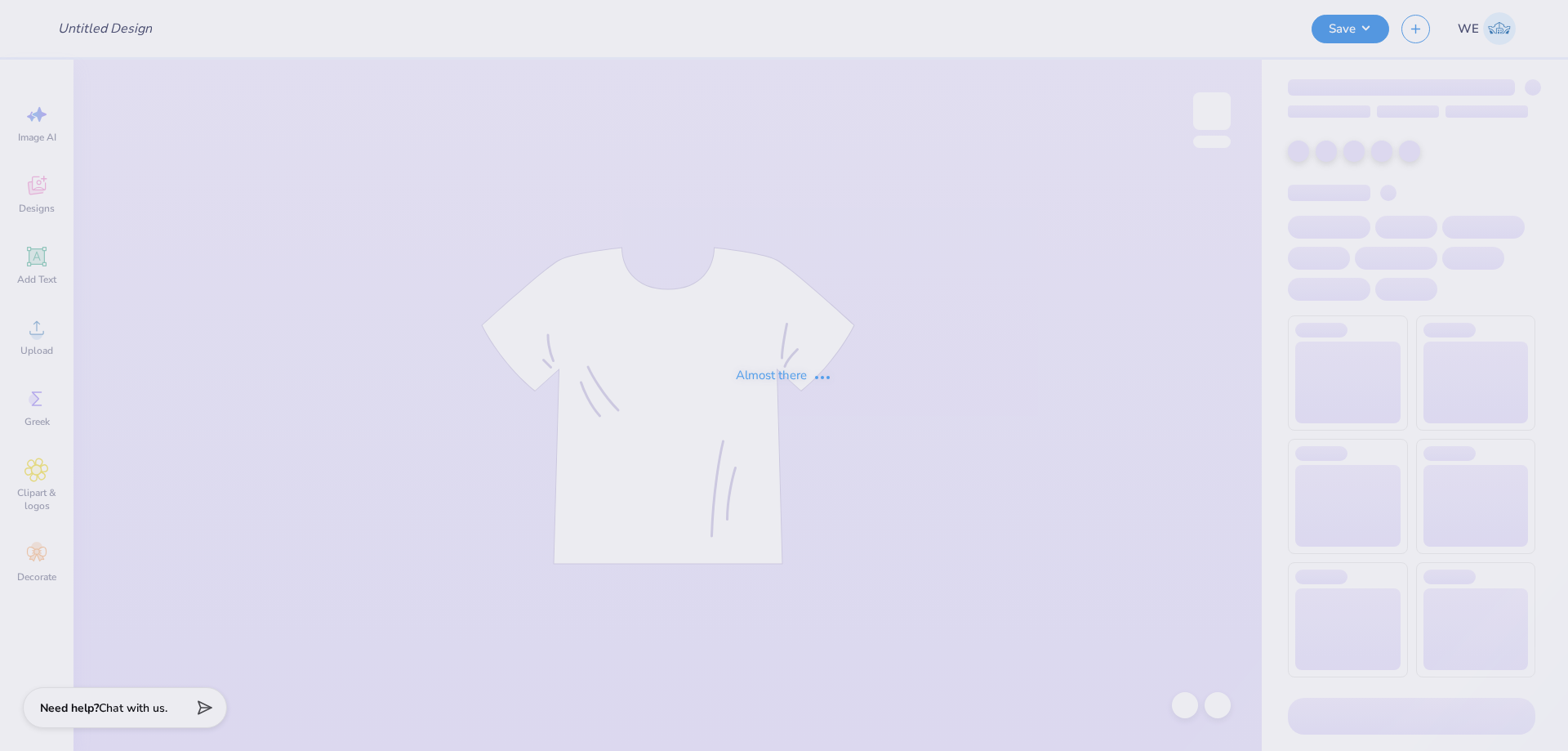
type input "(UW) ADP - Gameday"
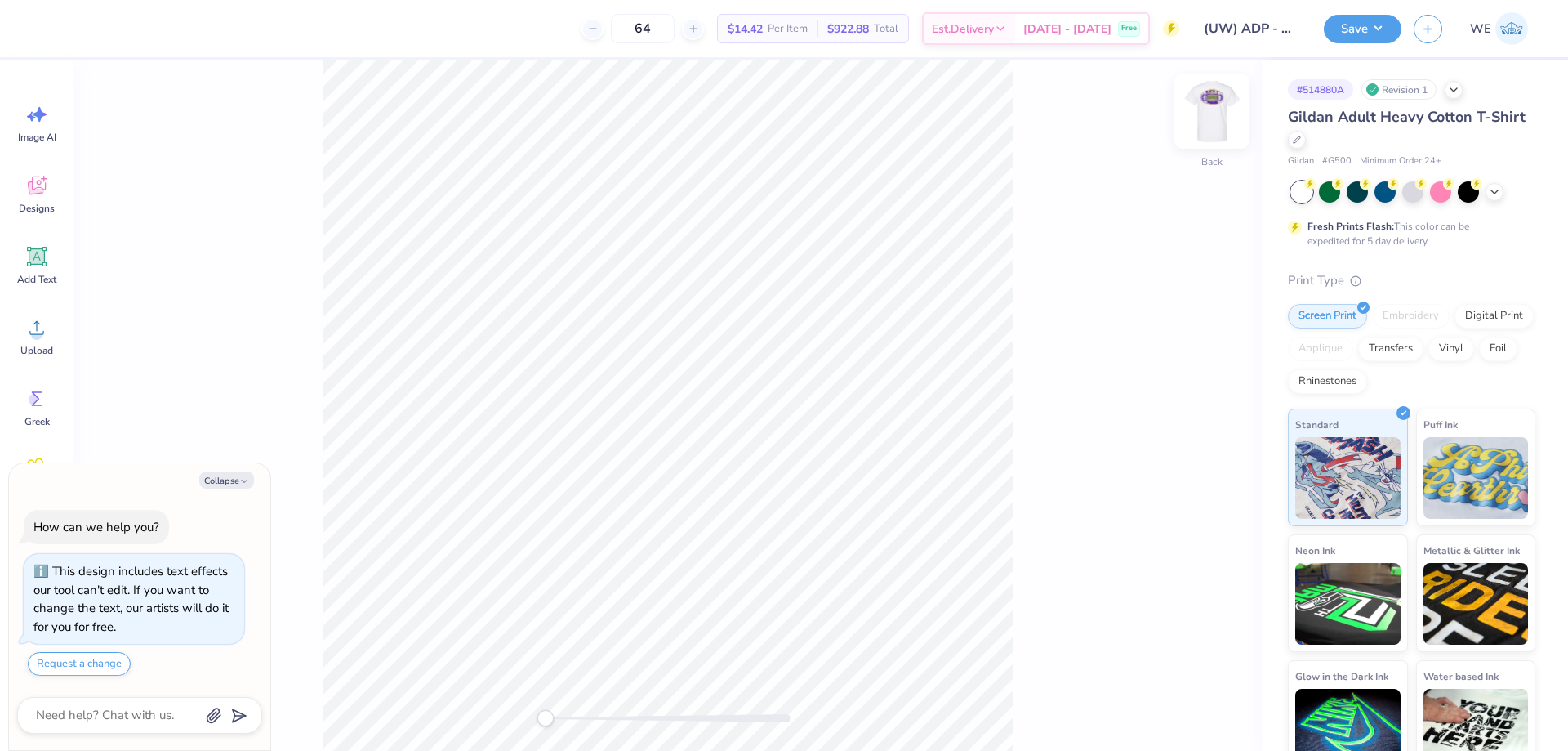
click at [1225, 111] on img at bounding box center [1212, 111] width 65 height 65
click at [1206, 112] on img at bounding box center [1211, 111] width 33 height 33
click at [34, 332] on circle at bounding box center [37, 334] width 12 height 12
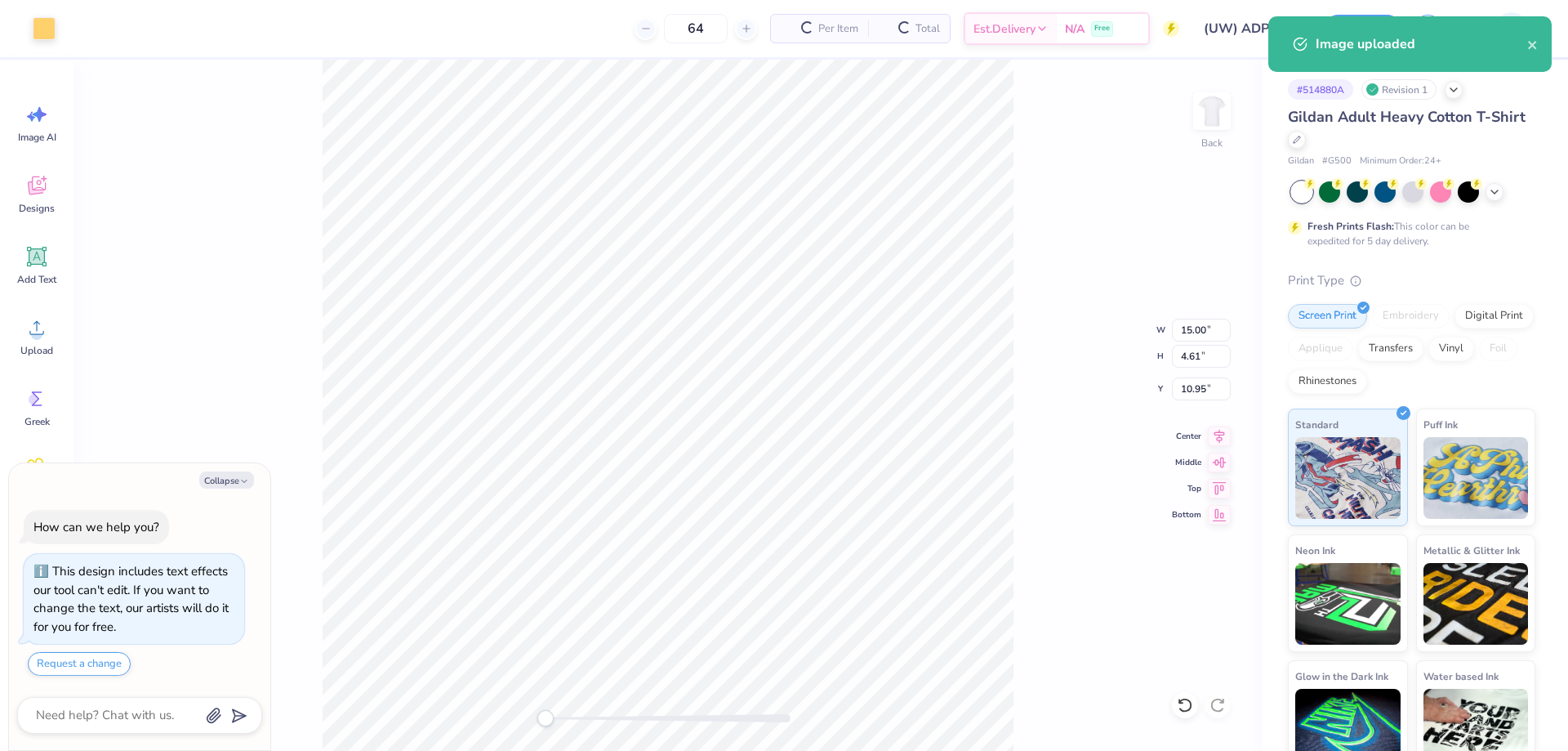
type textarea "x"
click at [1190, 333] on input "15.00" at bounding box center [1201, 330] width 59 height 23
type input "3.5"
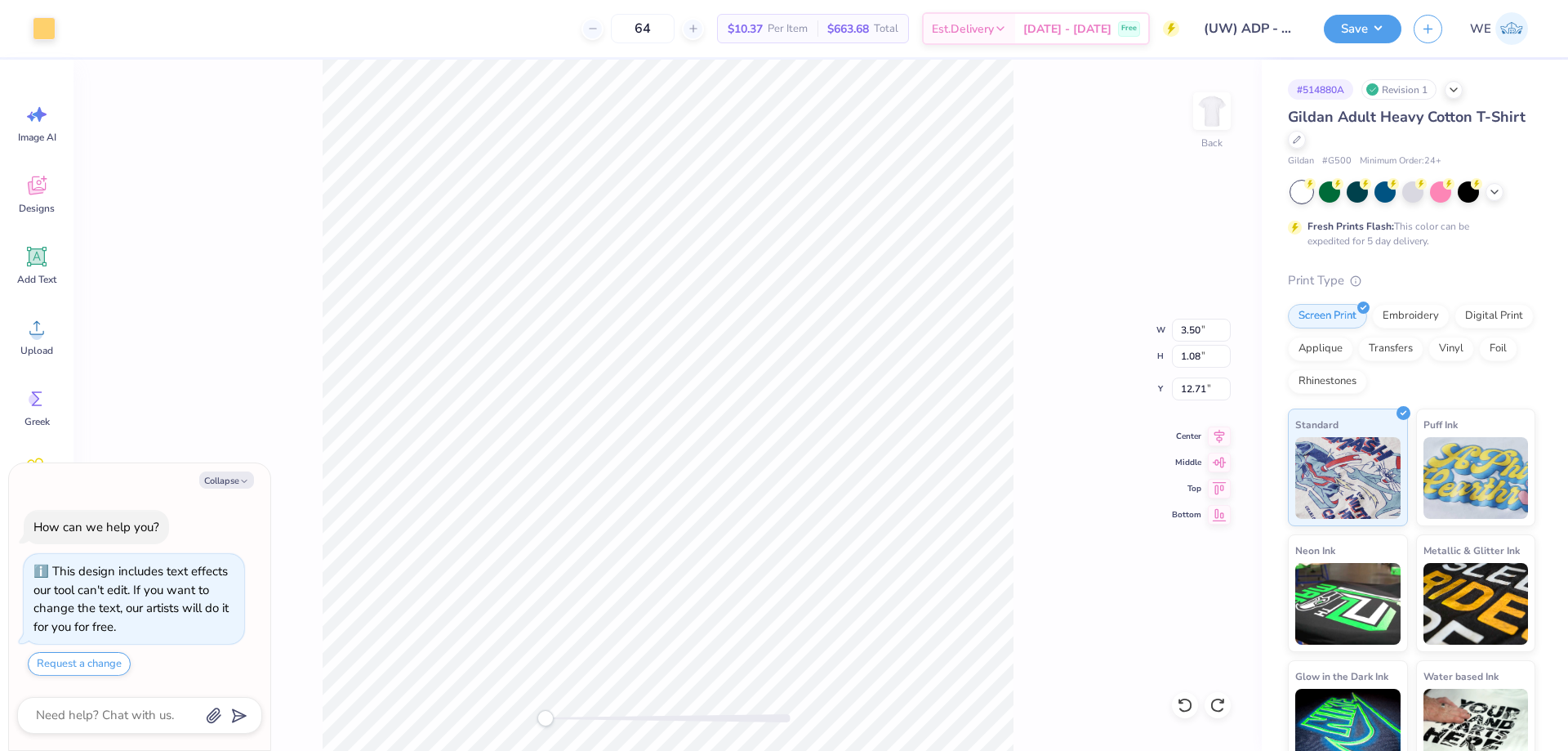
type textarea "x"
click at [1219, 392] on input "12.7" at bounding box center [1201, 389] width 59 height 23
type input "3"
click at [1217, 112] on img at bounding box center [1212, 111] width 65 height 65
click at [35, 336] on circle at bounding box center [37, 334] width 12 height 12
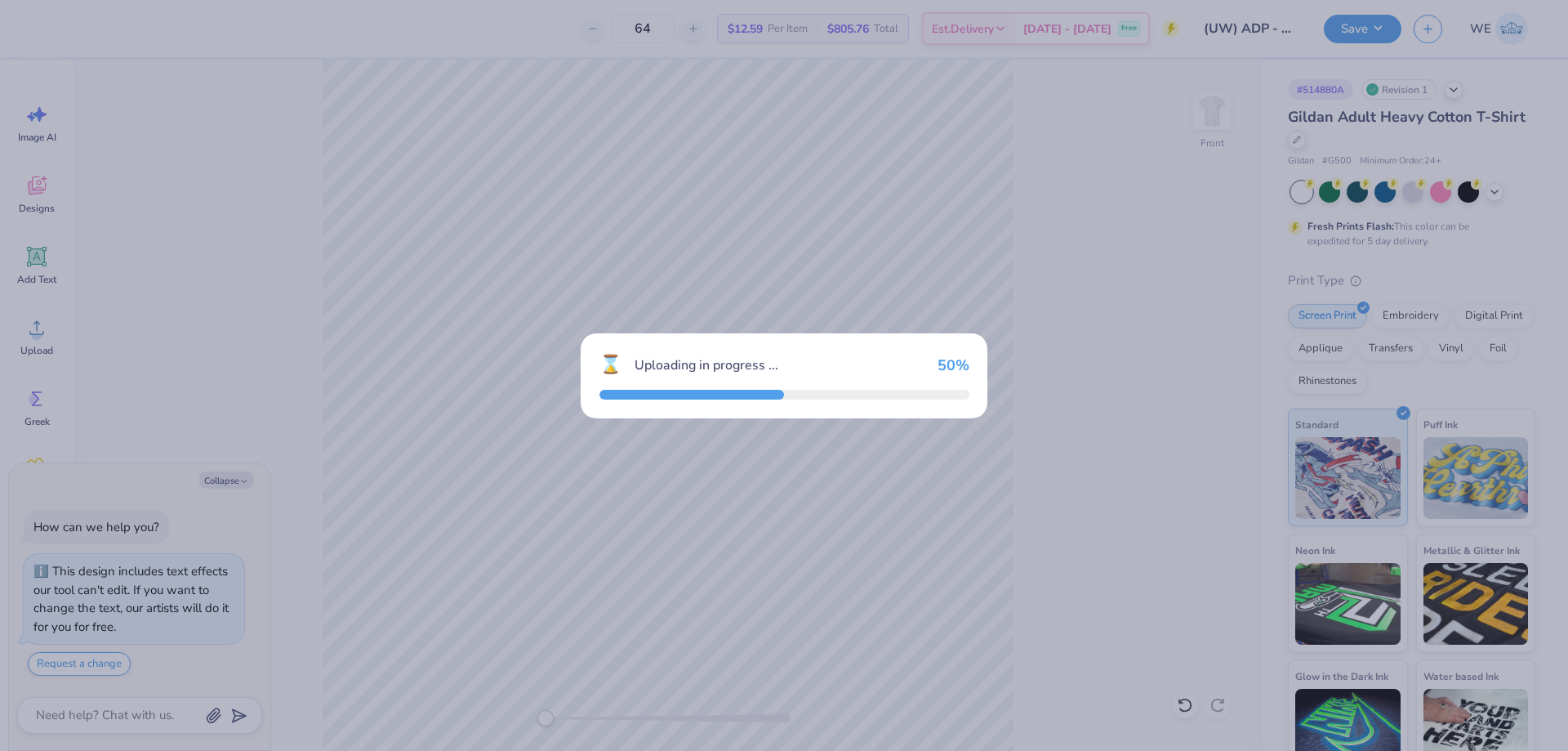
click at [524, 355] on div "⌛ Uploading in progress ... 50 %" at bounding box center [784, 375] width 1568 height 751
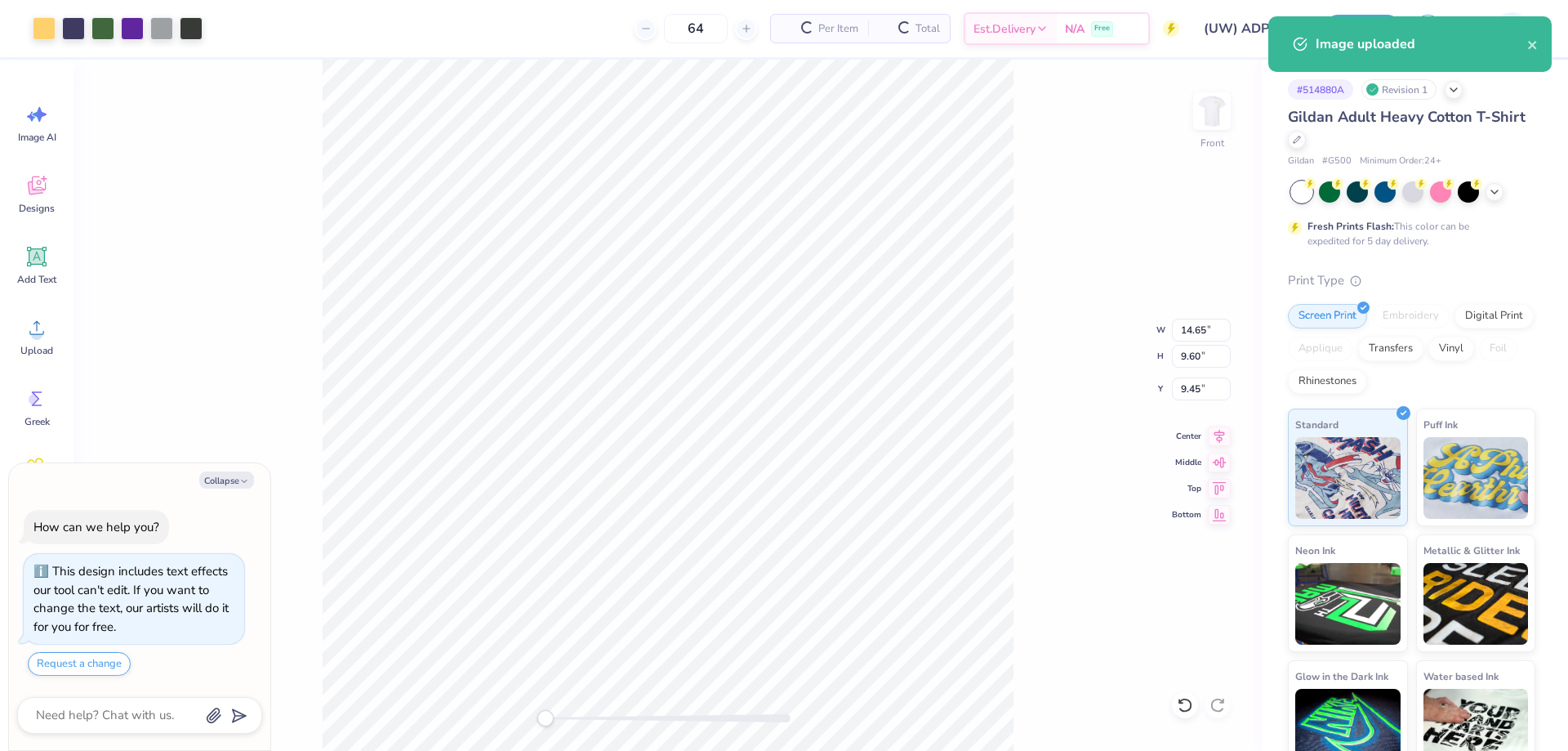
type textarea "x"
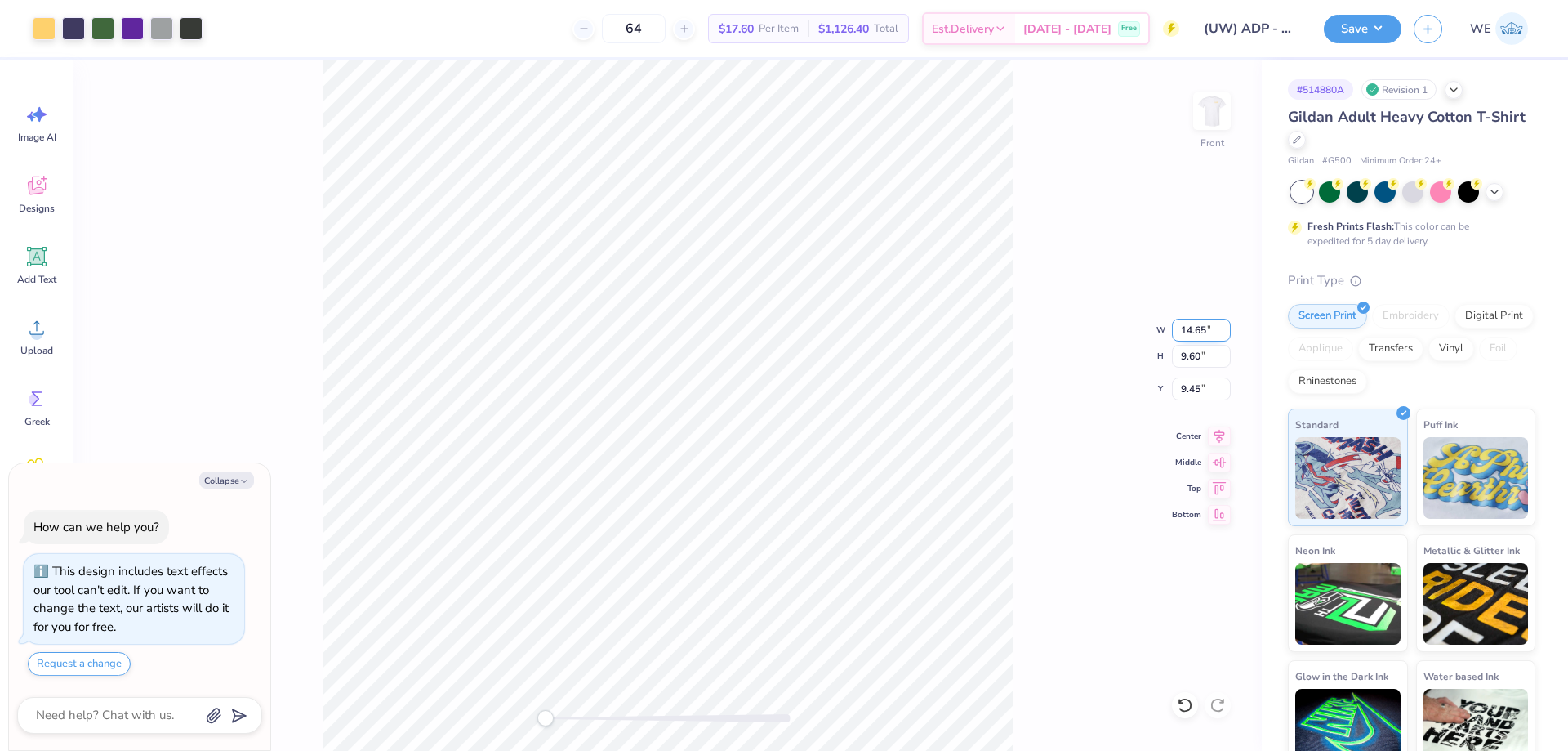
click at [1197, 333] on input "14.65" at bounding box center [1201, 330] width 59 height 23
type input "12"
type textarea "x"
click at [1195, 390] on input "10.32" at bounding box center [1201, 389] width 59 height 23
type input "3"
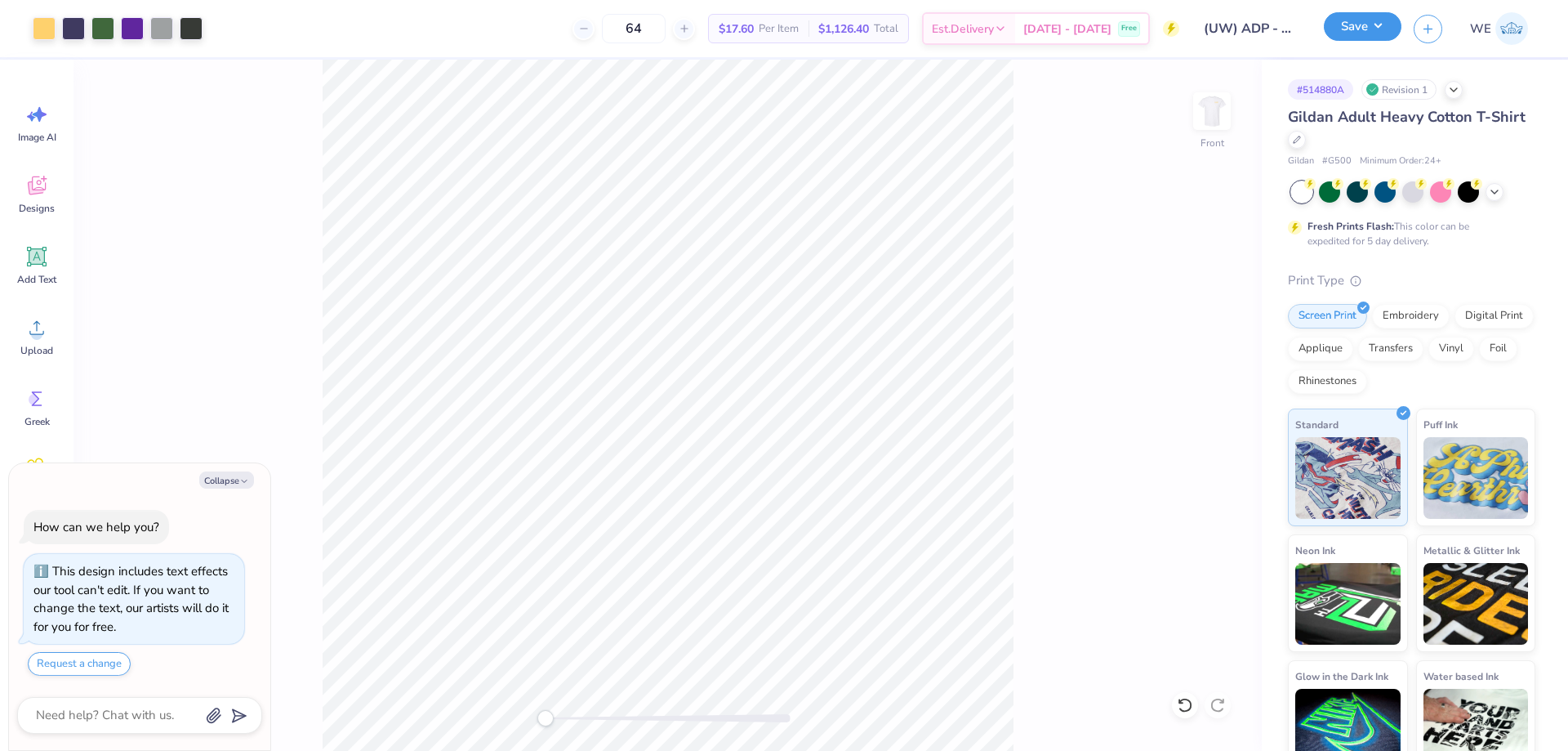
click at [1370, 29] on button "Save" at bounding box center [1362, 27] width 77 height 29
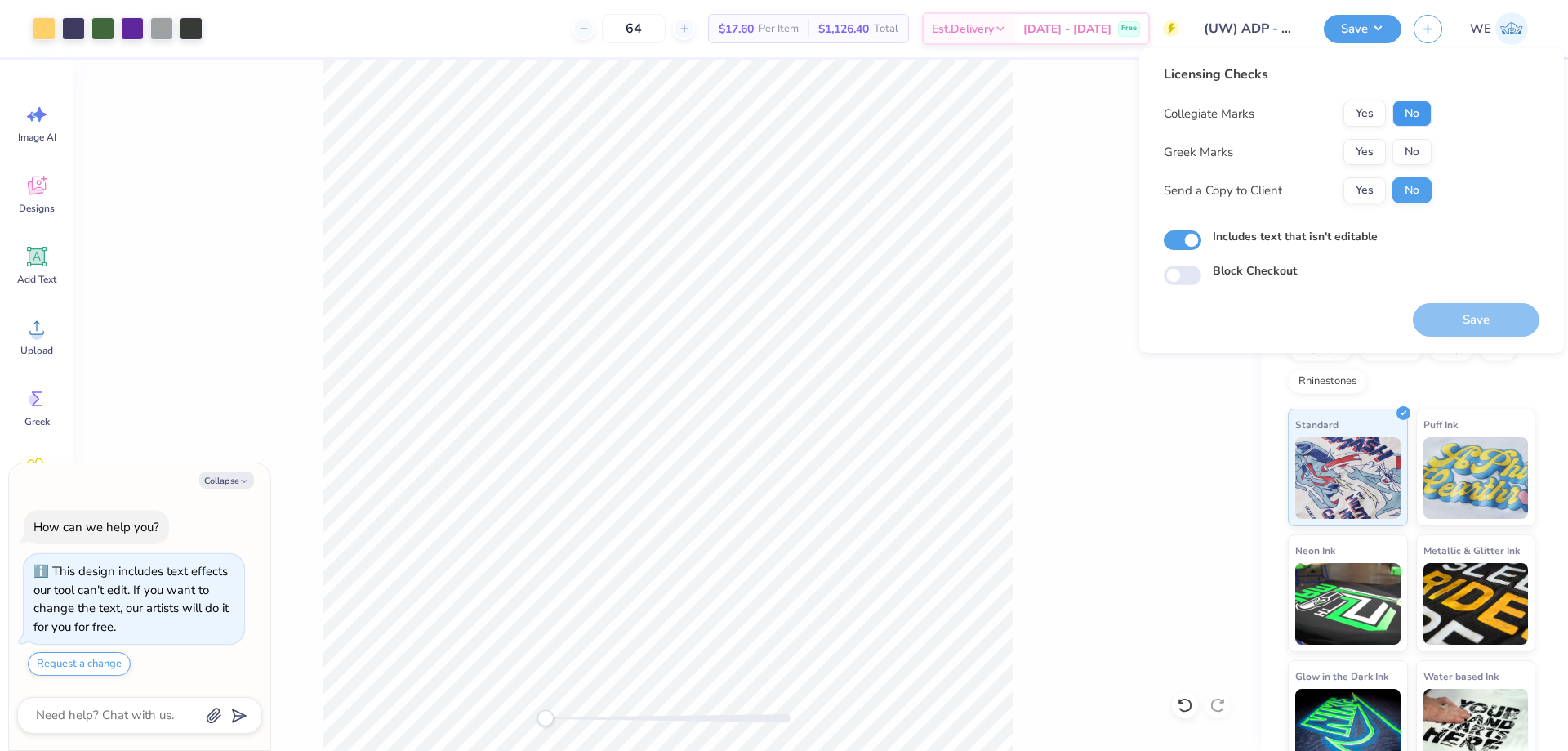
click at [1410, 124] on button "No" at bounding box center [1412, 113] width 39 height 26
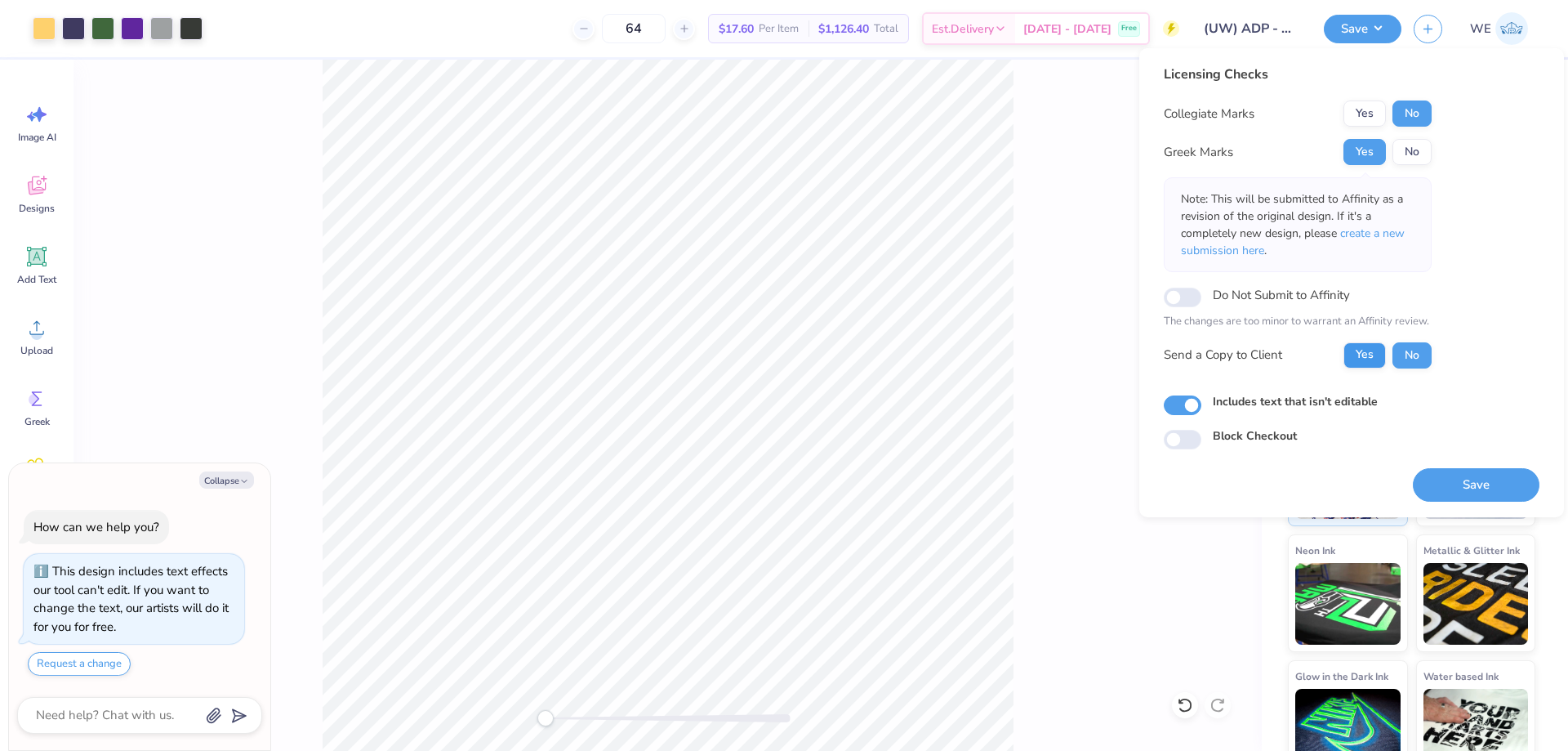
drag, startPoint x: 1387, startPoint y: 354, endPoint x: 1376, endPoint y: 354, distance: 11.0
click at [1385, 354] on div "Yes No" at bounding box center [1387, 355] width 88 height 26
click at [1369, 367] on button "Yes" at bounding box center [1364, 355] width 43 height 26
click at [1448, 487] on button "Save" at bounding box center [1476, 485] width 127 height 34
type textarea "x"
